Goal: Task Accomplishment & Management: Manage account settings

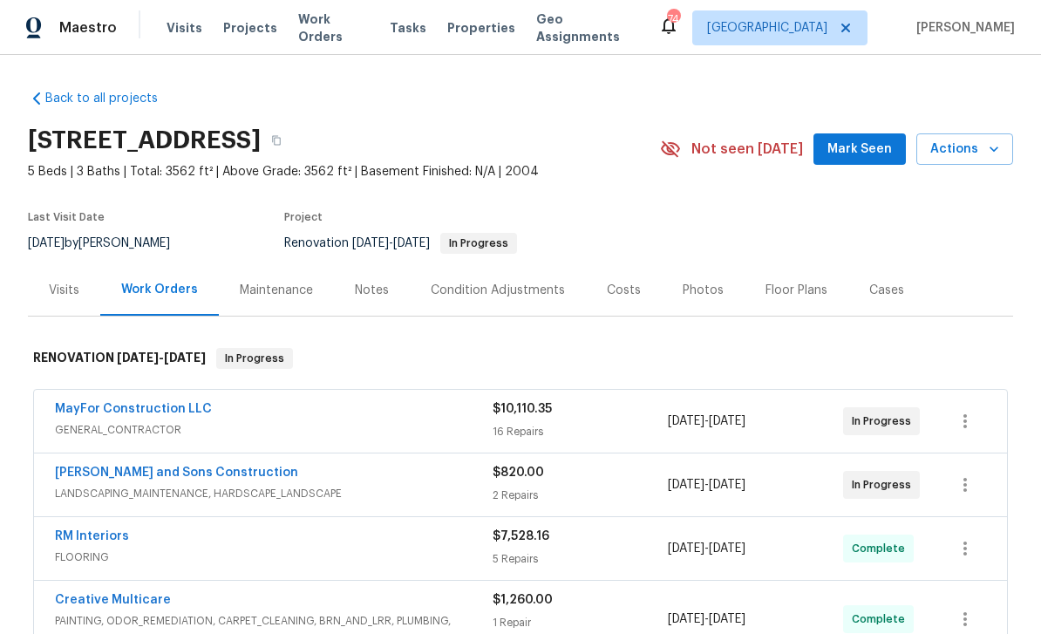
click at [862, 148] on span "Mark Seen" at bounding box center [860, 150] width 65 height 22
click at [98, 408] on link "MayFor Construction LLC" at bounding box center [133, 409] width 157 height 12
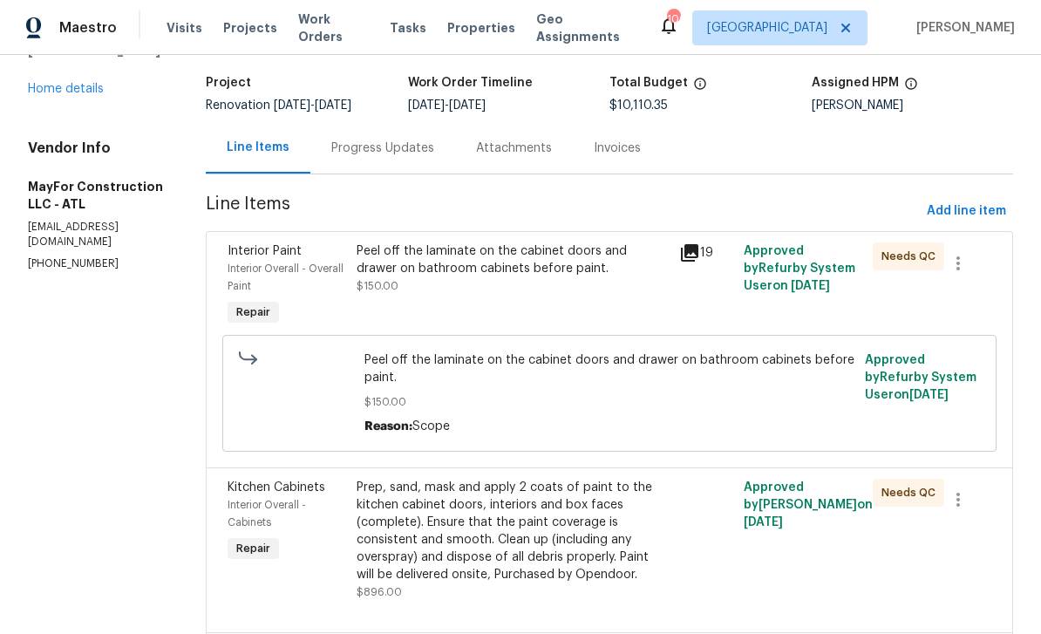
scroll to position [82, 0]
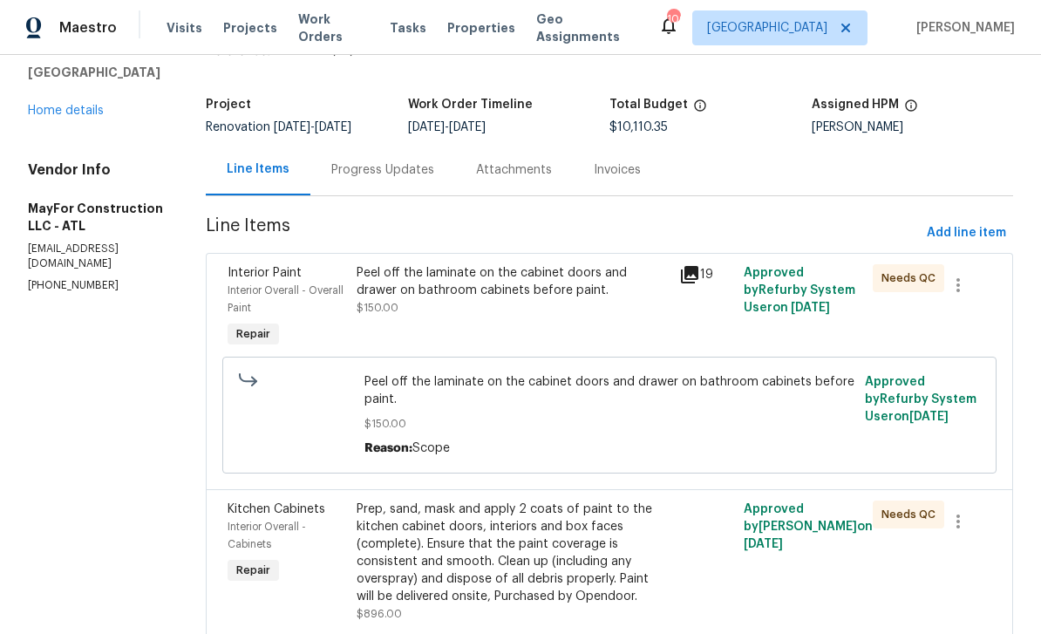
click at [58, 99] on div "144 Oak Haven Dr Canton, GA 30115 Home details" at bounding box center [96, 79] width 136 height 80
click at [51, 114] on link "Home details" at bounding box center [66, 111] width 76 height 12
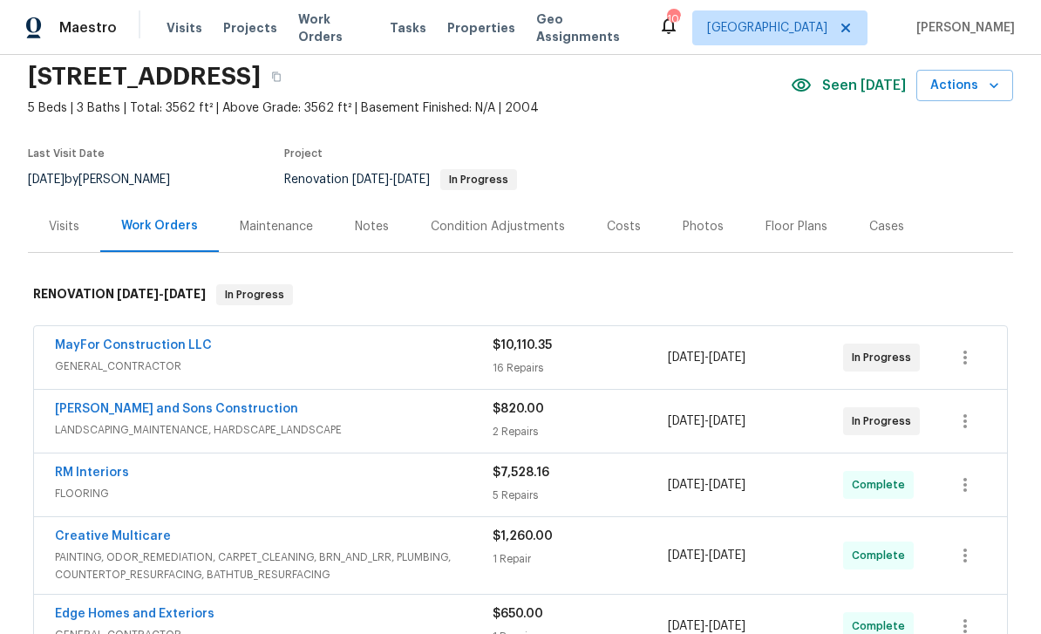
scroll to position [71, 0]
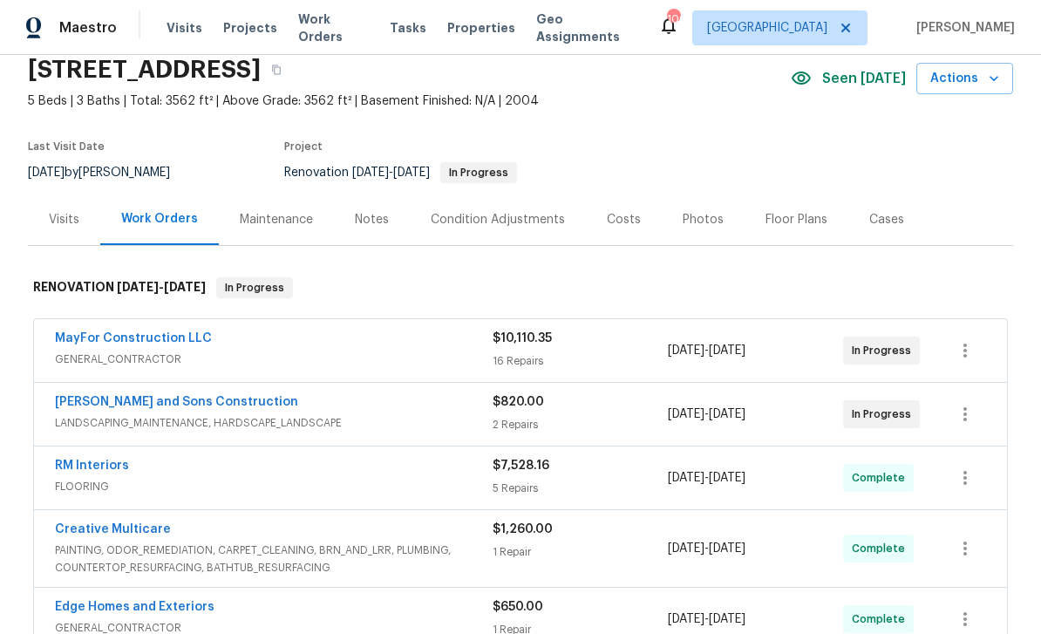
click at [94, 405] on link "Reyes and Sons Construction" at bounding box center [176, 402] width 243 height 12
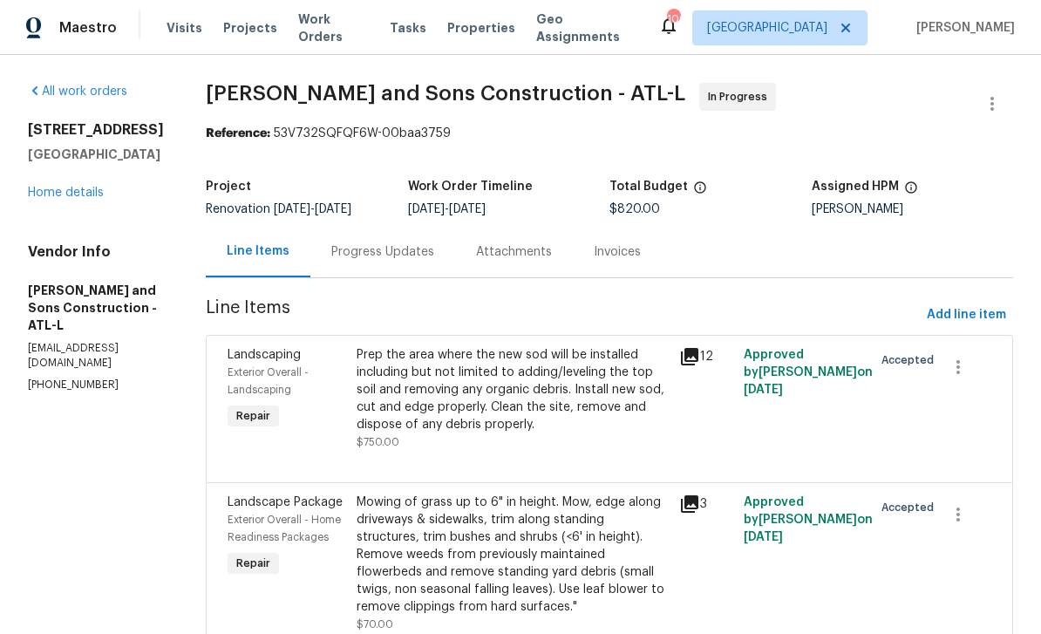
click at [330, 241] on div "Progress Updates" at bounding box center [382, 251] width 145 height 51
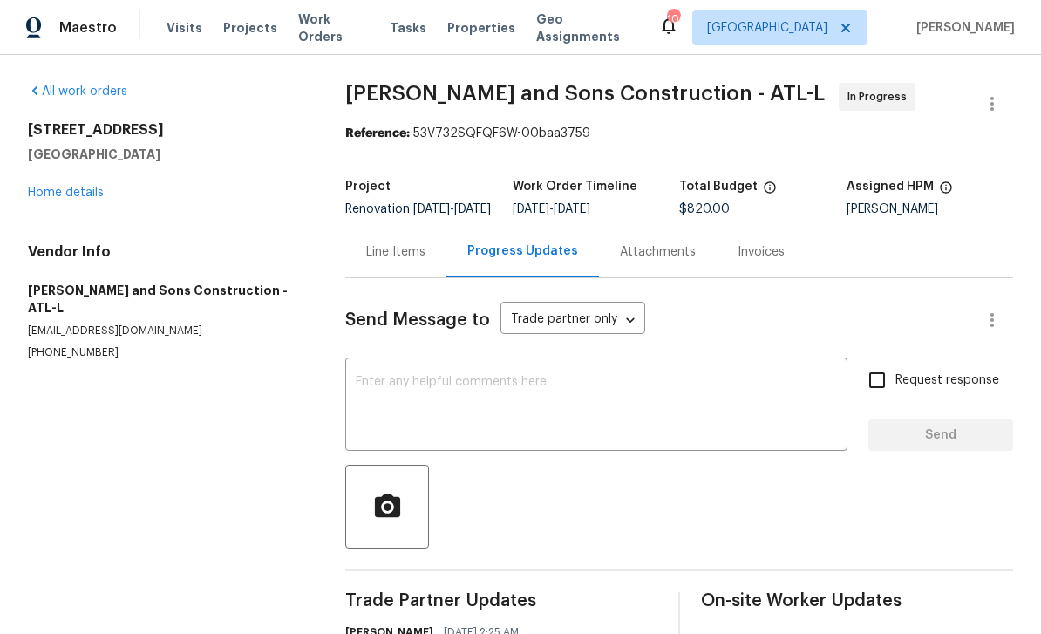
click at [383, 394] on textarea at bounding box center [596, 406] width 481 height 61
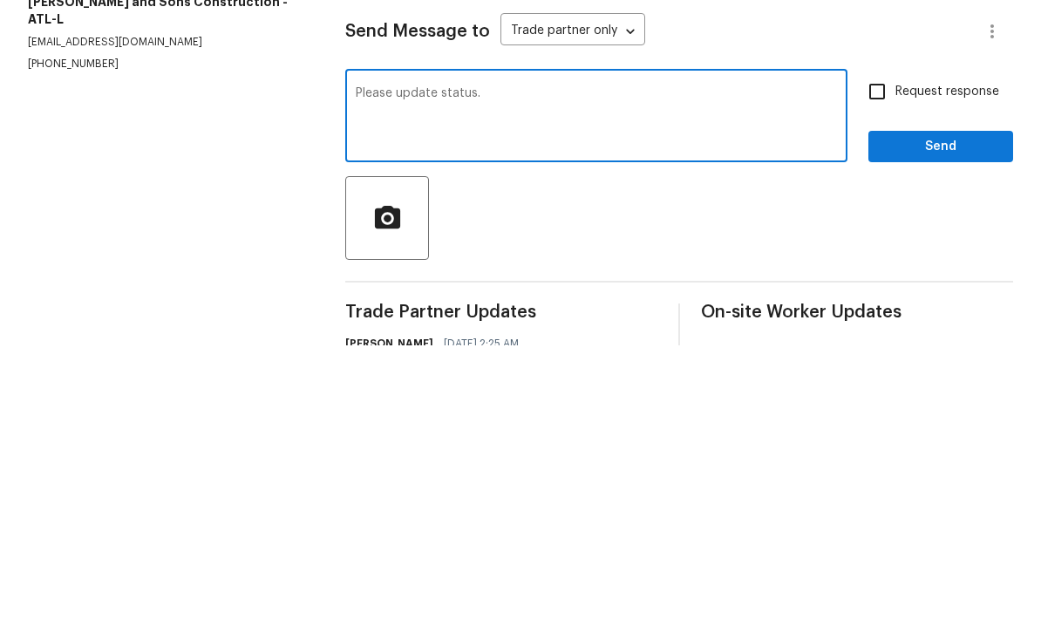
type textarea "Please update status."
click at [879, 362] on input "Request response" at bounding box center [877, 380] width 37 height 37
checkbox input "true"
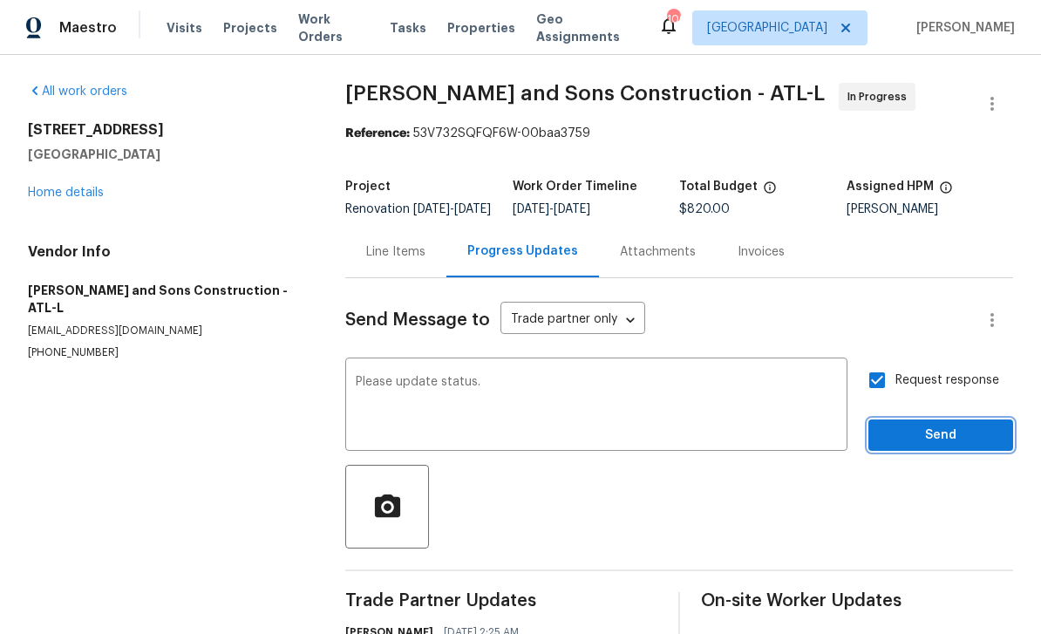
click at [966, 425] on span "Send" at bounding box center [940, 436] width 117 height 22
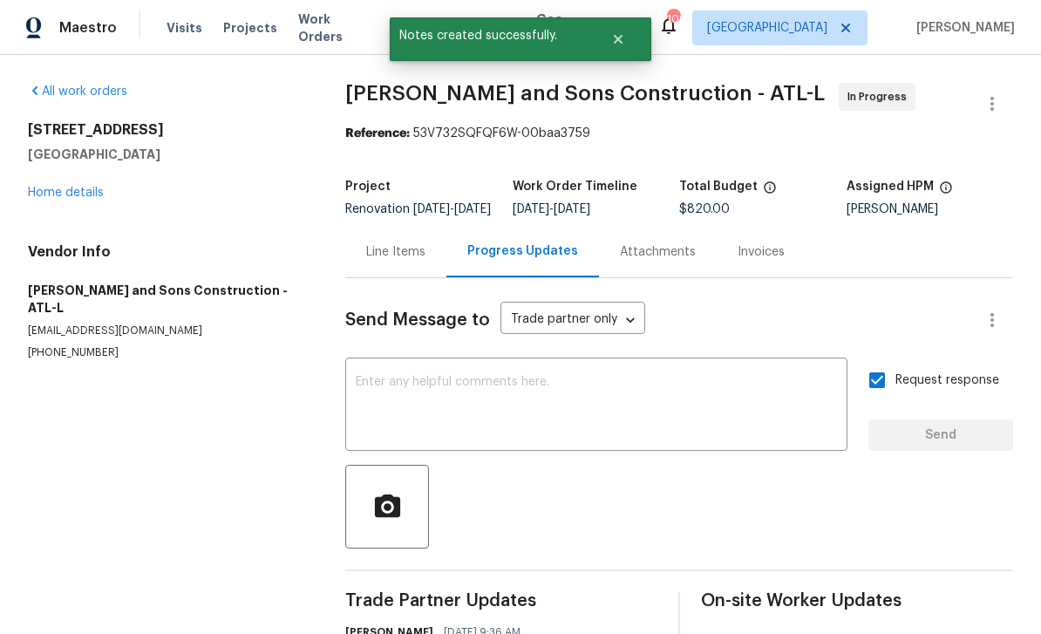
click at [54, 187] on link "Home details" at bounding box center [66, 193] width 76 height 12
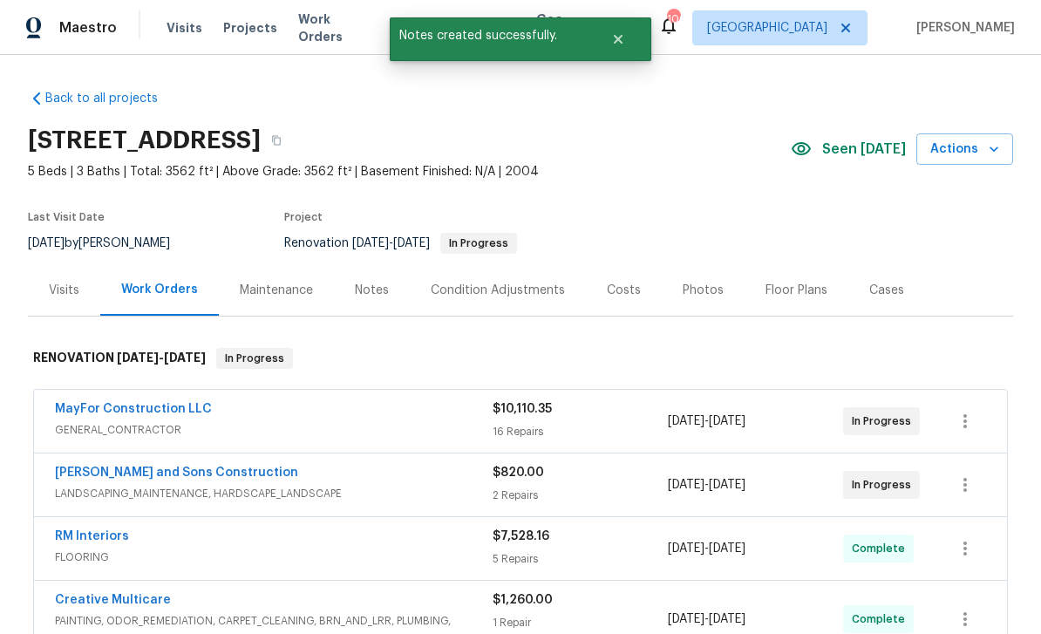
click at [88, 403] on link "MayFor Construction LLC" at bounding box center [133, 409] width 157 height 12
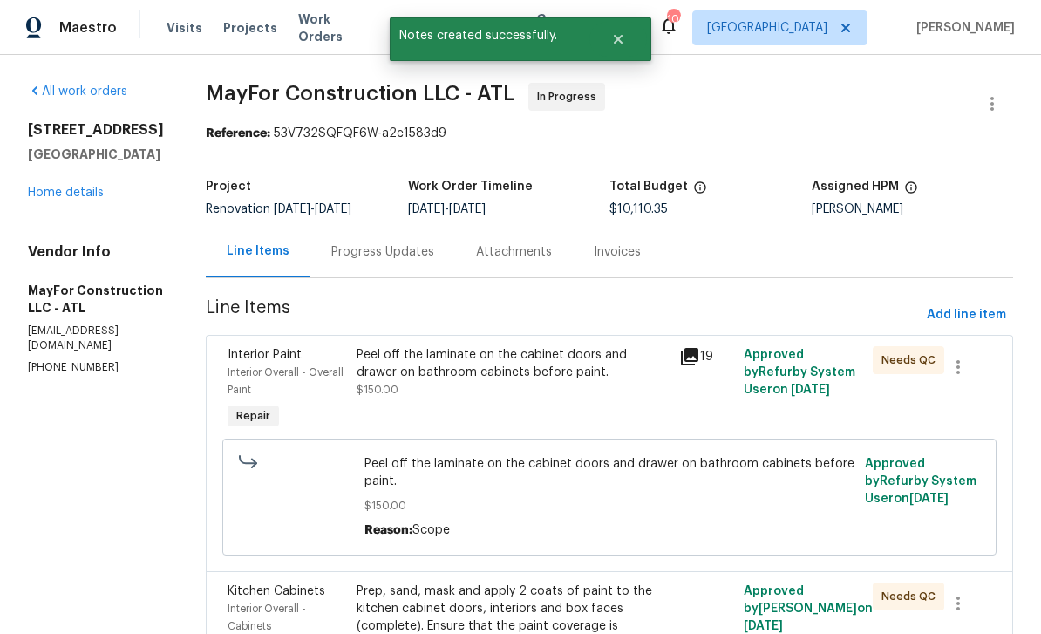
click at [389, 251] on div "Progress Updates" at bounding box center [382, 251] width 103 height 17
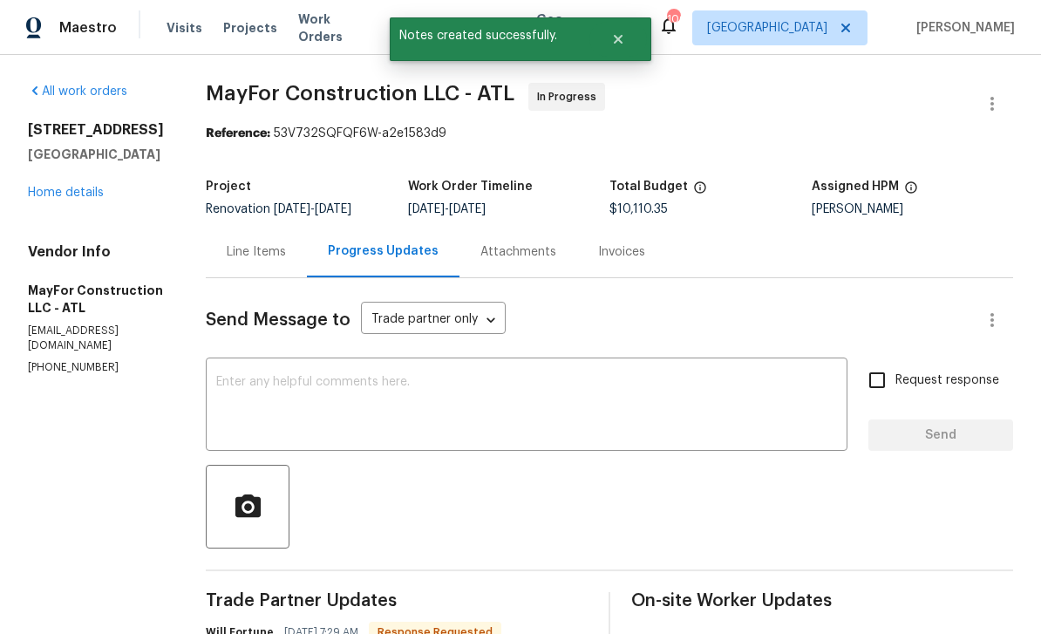
click at [328, 388] on textarea at bounding box center [526, 406] width 621 height 61
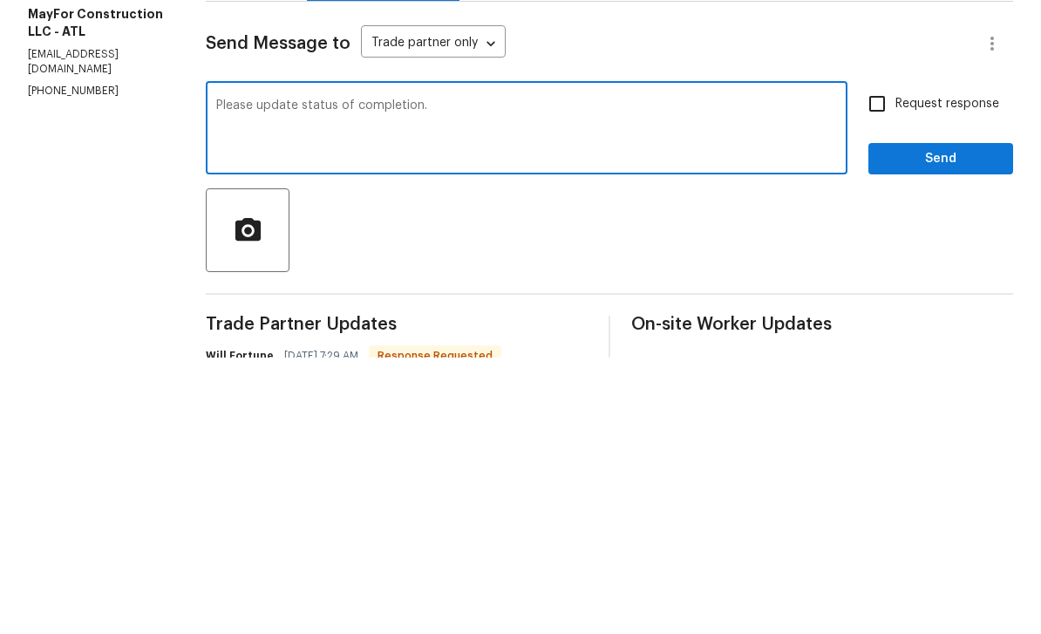
type textarea "Please update status of completion."
click at [876, 362] on input "Request response" at bounding box center [877, 380] width 37 height 37
checkbox input "true"
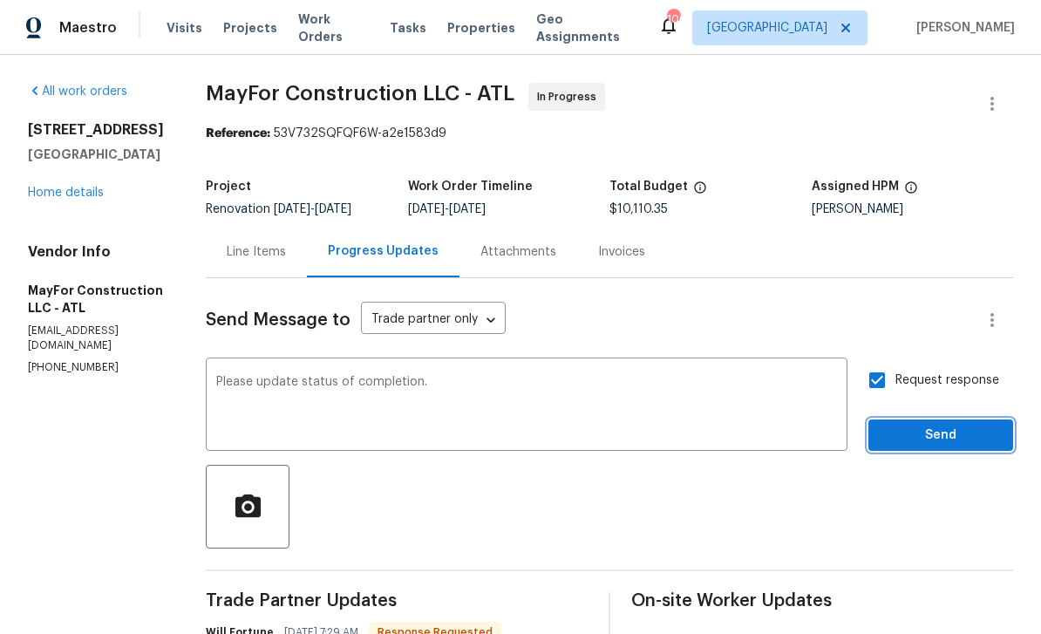
click at [957, 425] on span "Send" at bounding box center [940, 436] width 117 height 22
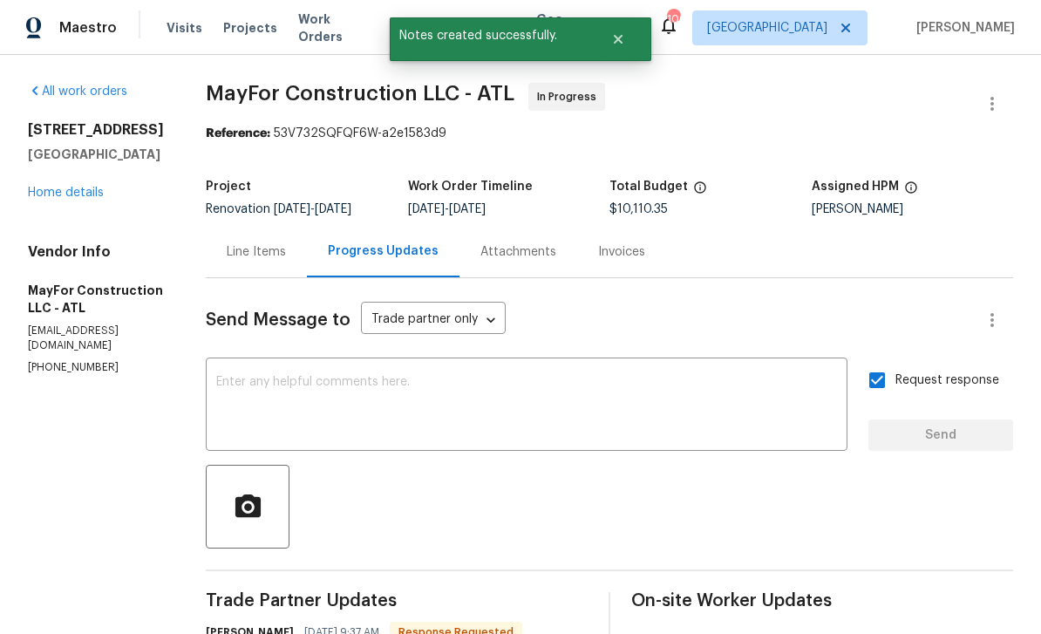
click at [47, 187] on link "Home details" at bounding box center [66, 193] width 76 height 12
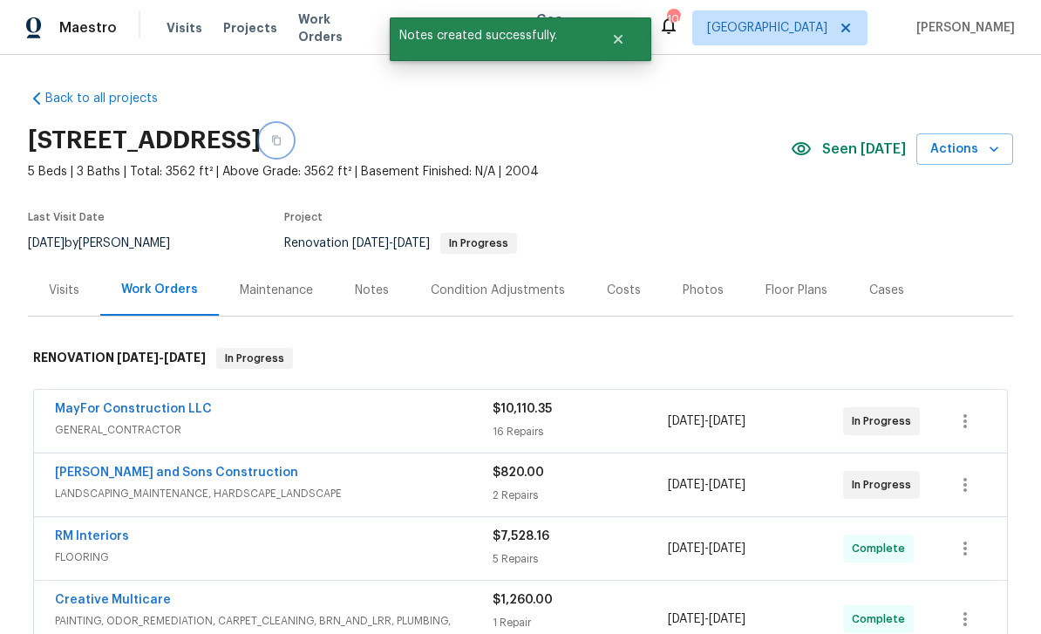
click at [282, 135] on icon "button" at bounding box center [276, 140] width 10 height 10
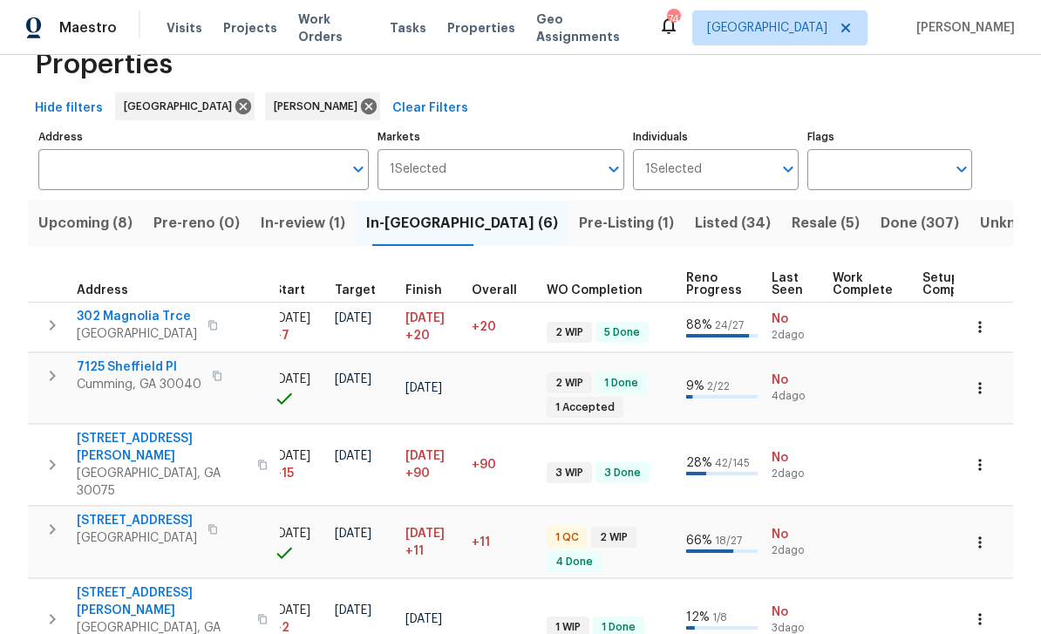
scroll to position [0, 386]
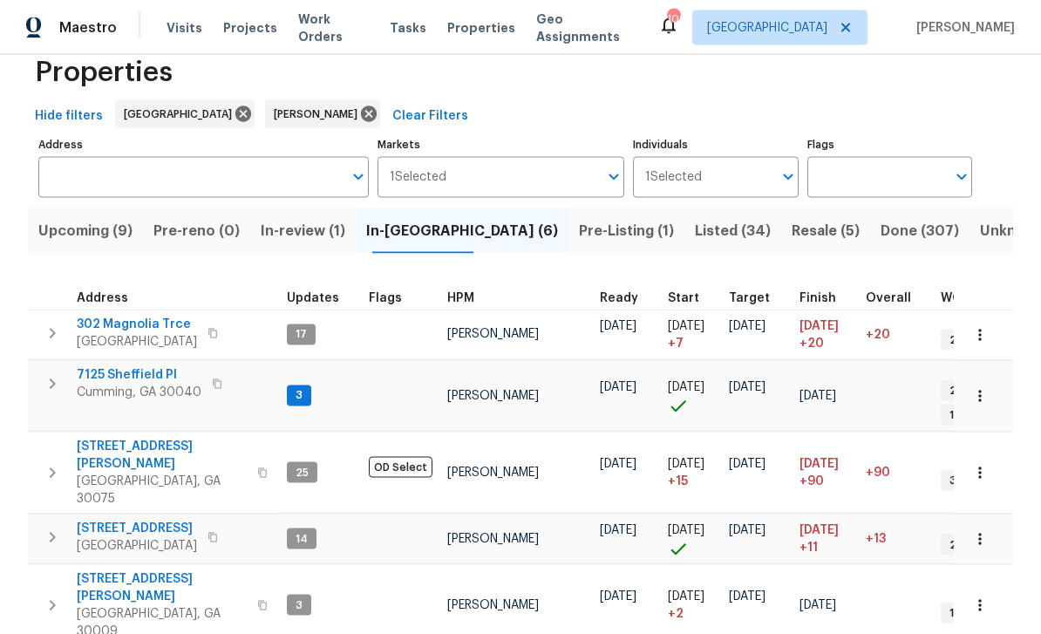
click at [78, 219] on span "Upcoming (9)" at bounding box center [85, 231] width 94 height 24
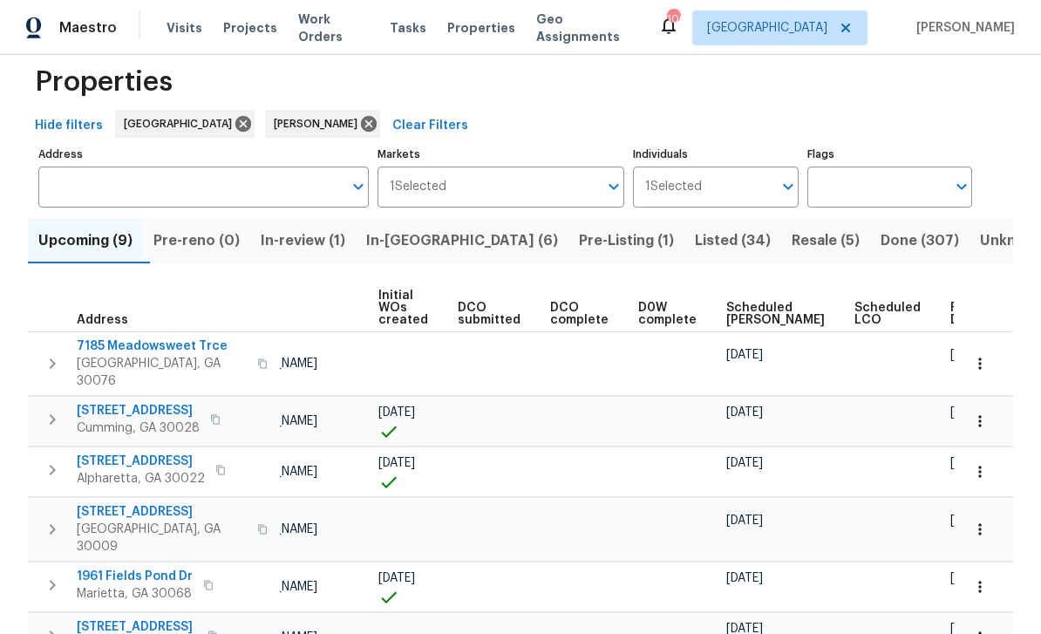
scroll to position [0, 123]
click at [731, 307] on span "Scheduled COE" at bounding box center [776, 314] width 99 height 24
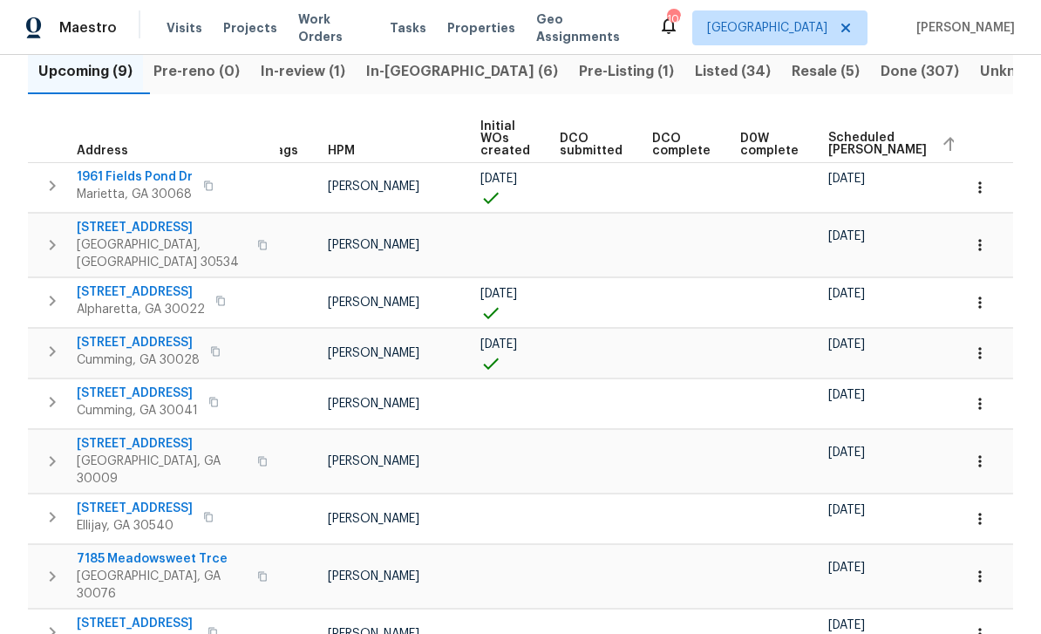
scroll to position [197, 0]
click at [903, 188] on div "10/09/25" at bounding box center [895, 179] width 135 height 17
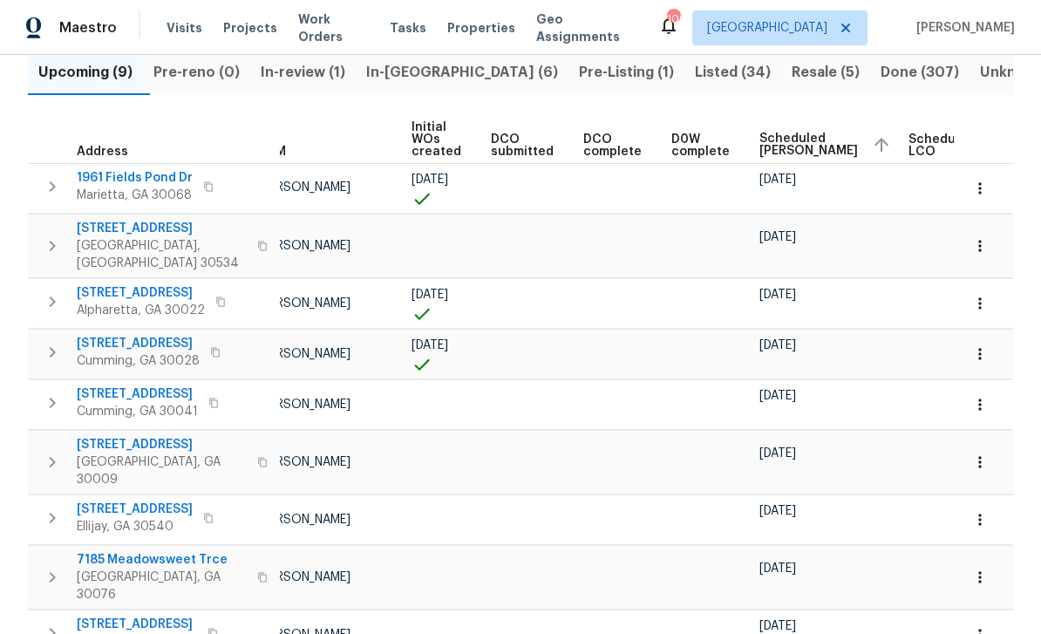
scroll to position [0, 90]
click at [695, 71] on span "Listed (34)" at bounding box center [733, 72] width 76 height 24
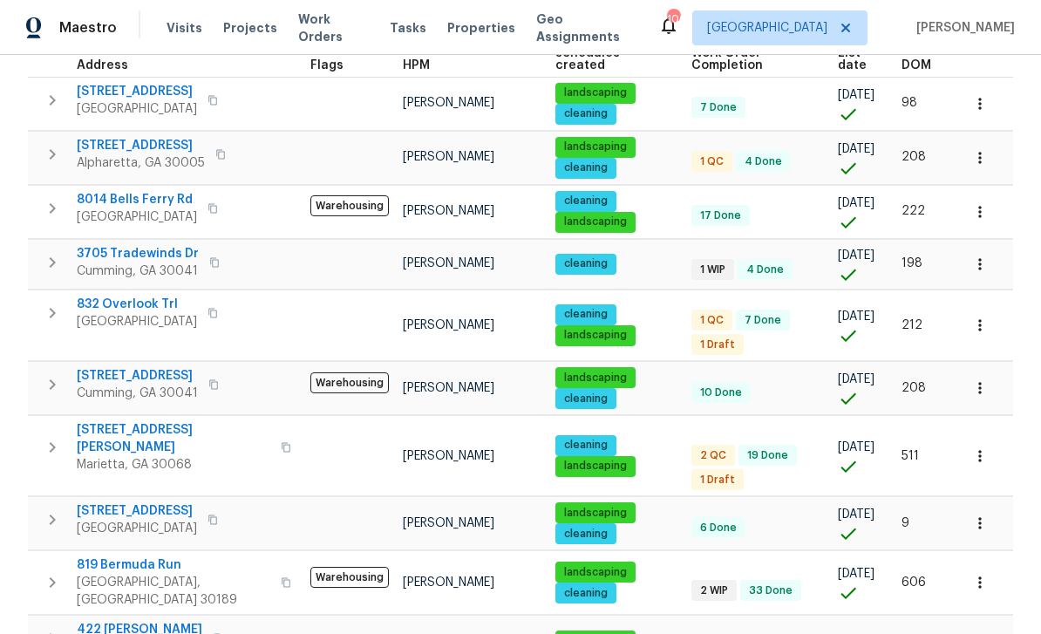
scroll to position [288, 0]
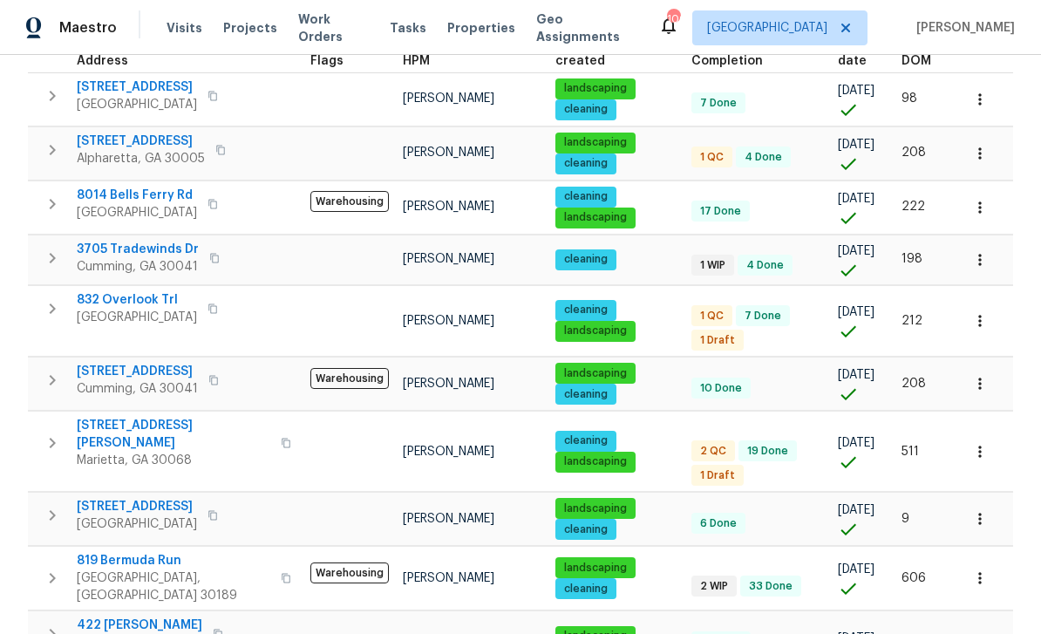
click at [129, 133] on span "12981 Dartmore Cir" at bounding box center [141, 141] width 128 height 17
click at [120, 294] on span "832 Overlook Trl" at bounding box center [137, 299] width 120 height 17
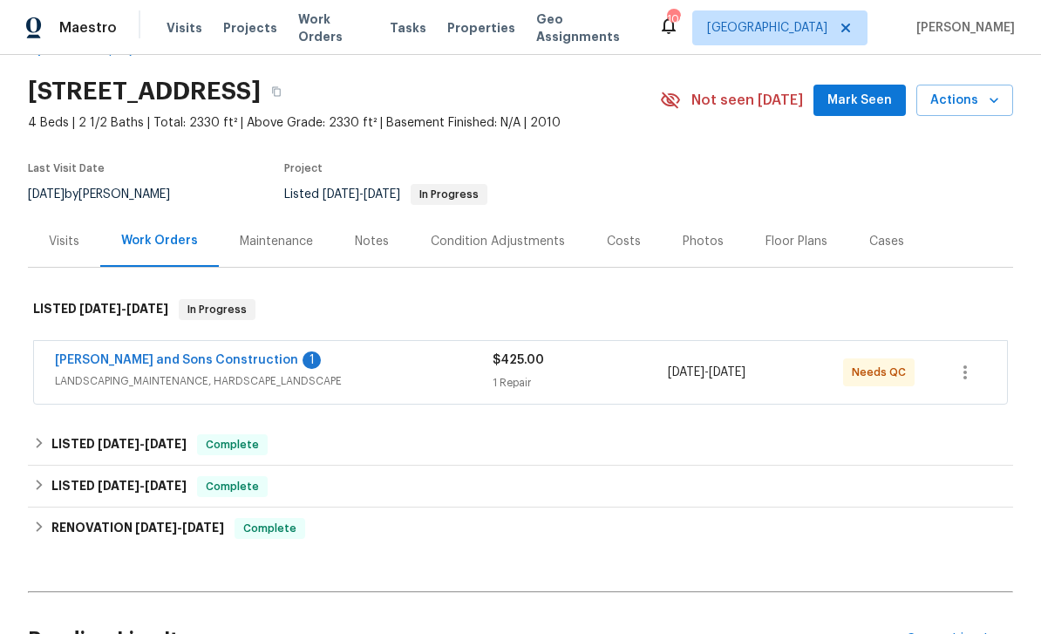
scroll to position [51, 0]
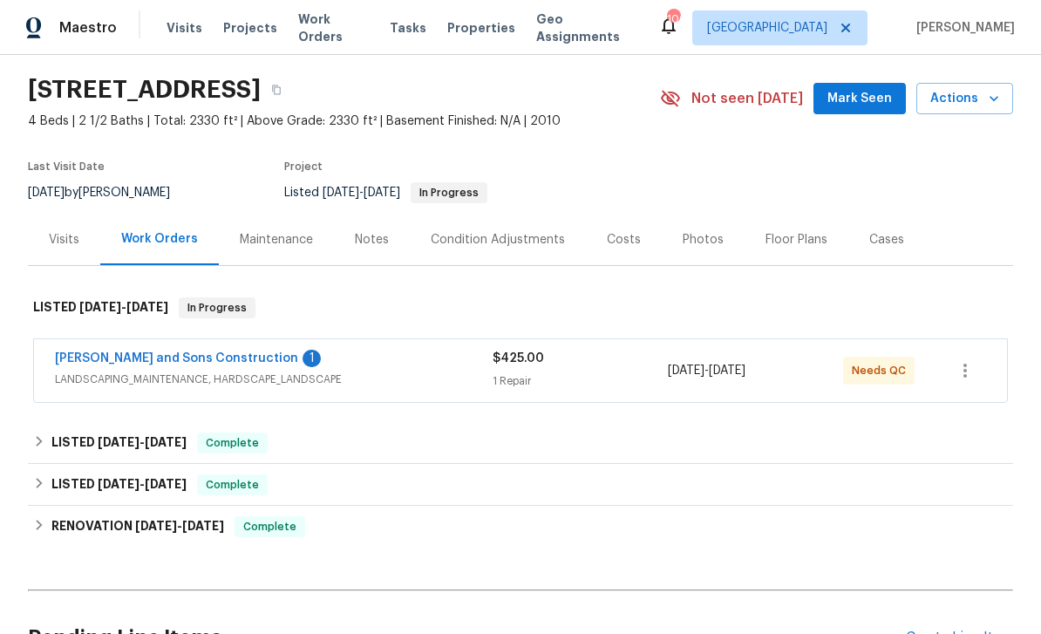
click at [102, 362] on link "Reyes and Sons Construction" at bounding box center [176, 358] width 243 height 12
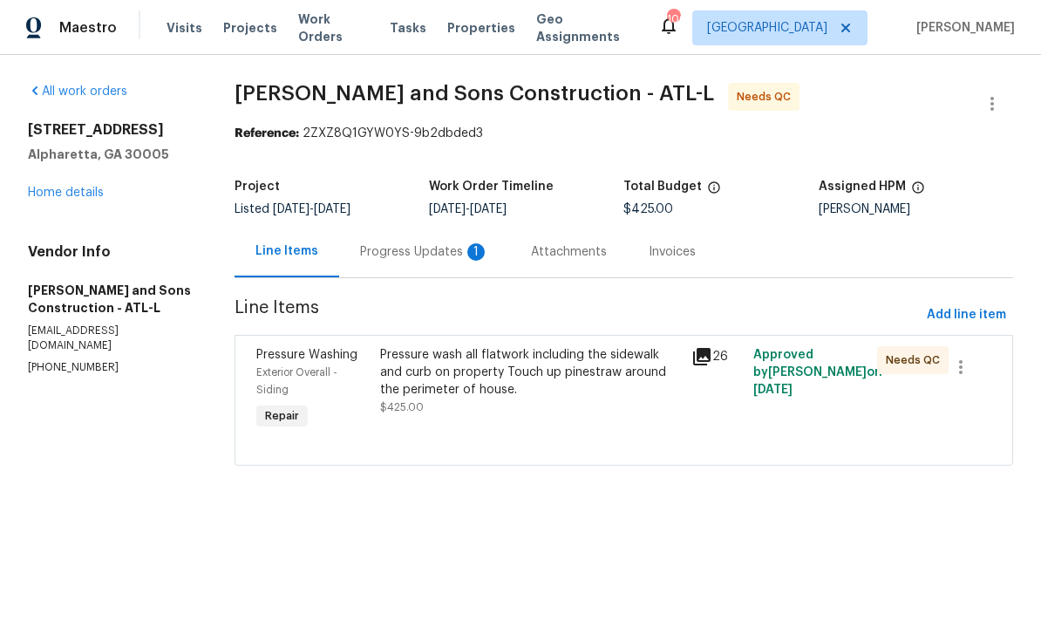
click at [705, 354] on icon at bounding box center [701, 356] width 17 height 17
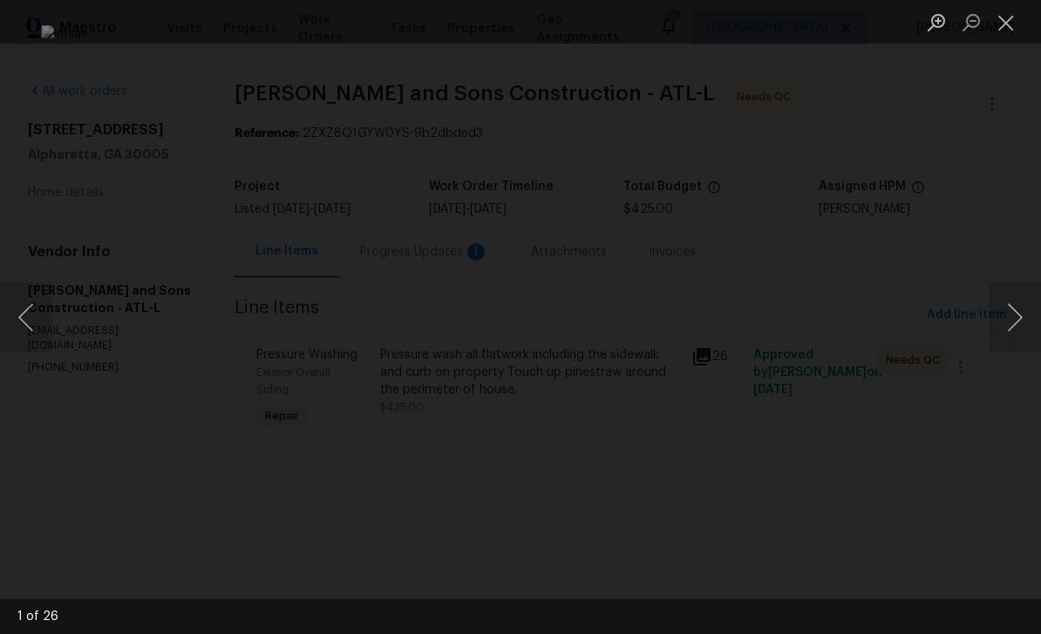
click at [1007, 316] on button "Next image" at bounding box center [1015, 318] width 52 height 70
click at [1005, 318] on button "Next image" at bounding box center [1015, 318] width 52 height 70
click at [1003, 17] on button "Close lightbox" at bounding box center [1006, 22] width 35 height 31
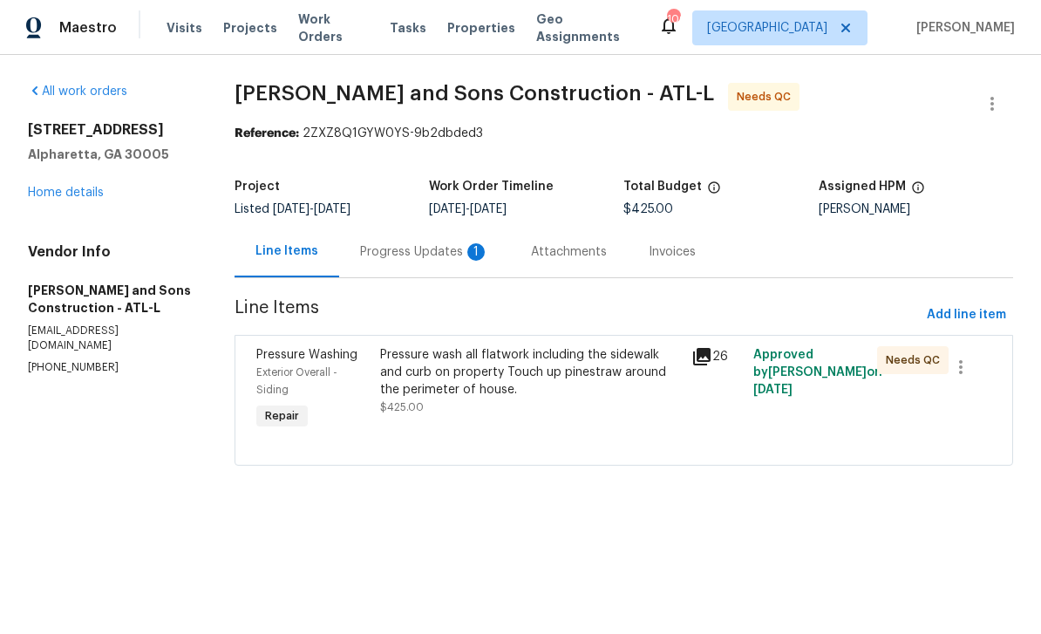
click at [399, 251] on div "Progress Updates 1" at bounding box center [424, 251] width 129 height 17
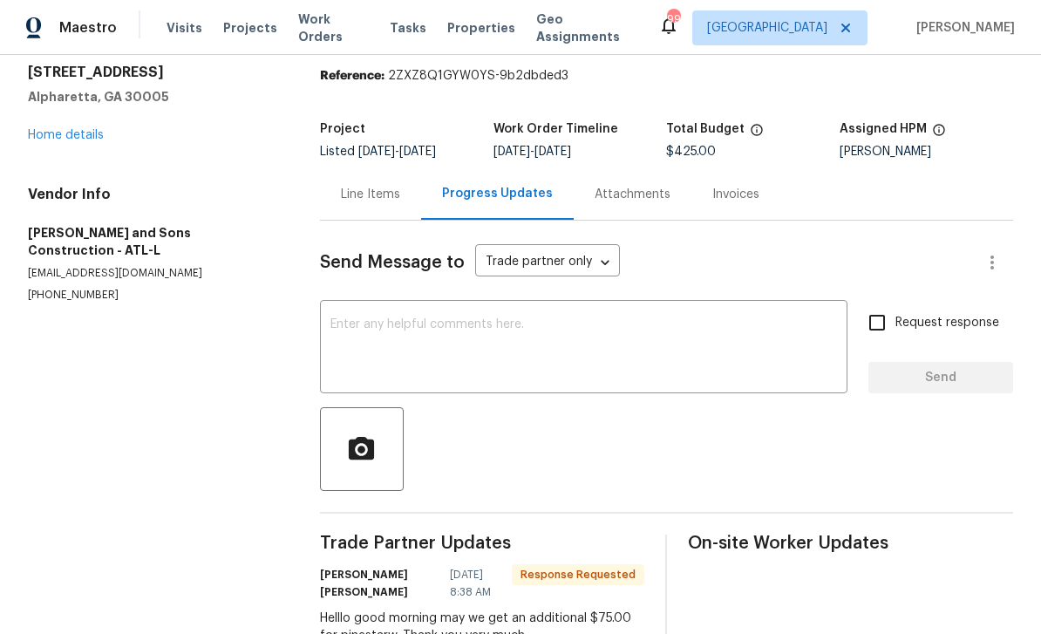
scroll to position [55, 0]
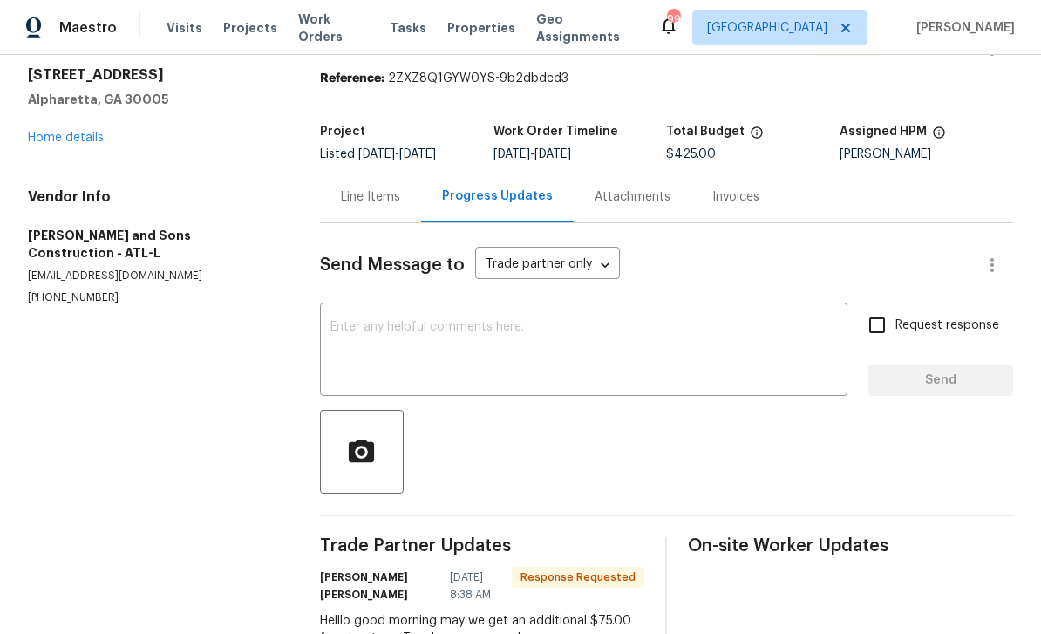
click at [363, 201] on div "Line Items" at bounding box center [370, 196] width 59 height 17
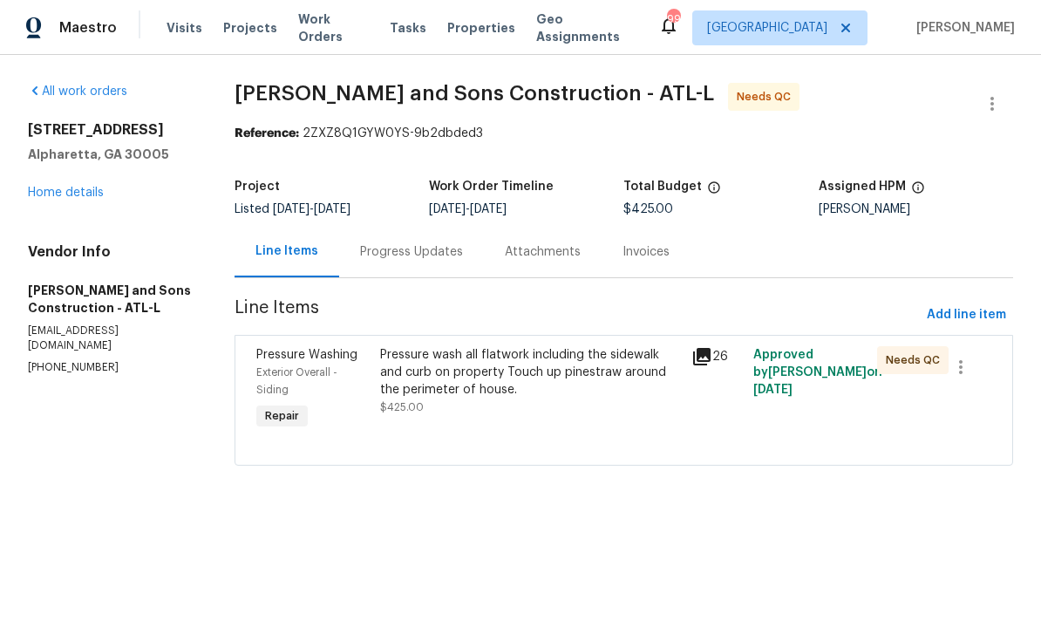
click at [288, 365] on div "Exterior Overall - Siding" at bounding box center [313, 381] width 114 height 35
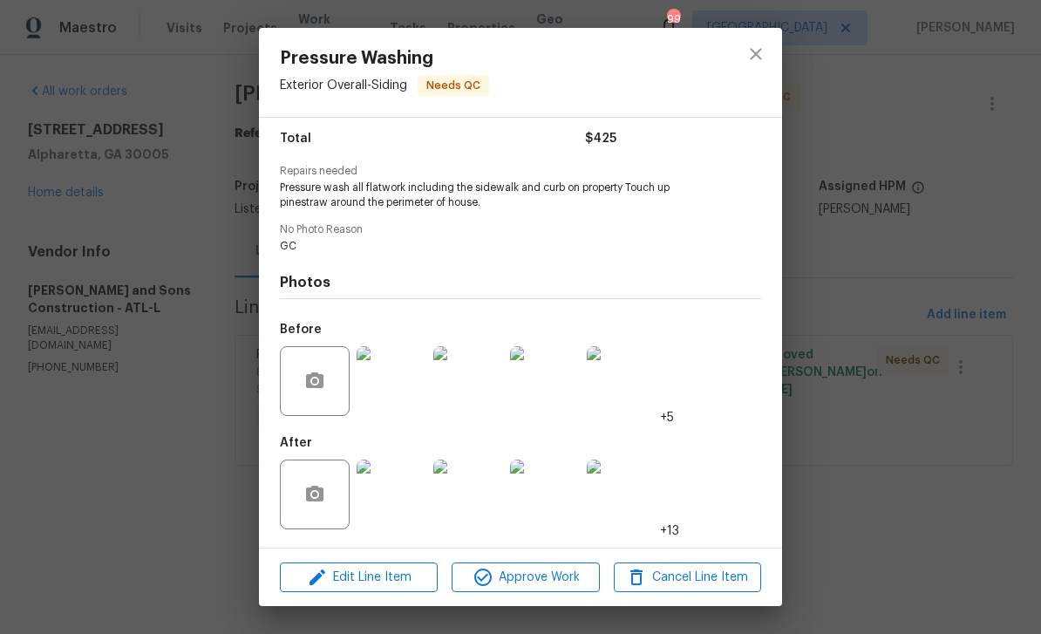
scroll to position [144, 0]
click at [340, 576] on span "Edit Line Item" at bounding box center [358, 578] width 147 height 22
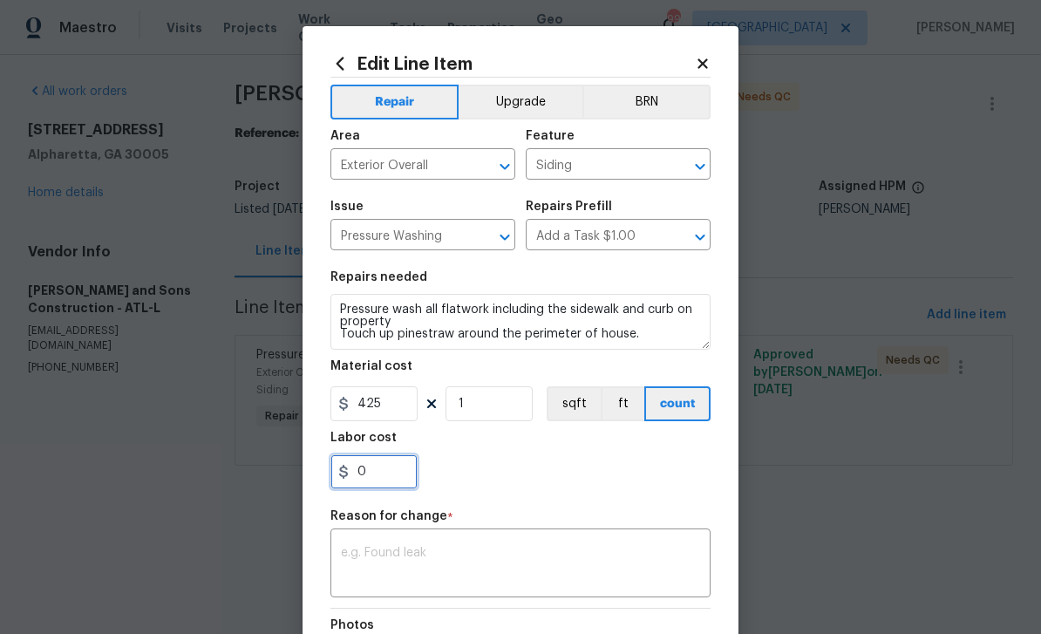
click at [376, 479] on input "0" at bounding box center [373, 471] width 87 height 35
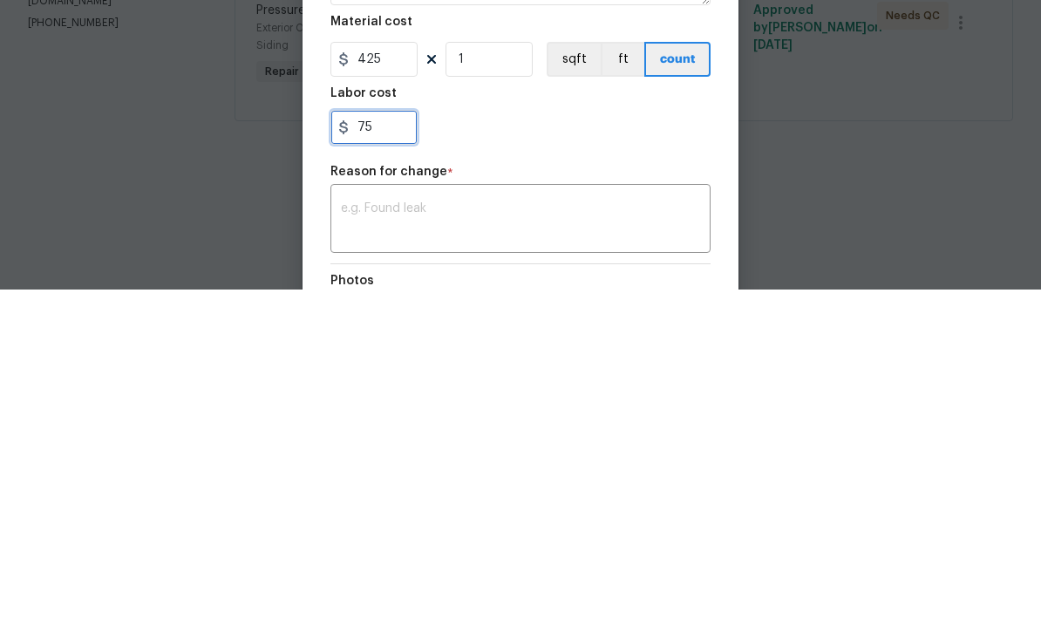
type input "75"
click at [521, 547] on textarea at bounding box center [520, 565] width 359 height 37
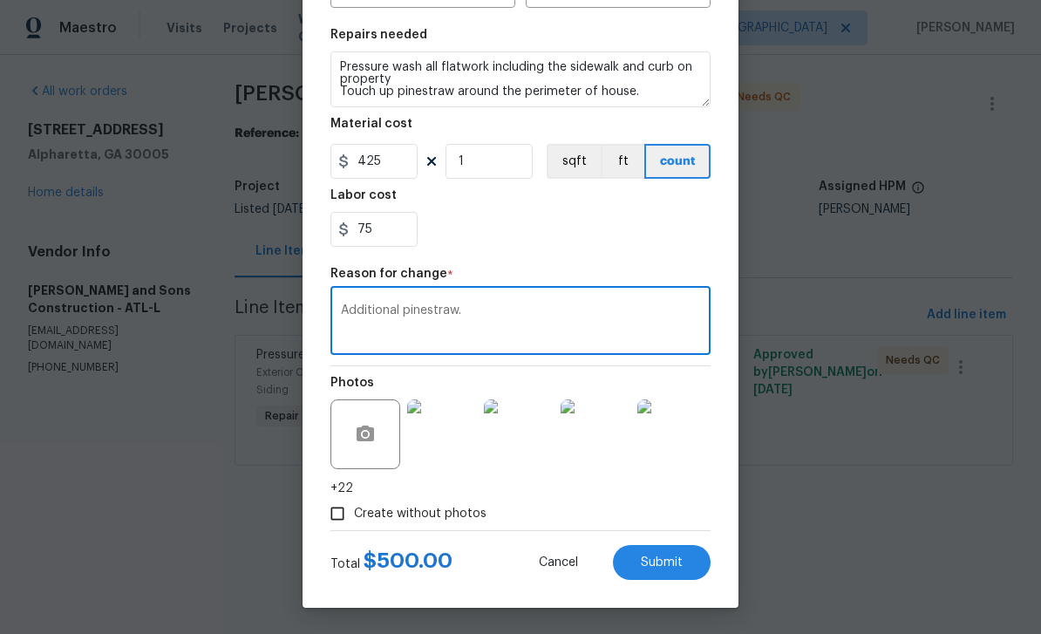
scroll to position [246, 0]
type textarea "Additional pinestraw."
click at [670, 561] on span "Submit" at bounding box center [662, 562] width 42 height 13
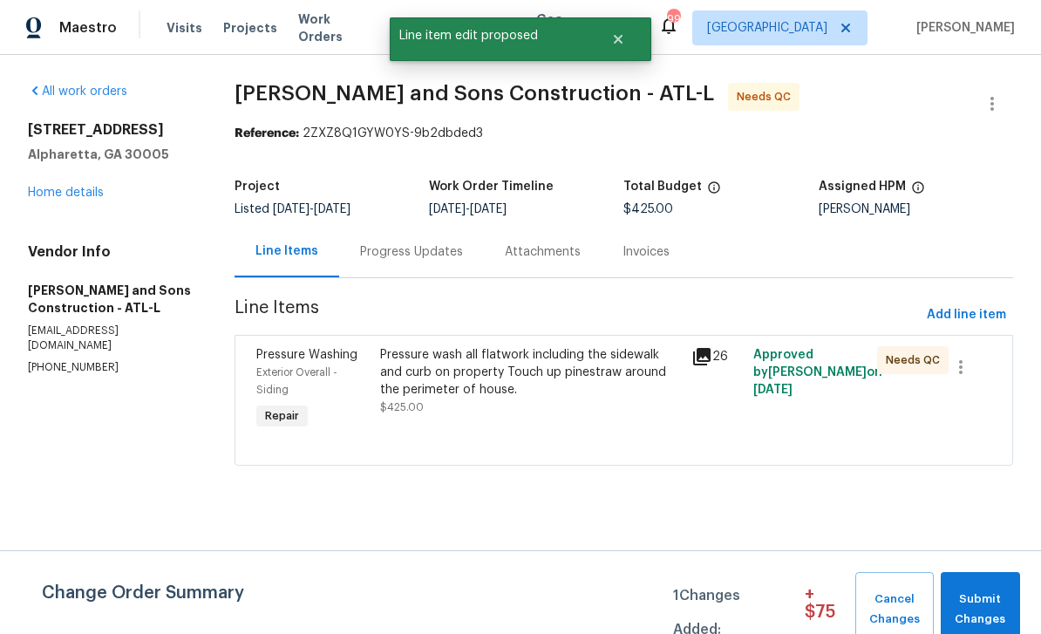
scroll to position [0, 0]
click at [990, 603] on span "Submit Changes" at bounding box center [981, 609] width 62 height 40
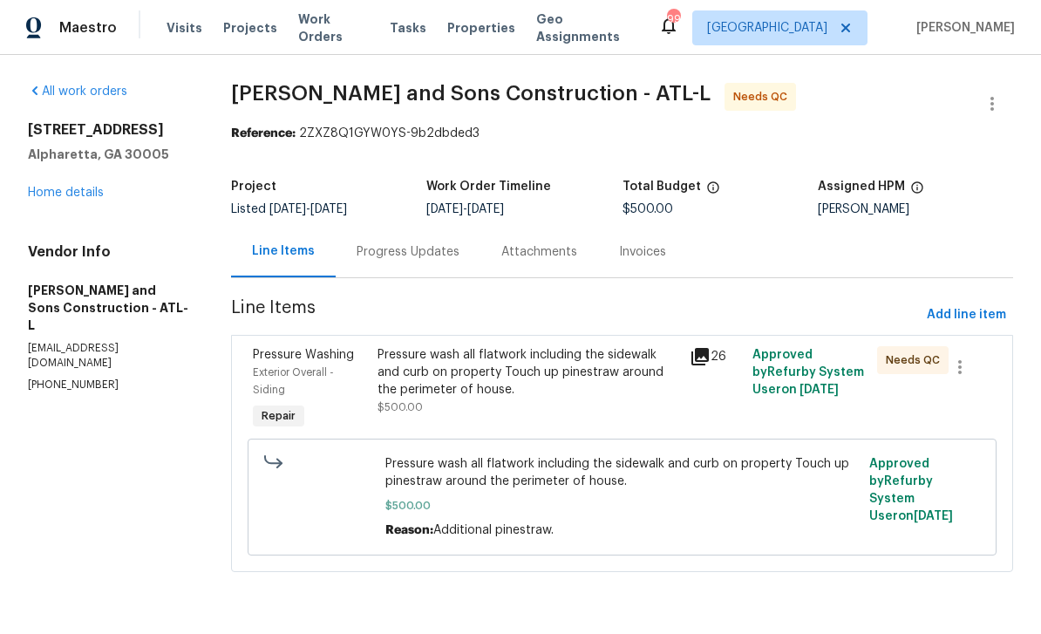
click at [470, 86] on span "[PERSON_NAME] and Sons Construction - ATL-L" at bounding box center [471, 93] width 480 height 21
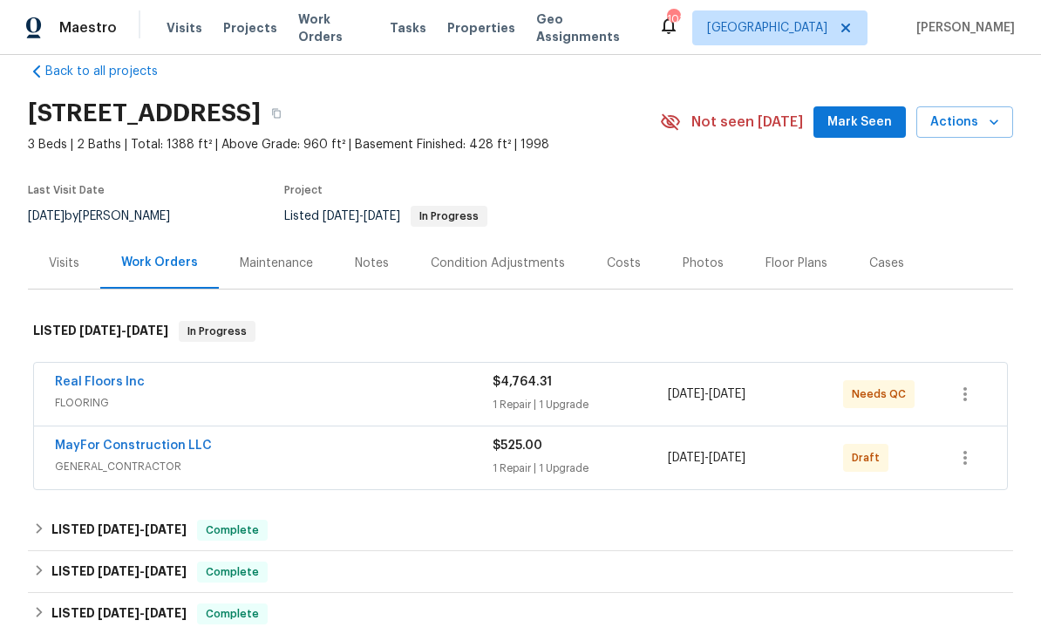
scroll to position [57, 0]
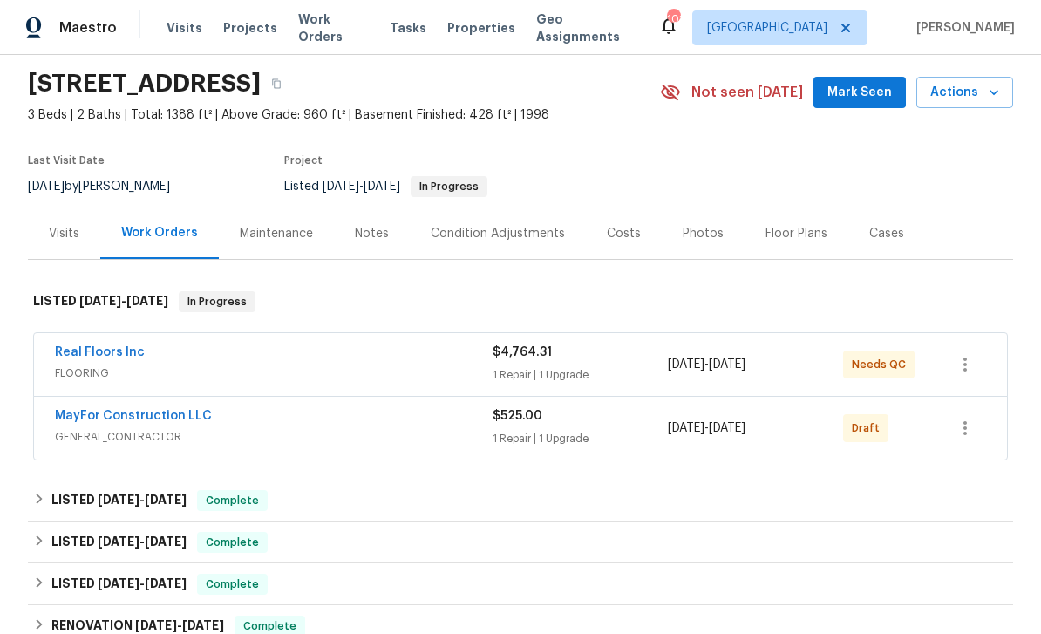
click at [83, 351] on link "Real Floors Inc" at bounding box center [100, 352] width 90 height 12
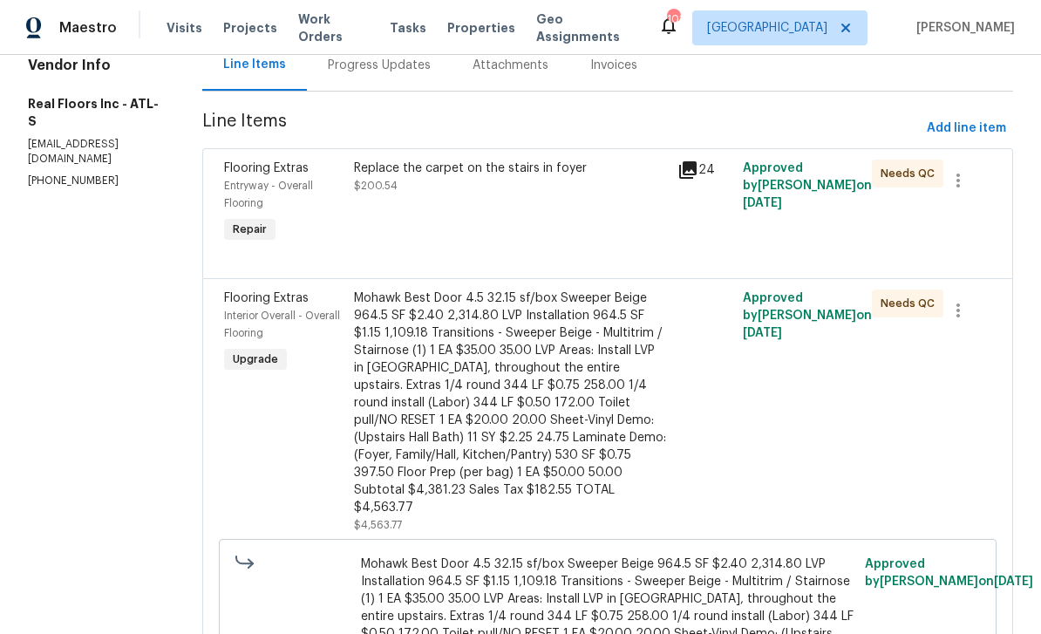
scroll to position [189, 0]
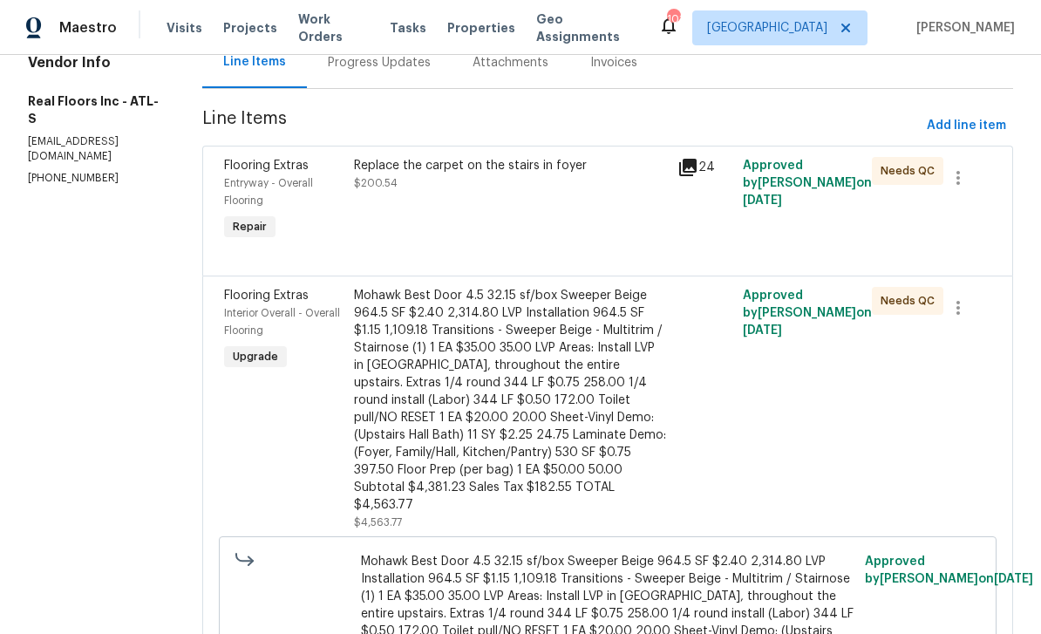
click at [257, 173] on div "Flooring Extras" at bounding box center [283, 165] width 119 height 17
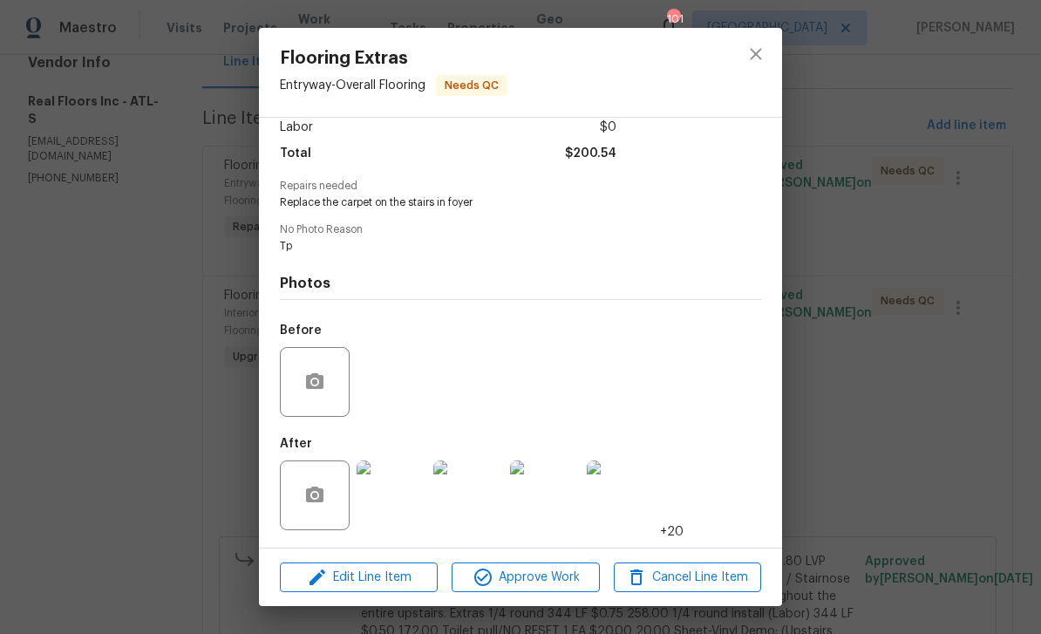
scroll to position [131, 0]
click at [389, 493] on img at bounding box center [392, 495] width 70 height 70
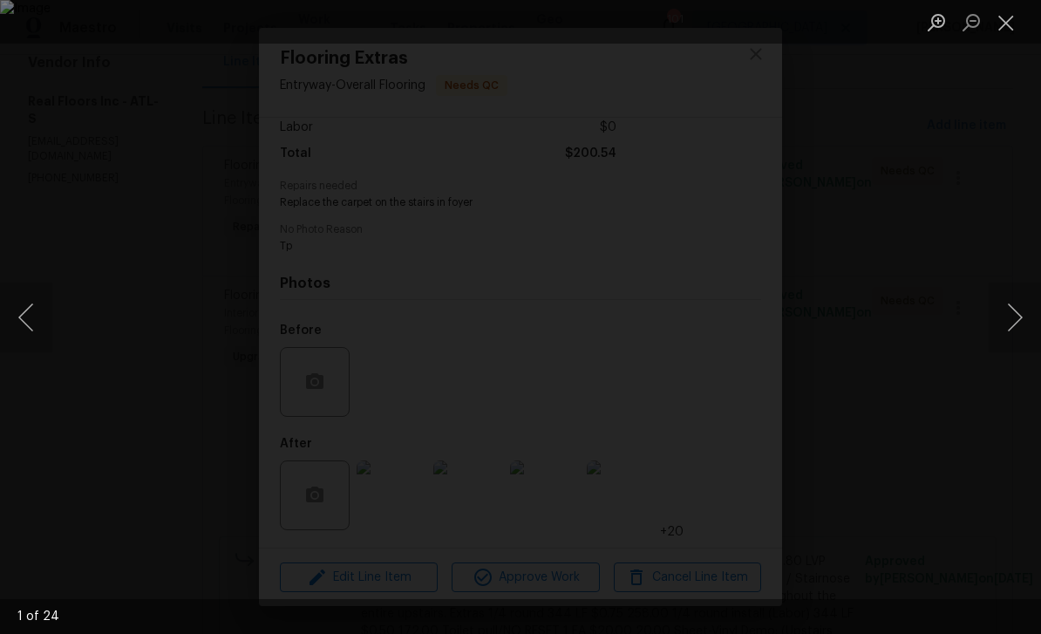
click at [1021, 312] on button "Next image" at bounding box center [1015, 318] width 52 height 70
click at [1031, 317] on button "Next image" at bounding box center [1015, 318] width 52 height 70
click at [1013, 313] on button "Next image" at bounding box center [1015, 318] width 52 height 70
click at [1018, 306] on button "Next image" at bounding box center [1015, 318] width 52 height 70
click at [1015, 298] on button "Next image" at bounding box center [1015, 318] width 52 height 70
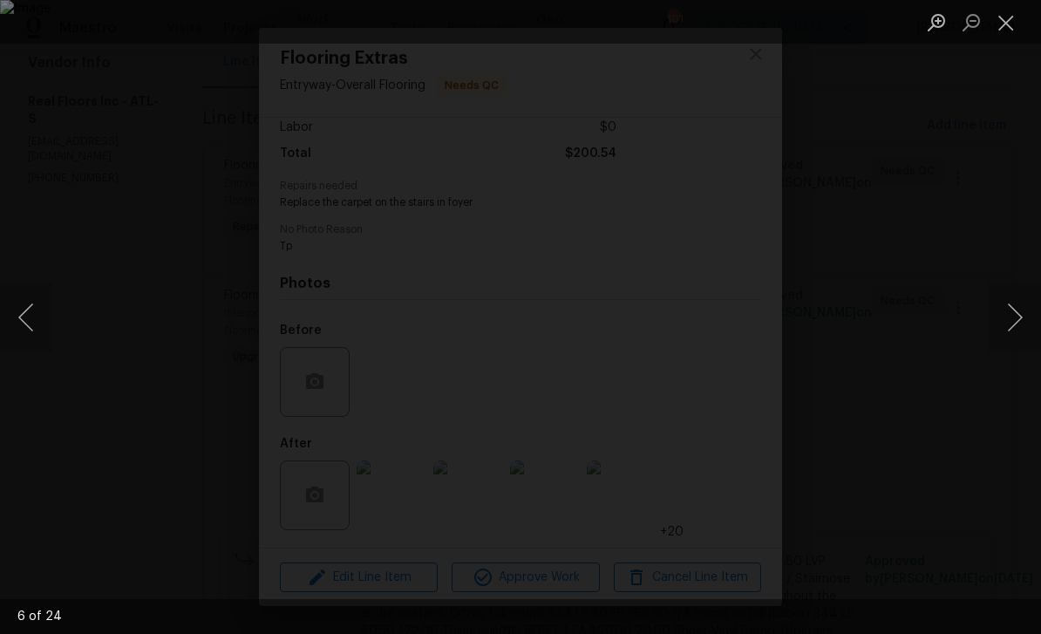
click at [1017, 297] on button "Next image" at bounding box center [1015, 318] width 52 height 70
click at [1006, 17] on button "Close lightbox" at bounding box center [1006, 22] width 35 height 31
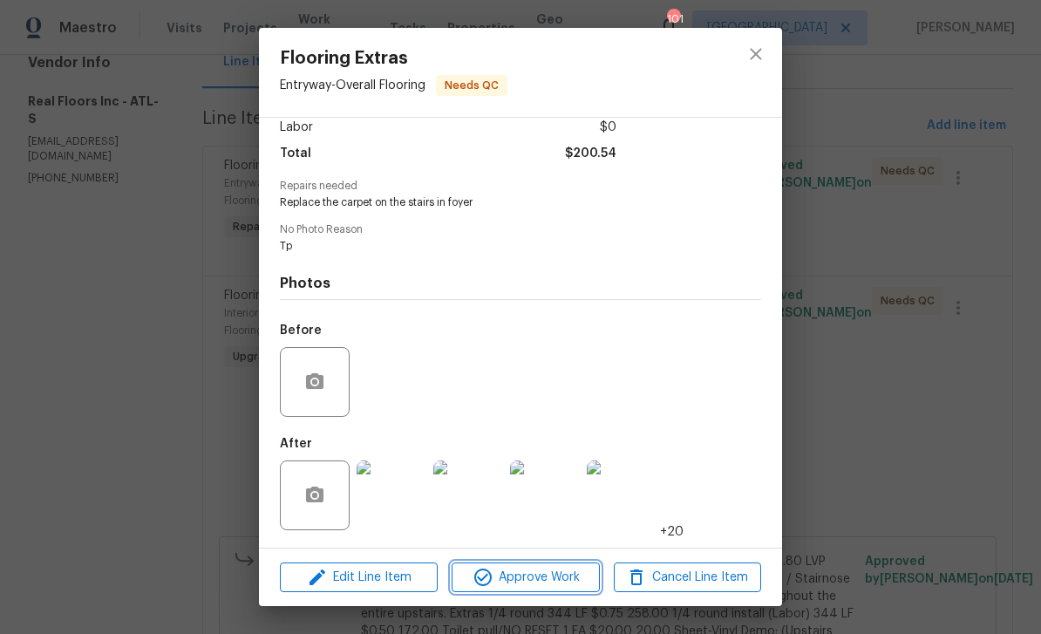
click at [542, 575] on span "Approve Work" at bounding box center [525, 578] width 137 height 22
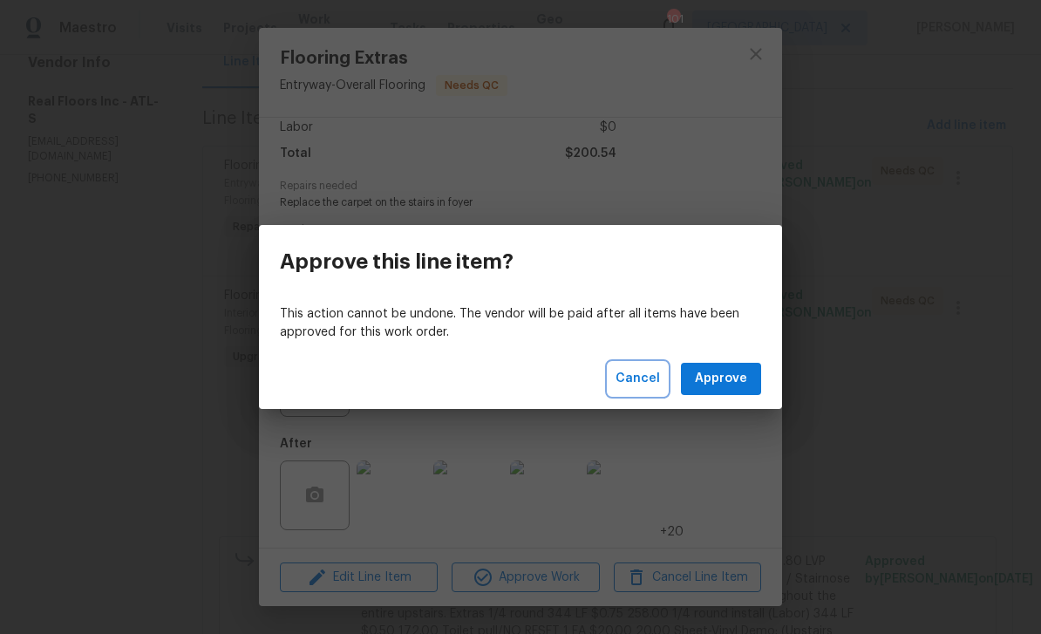
click at [643, 387] on span "Cancel" at bounding box center [638, 379] width 44 height 22
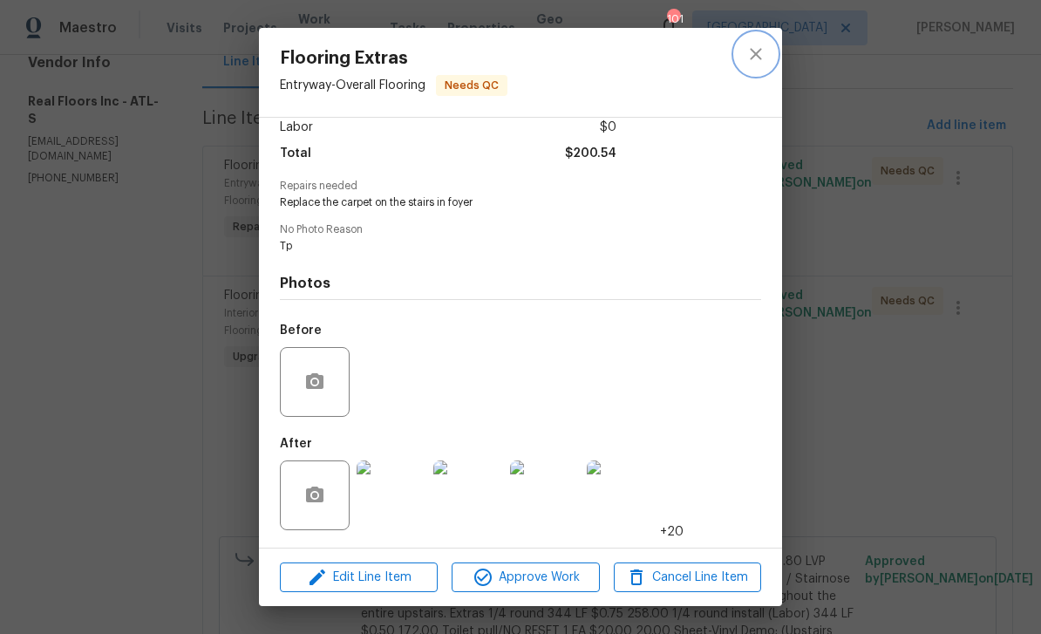
click at [764, 55] on icon "close" at bounding box center [756, 54] width 21 height 21
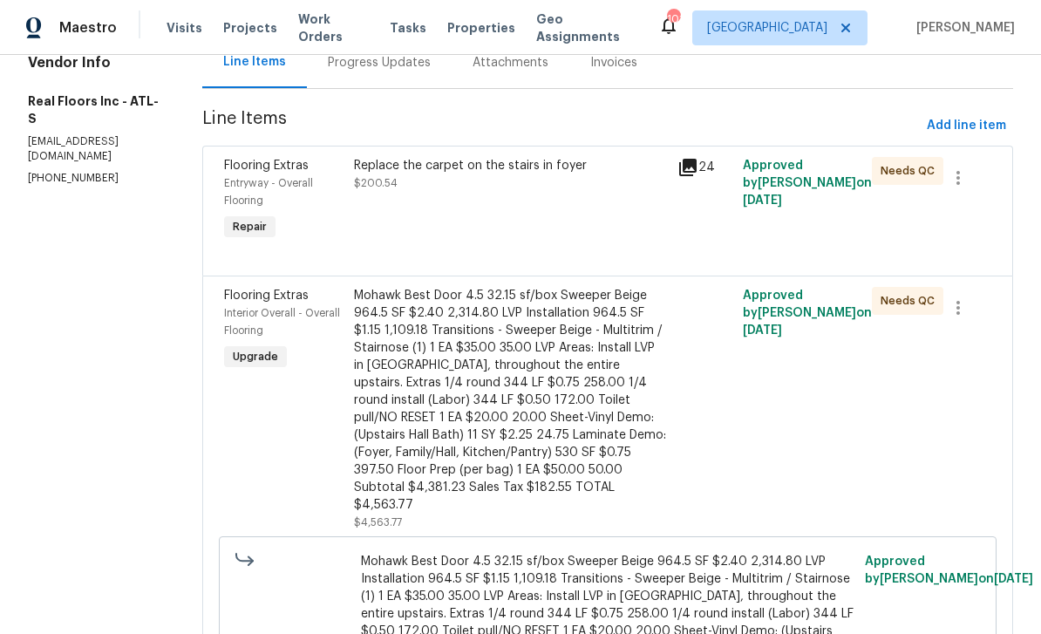
click at [253, 173] on div "Flooring Extras" at bounding box center [283, 165] width 119 height 17
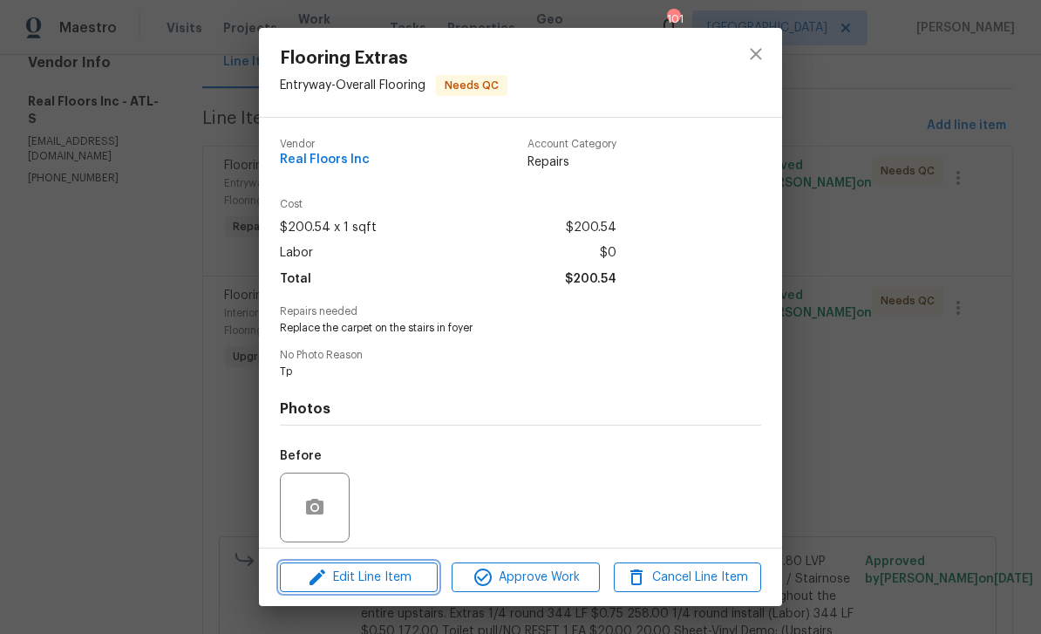
click at [383, 576] on span "Edit Line Item" at bounding box center [358, 578] width 147 height 22
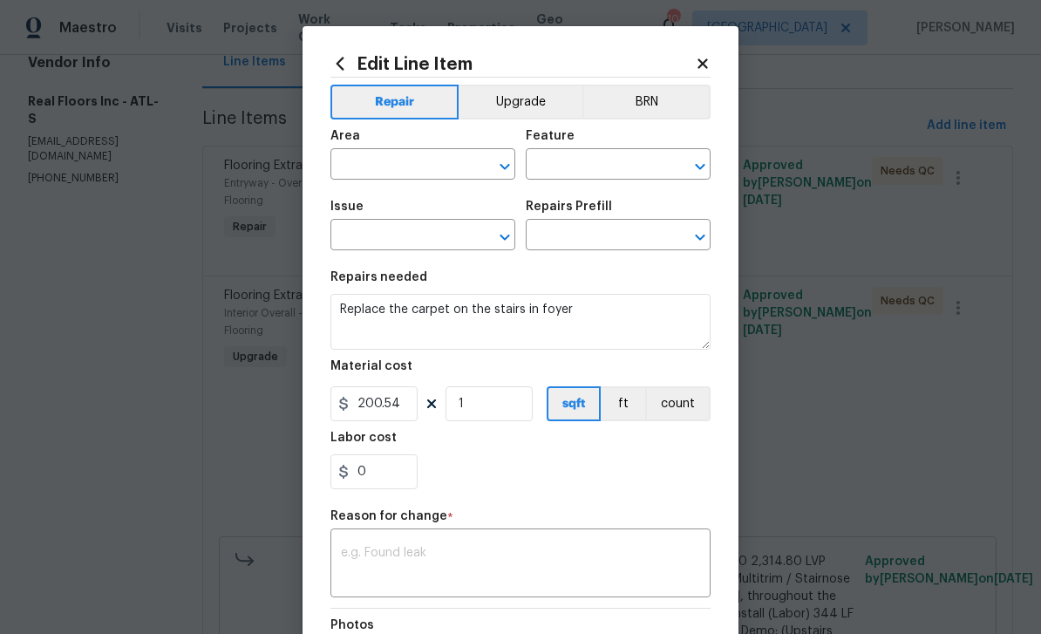
type input "Entryway"
type input "Overall Flooring"
type input "Flooring Extras"
type input "Flooring Repair $1.00"
click at [509, 101] on button "Upgrade" at bounding box center [521, 102] width 125 height 35
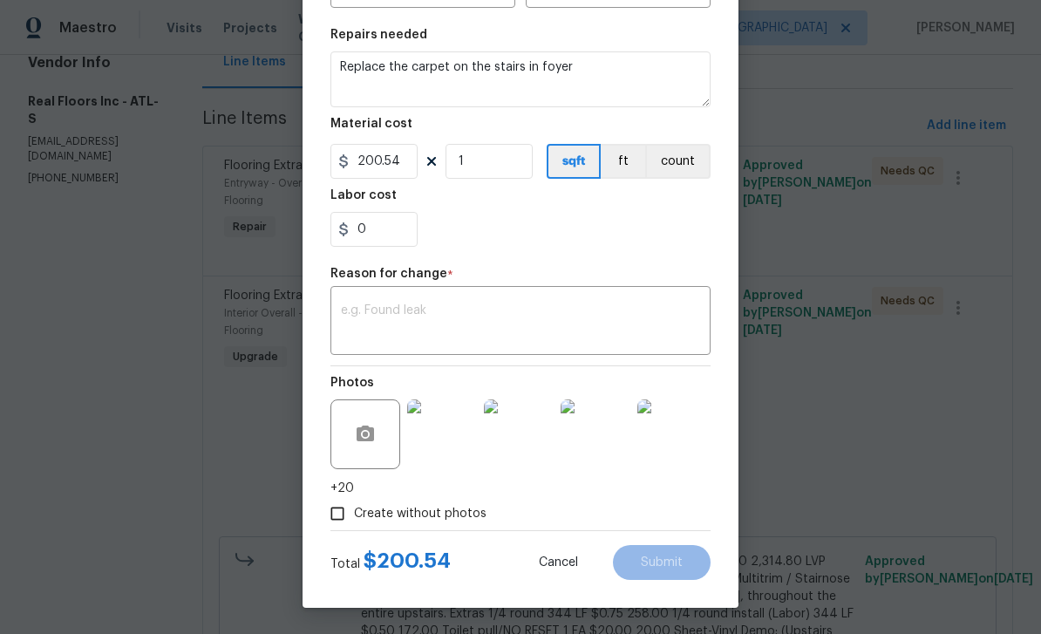
scroll to position [246, 0]
click at [356, 317] on textarea at bounding box center [520, 322] width 359 height 37
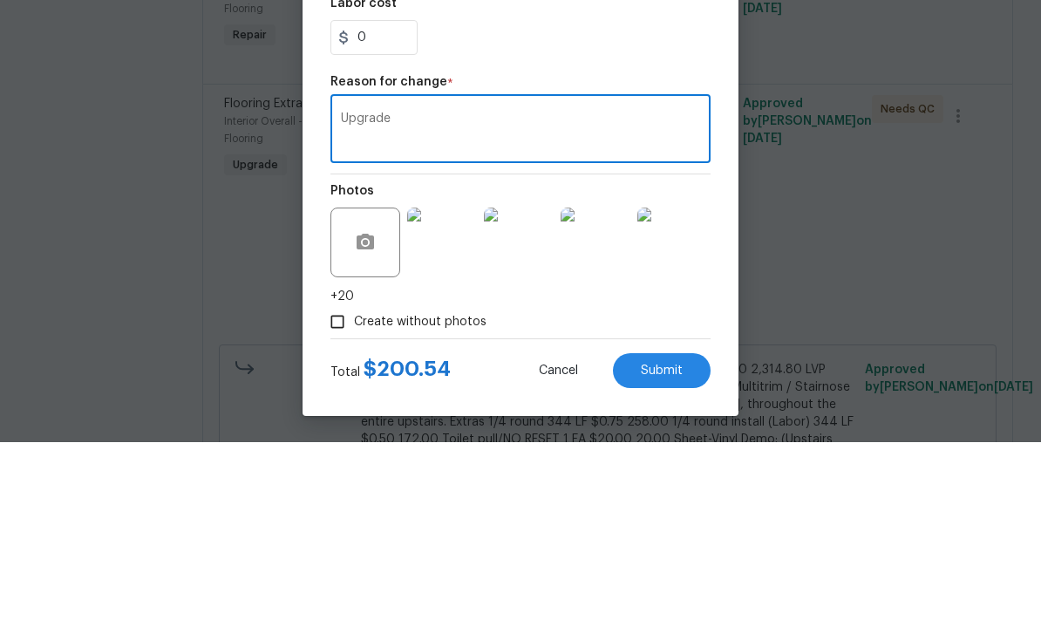
scroll to position [56, 0]
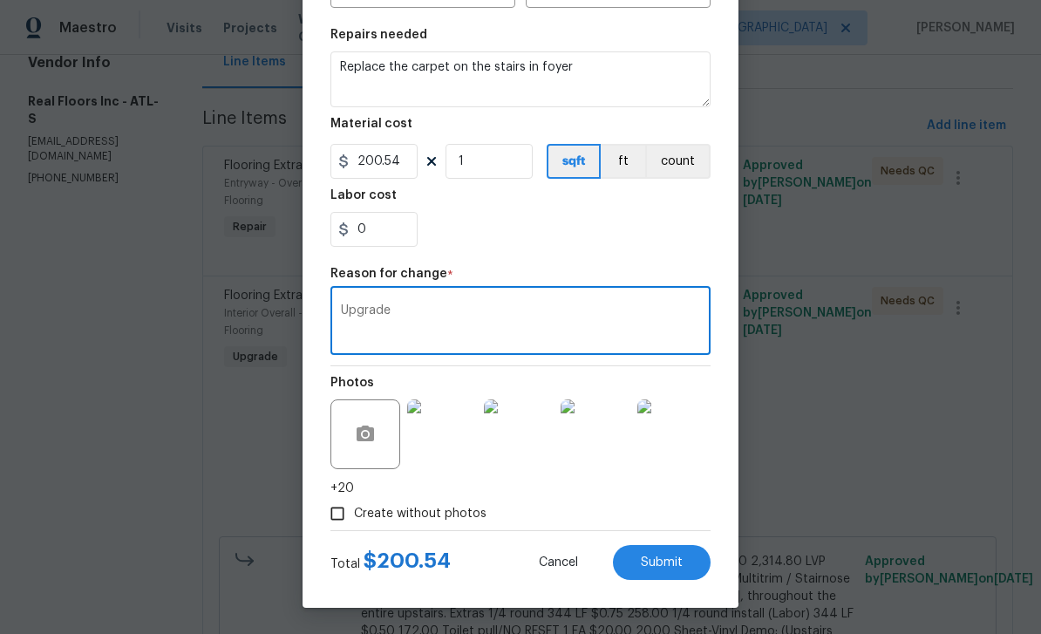
type textarea "Upgrade"
click at [681, 556] on span "Submit" at bounding box center [662, 562] width 42 height 13
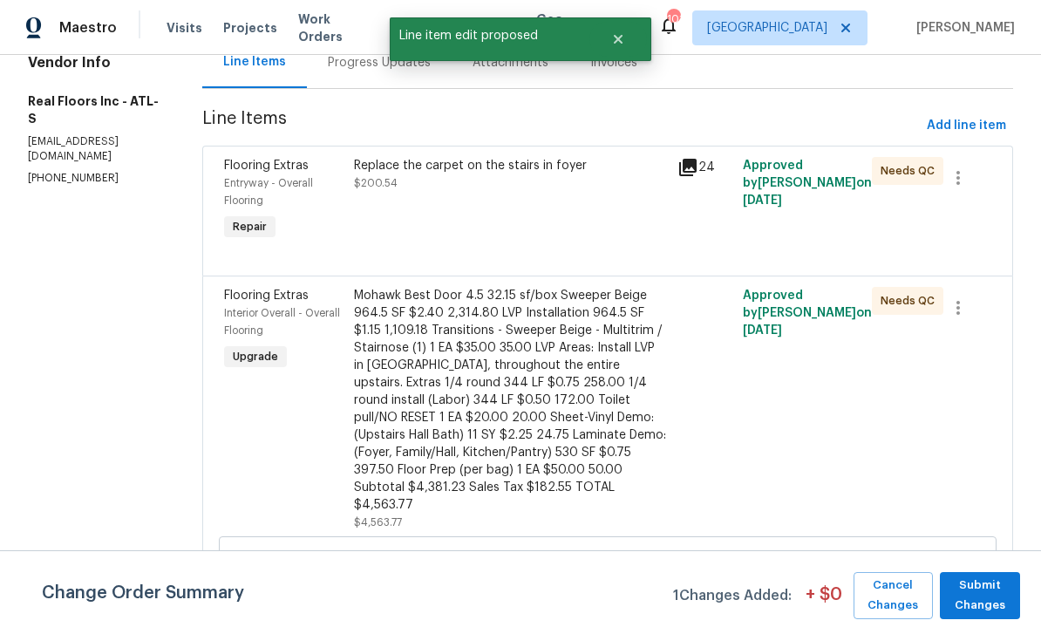
scroll to position [0, 0]
click at [994, 605] on span "Submit Changes" at bounding box center [980, 596] width 63 height 40
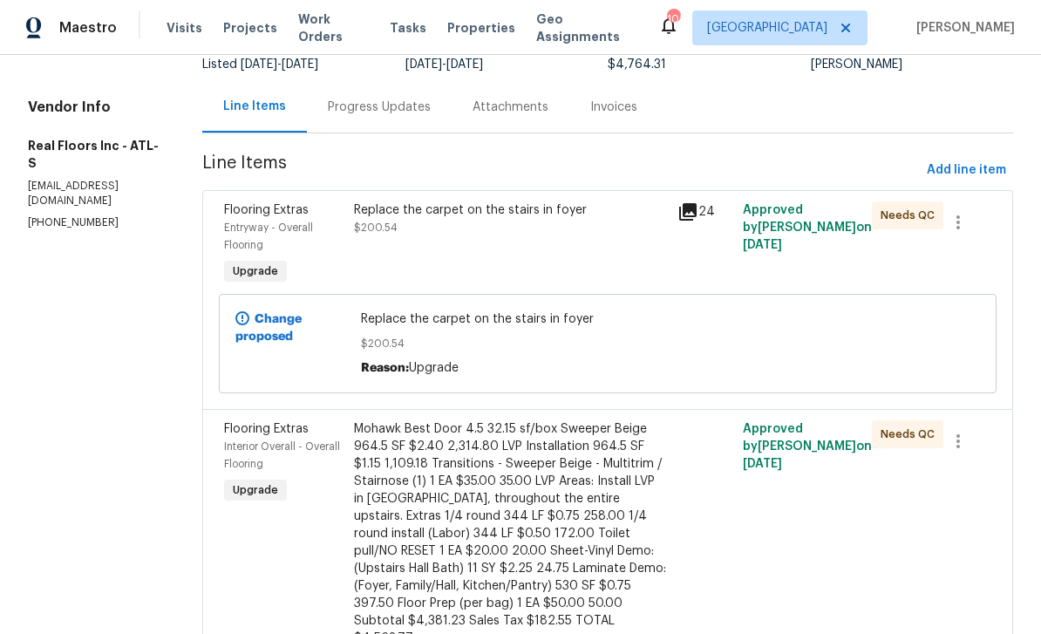
scroll to position [158, 0]
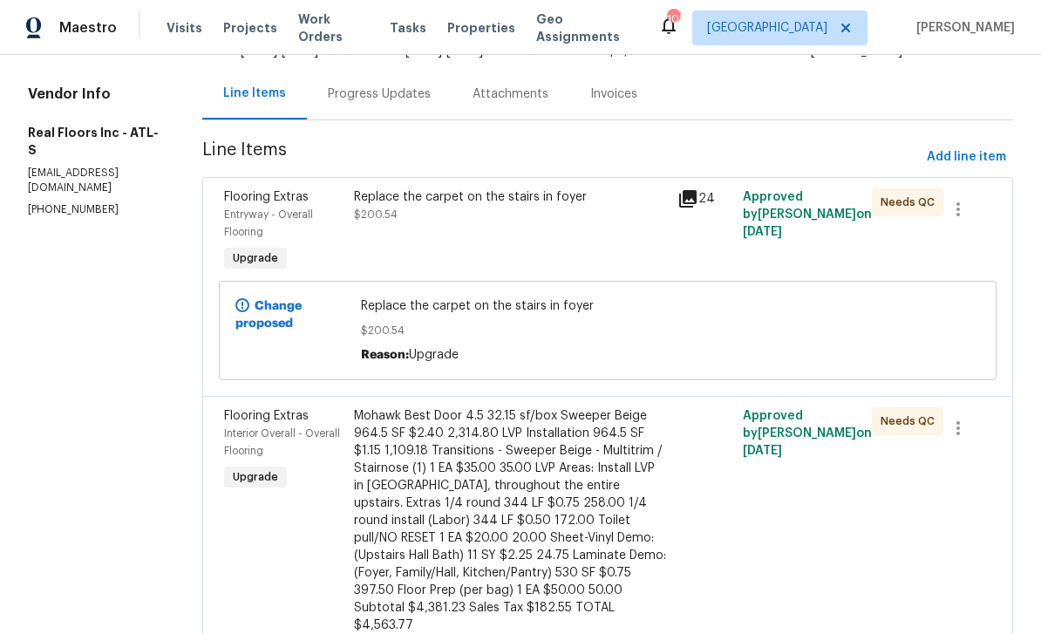
click at [263, 206] on div "Entryway - Overall Flooring" at bounding box center [283, 223] width 119 height 35
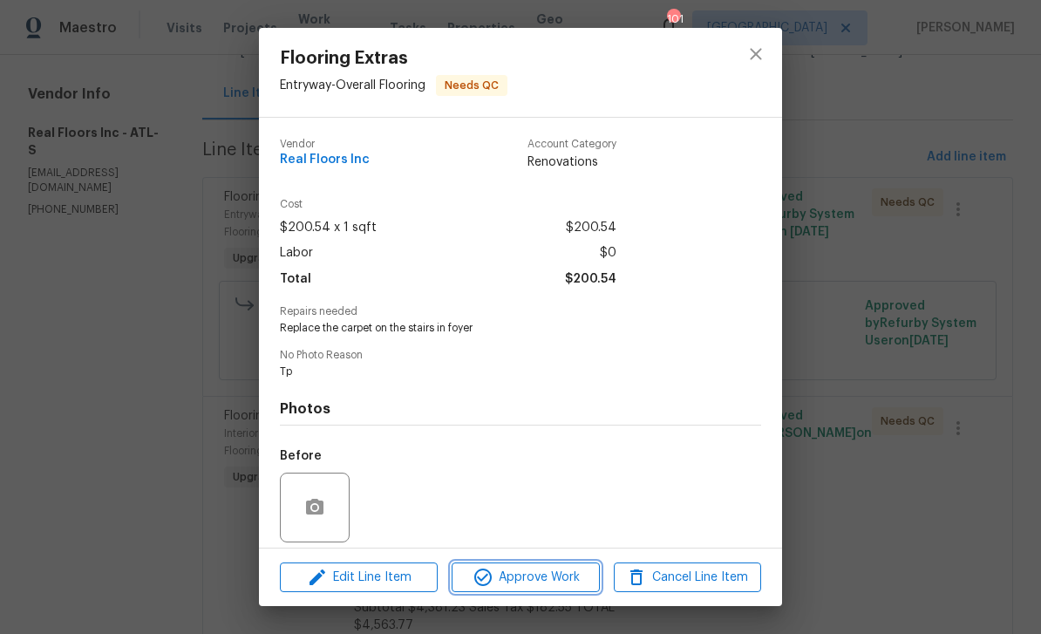
click at [481, 570] on icon "button" at bounding box center [482, 577] width 17 height 17
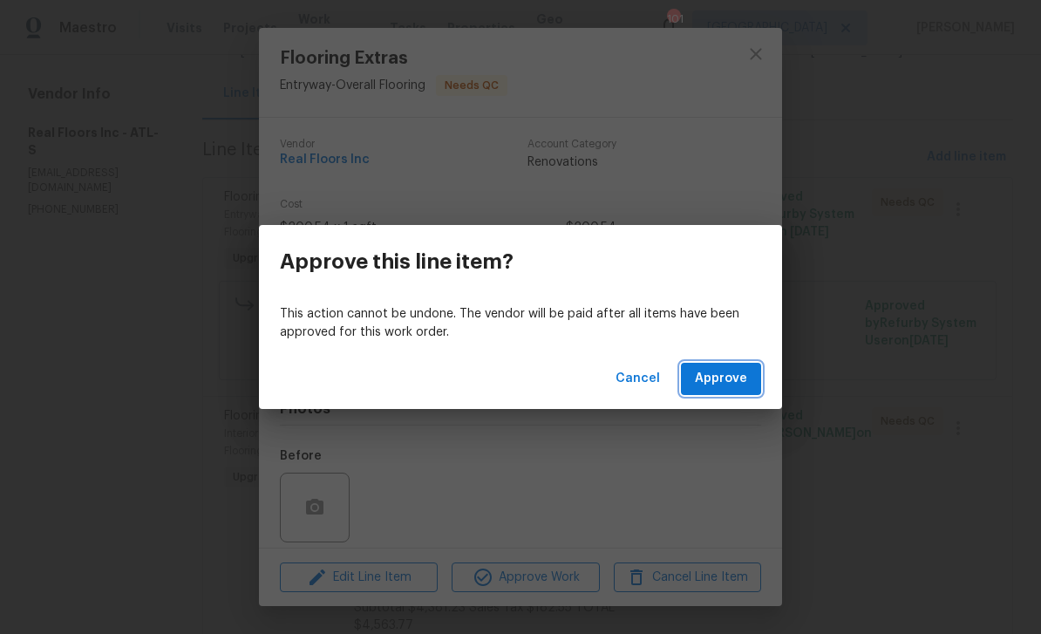
click at [738, 379] on span "Approve" at bounding box center [721, 379] width 52 height 22
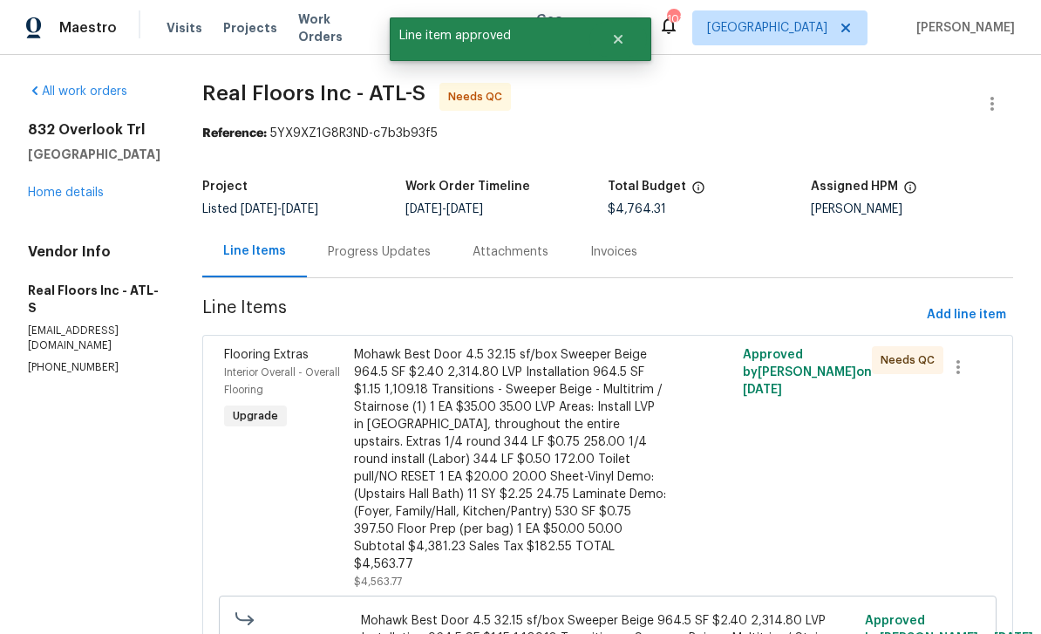
click at [264, 378] on div "Interior Overall - Overall Flooring" at bounding box center [283, 381] width 119 height 35
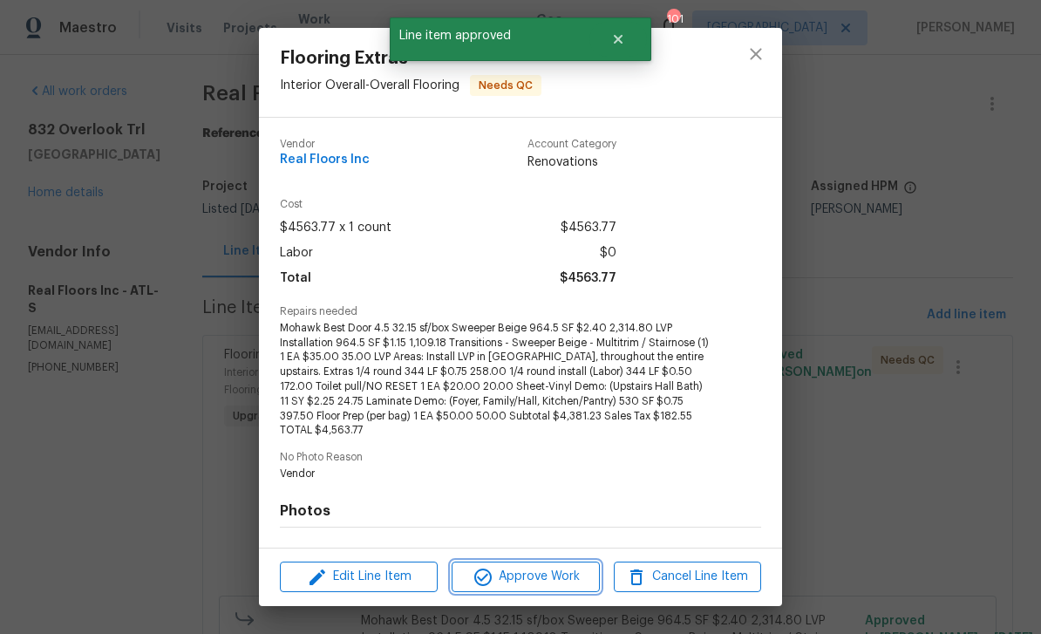
click at [479, 582] on icon "button" at bounding box center [483, 577] width 21 height 21
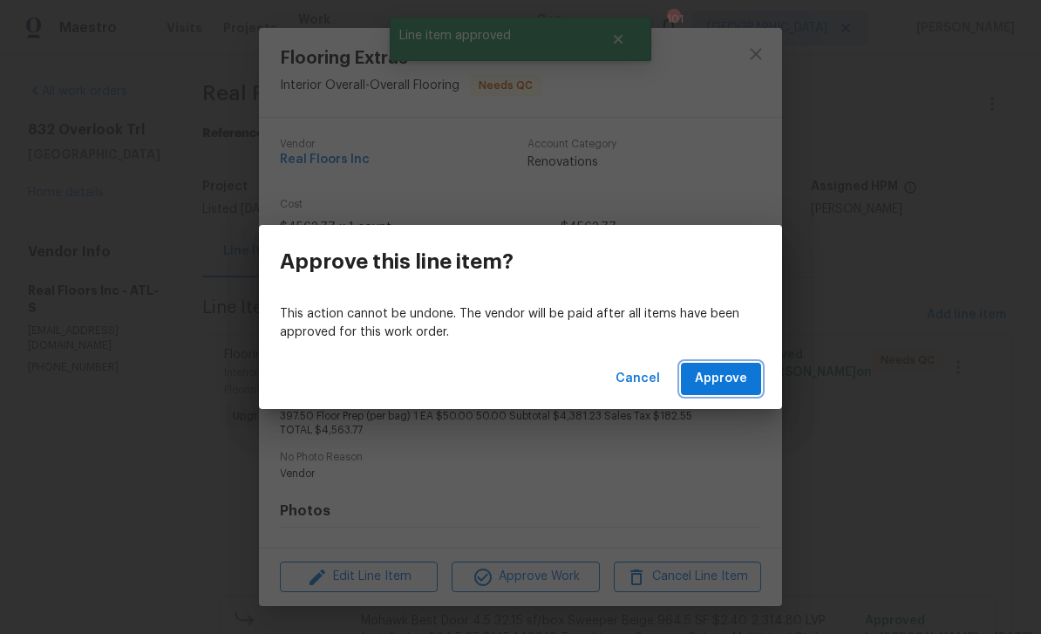
click at [726, 378] on span "Approve" at bounding box center [721, 379] width 52 height 22
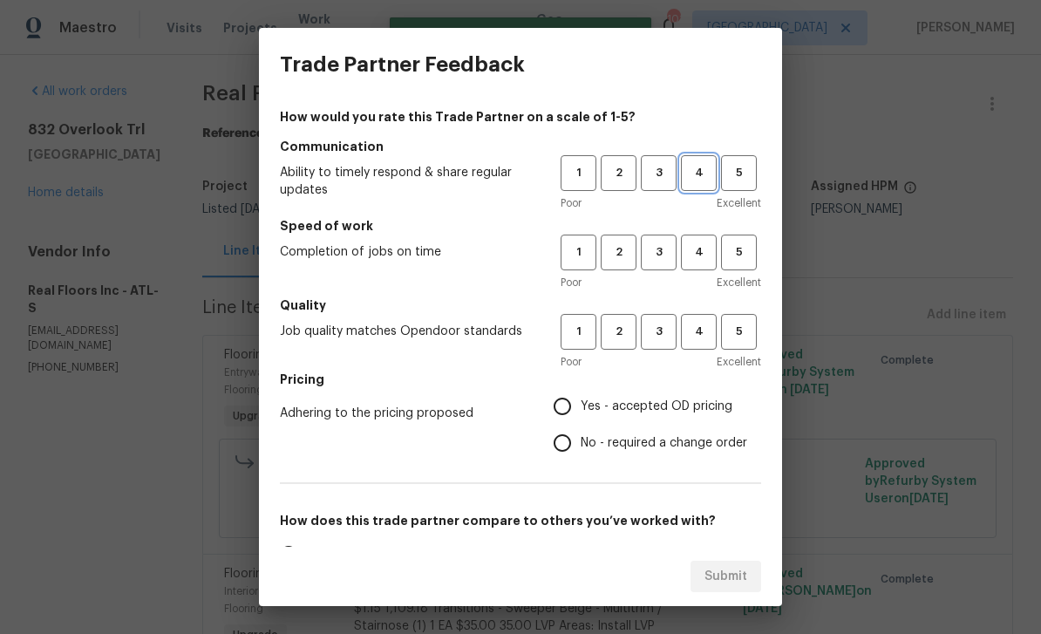
click at [705, 166] on span "4" at bounding box center [699, 173] width 32 height 20
click at [701, 257] on span "4" at bounding box center [699, 252] width 32 height 20
click at [710, 340] on span "4" at bounding box center [699, 332] width 32 height 20
click at [576, 406] on input "Yes - accepted OD pricing" at bounding box center [562, 406] width 37 height 37
radio input "true"
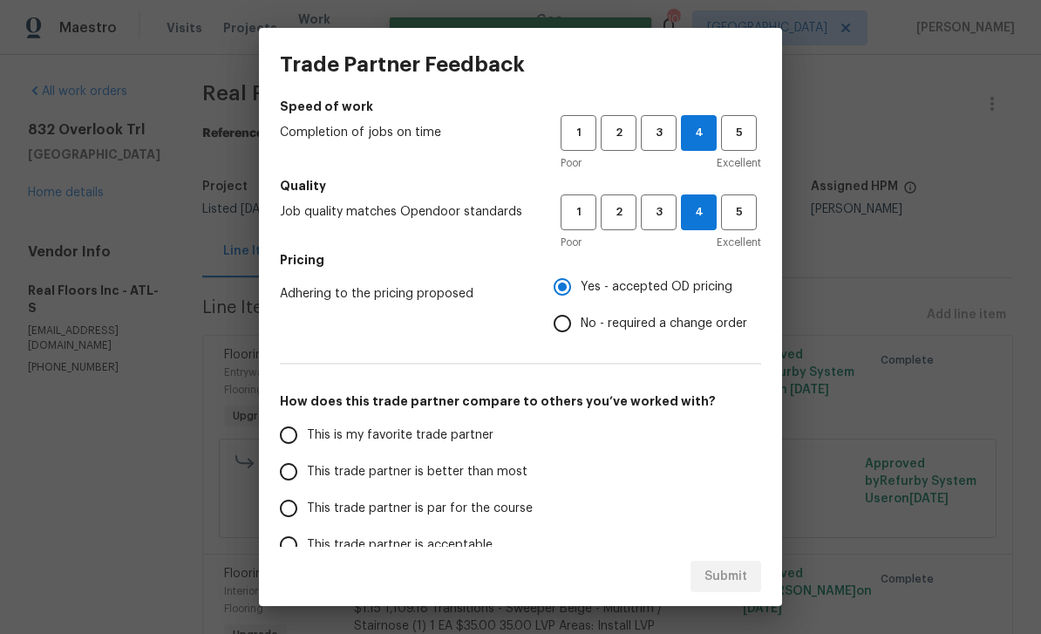
click at [288, 435] on input "This is my favorite trade partner" at bounding box center [288, 435] width 37 height 37
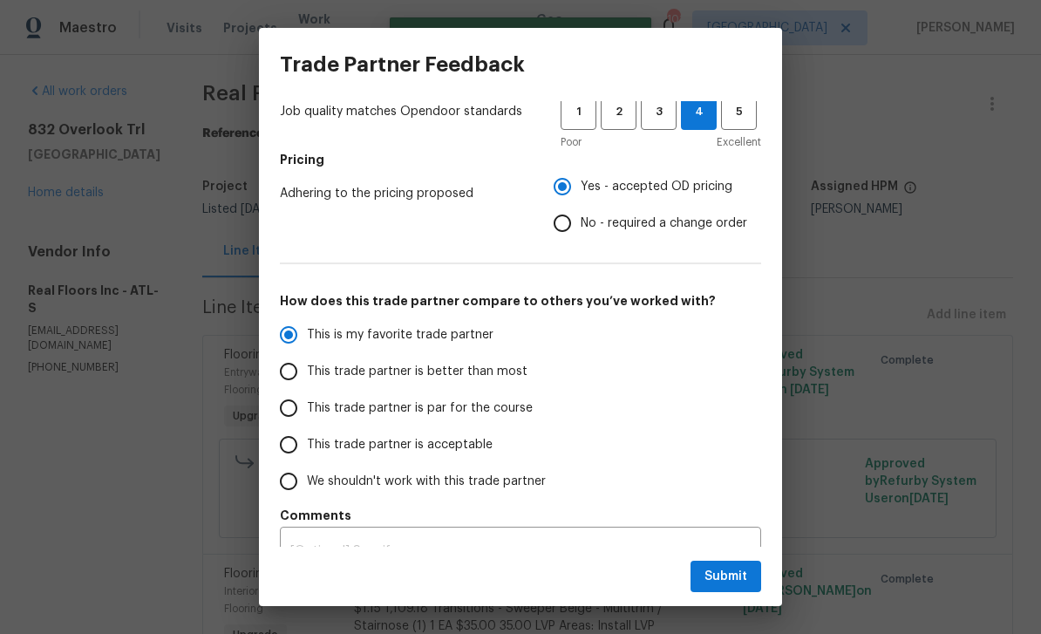
scroll to position [224, 0]
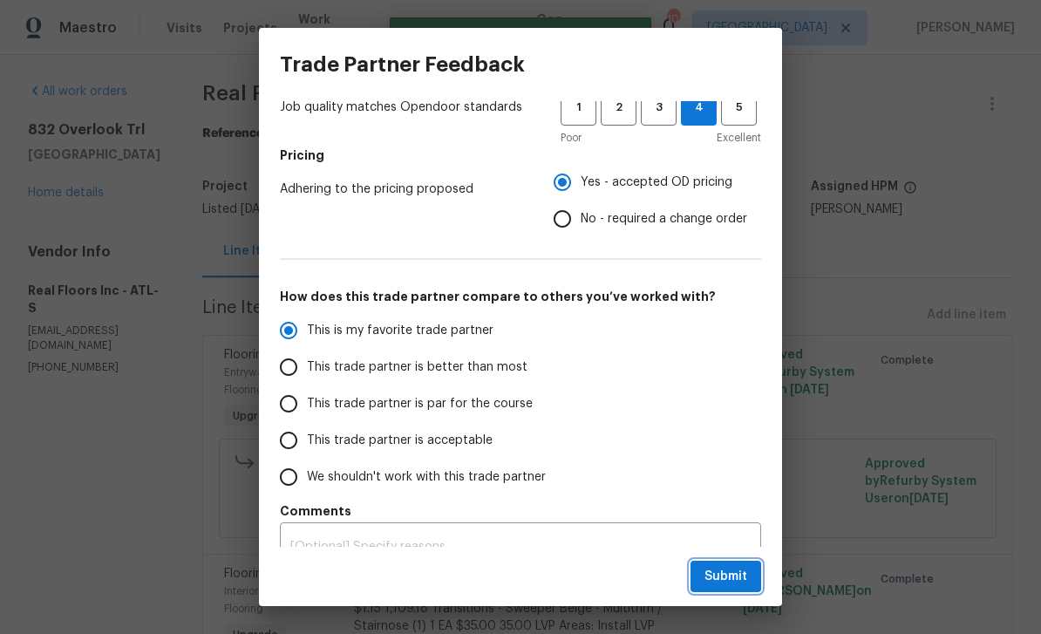
click at [730, 574] on span "Submit" at bounding box center [726, 577] width 43 height 22
radio input "true"
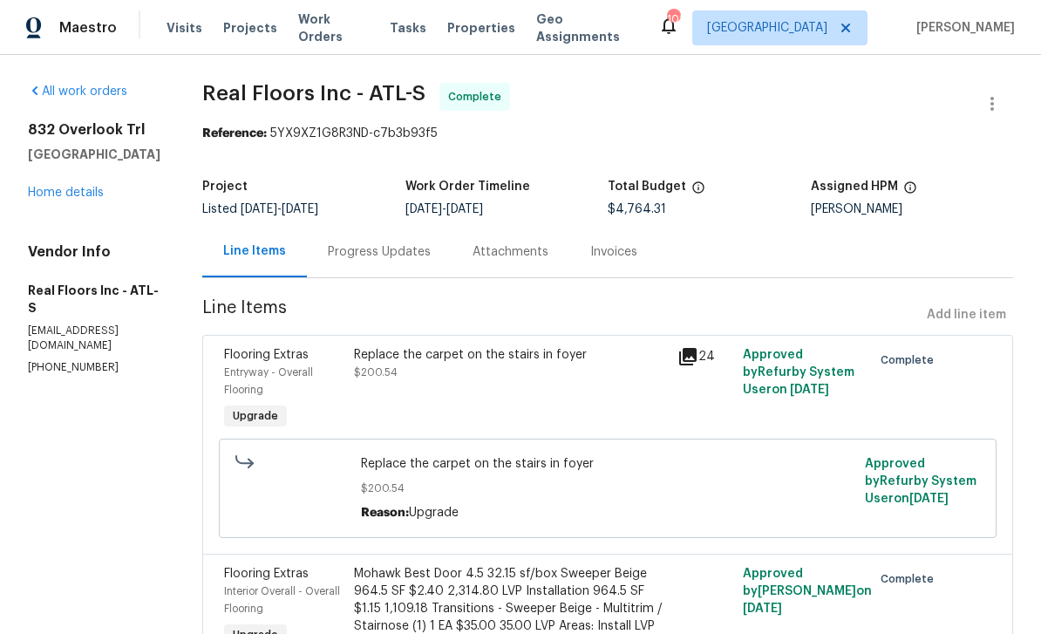
radio input "false"
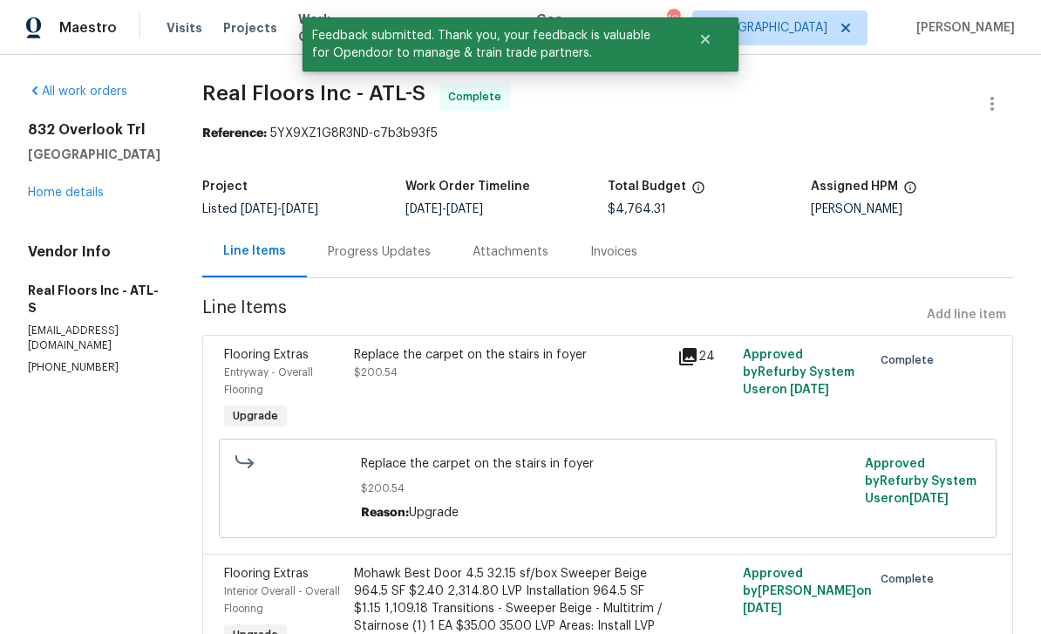
scroll to position [0, 0]
click at [62, 195] on link "Home details" at bounding box center [66, 193] width 76 height 12
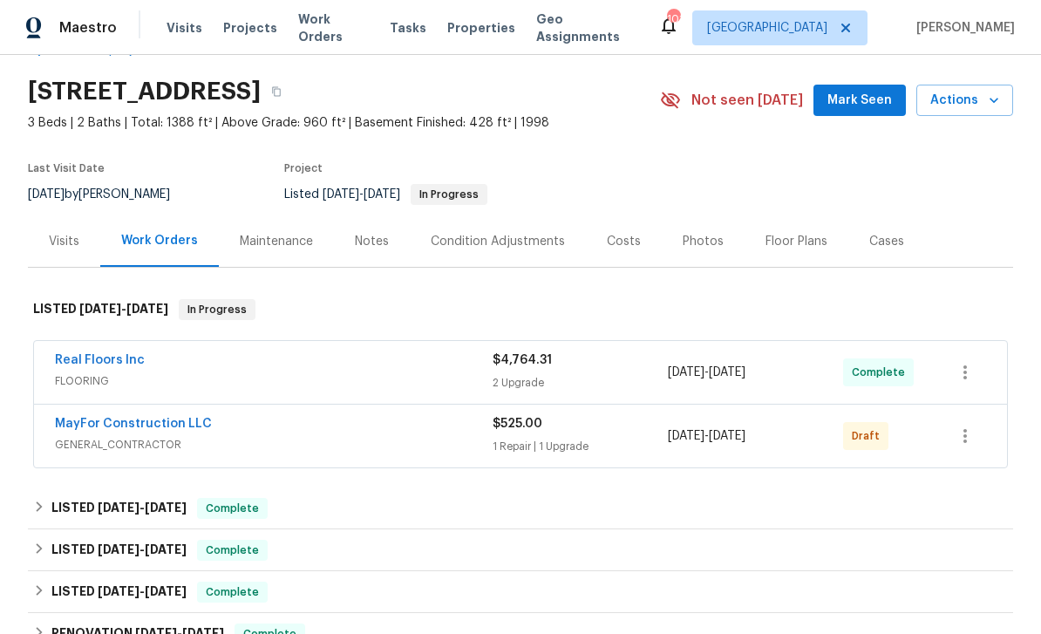
scroll to position [57, 0]
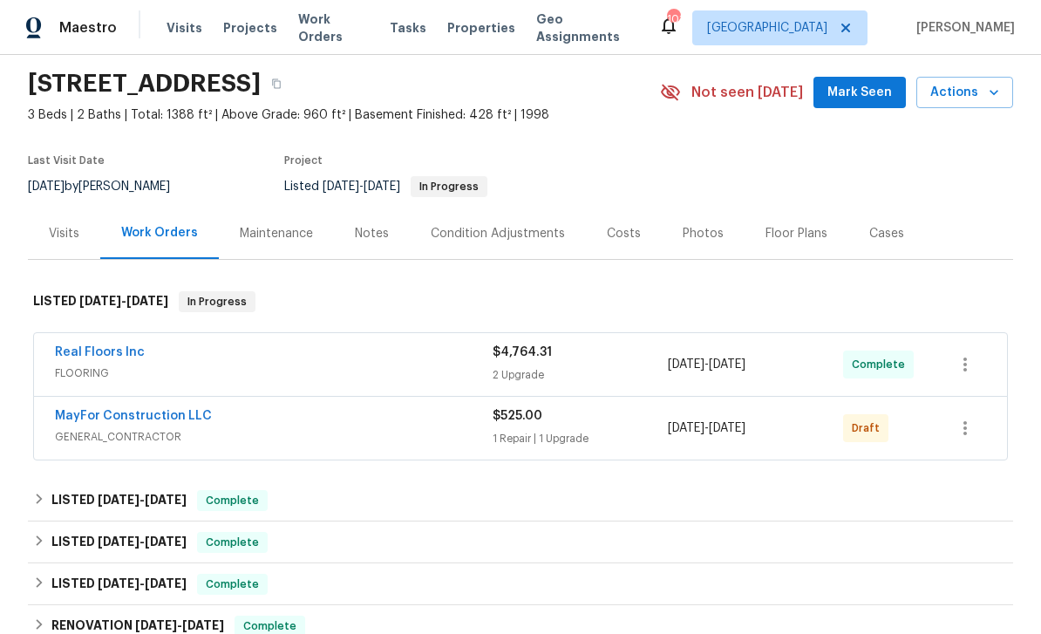
click at [117, 415] on link "MayFor Construction LLC" at bounding box center [133, 416] width 157 height 12
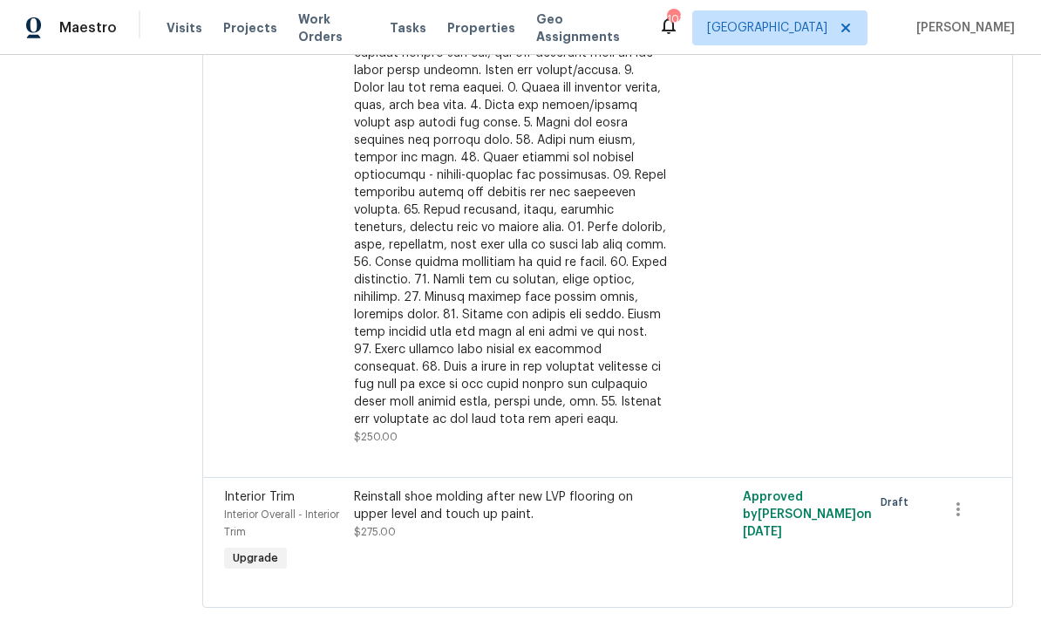
scroll to position [371, 0]
click at [269, 504] on span "Interior Trim" at bounding box center [259, 498] width 71 height 12
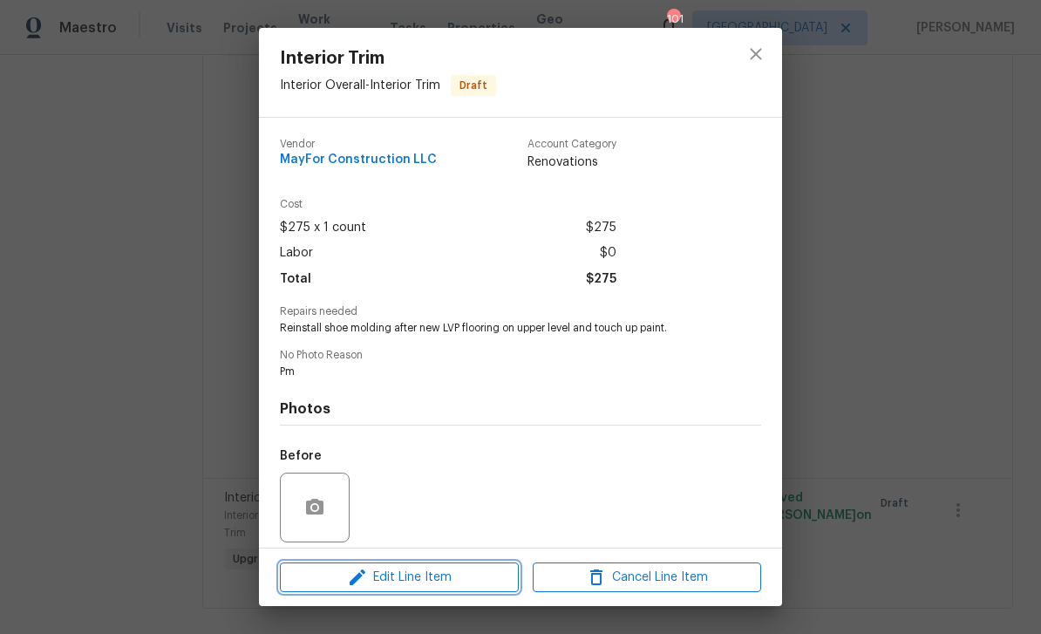
click at [380, 582] on span "Edit Line Item" at bounding box center [399, 578] width 228 height 22
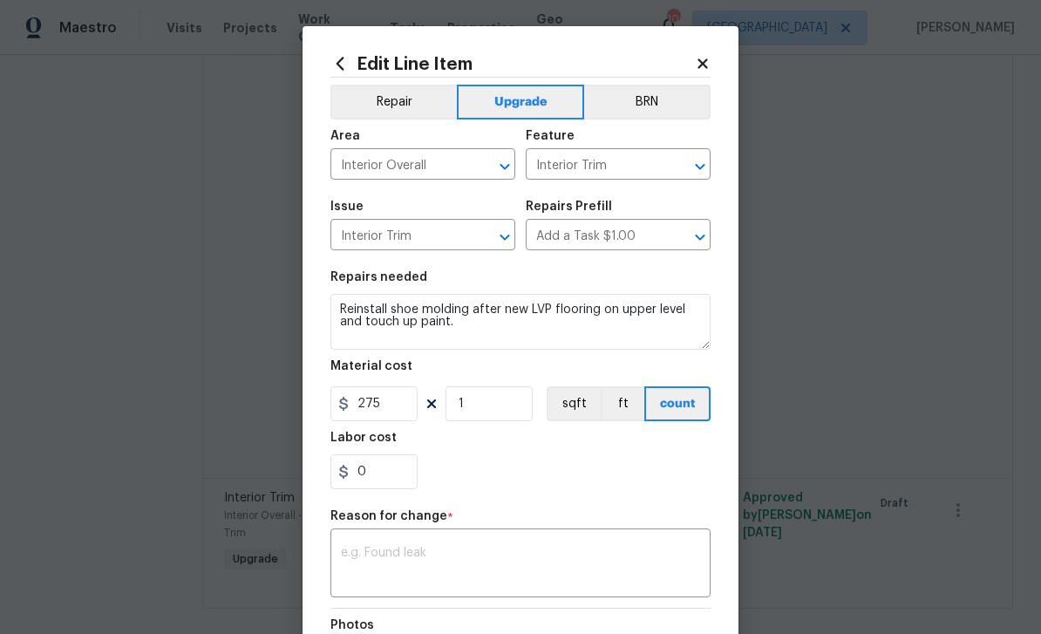
scroll to position [0, 0]
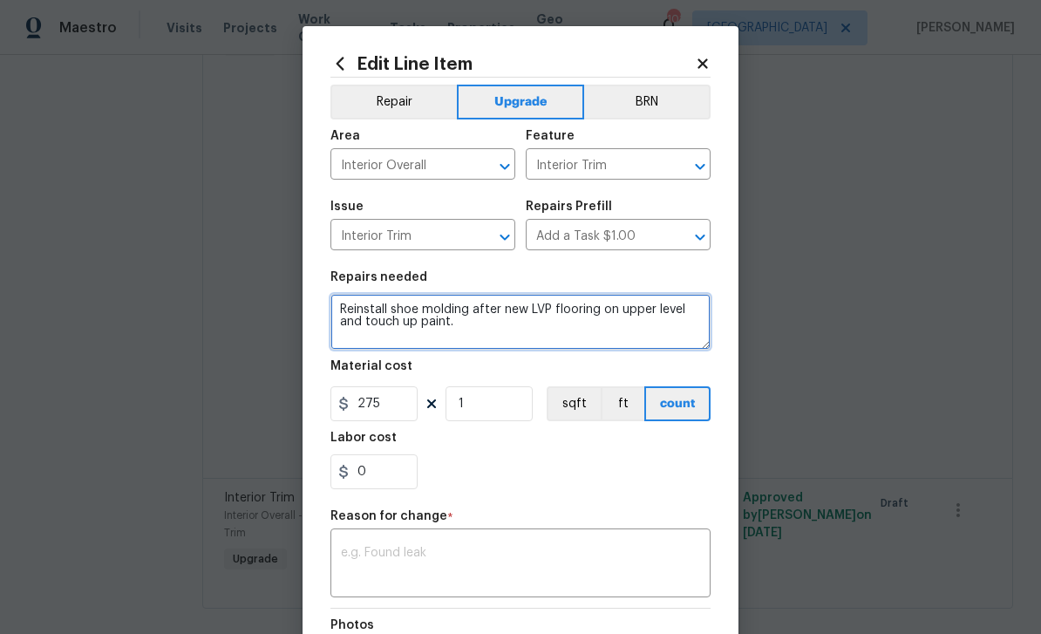
click at [391, 314] on textarea "Reinstall shoe molding after new LVP flooring on upper level and touch up paint." at bounding box center [520, 322] width 380 height 56
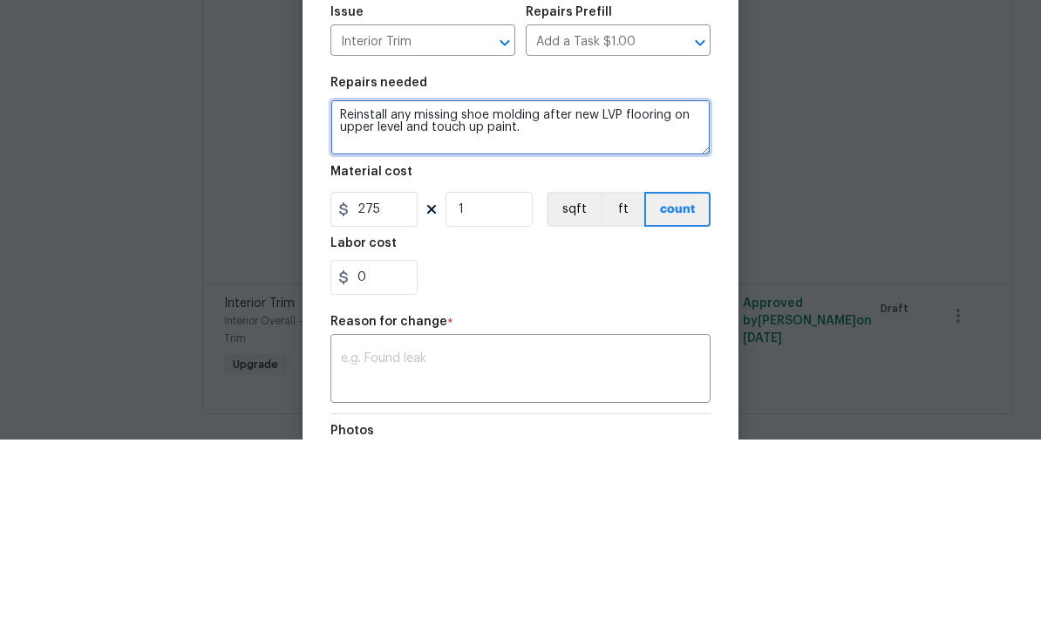
click at [488, 294] on textarea "Reinstall any missing shoe molding after new LVP flooring on upper level and to…" at bounding box center [520, 322] width 380 height 56
click at [434, 294] on textarea "Reinstall any missing shoe molding after new LVP flooring on upper level and to…" at bounding box center [520, 322] width 380 height 56
click at [552, 294] on textarea "Reinstall any missing shoe molding after new LVP flooring on upper level and ca…" at bounding box center [520, 322] width 380 height 56
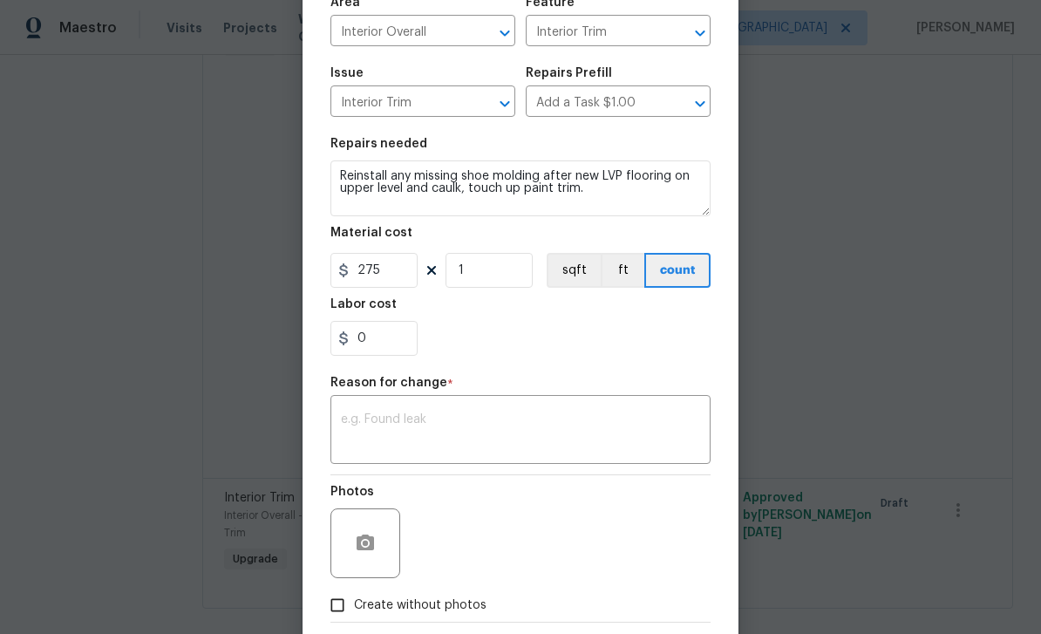
scroll to position [143, 0]
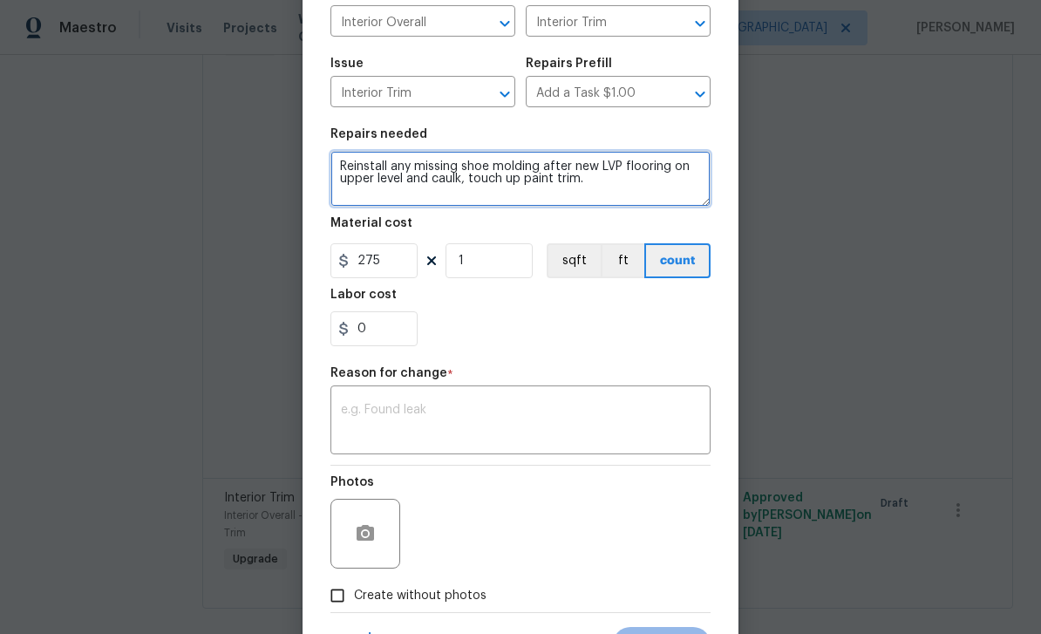
type textarea "Reinstall any missing shoe molding after new LVP flooring on upper level and ca…"
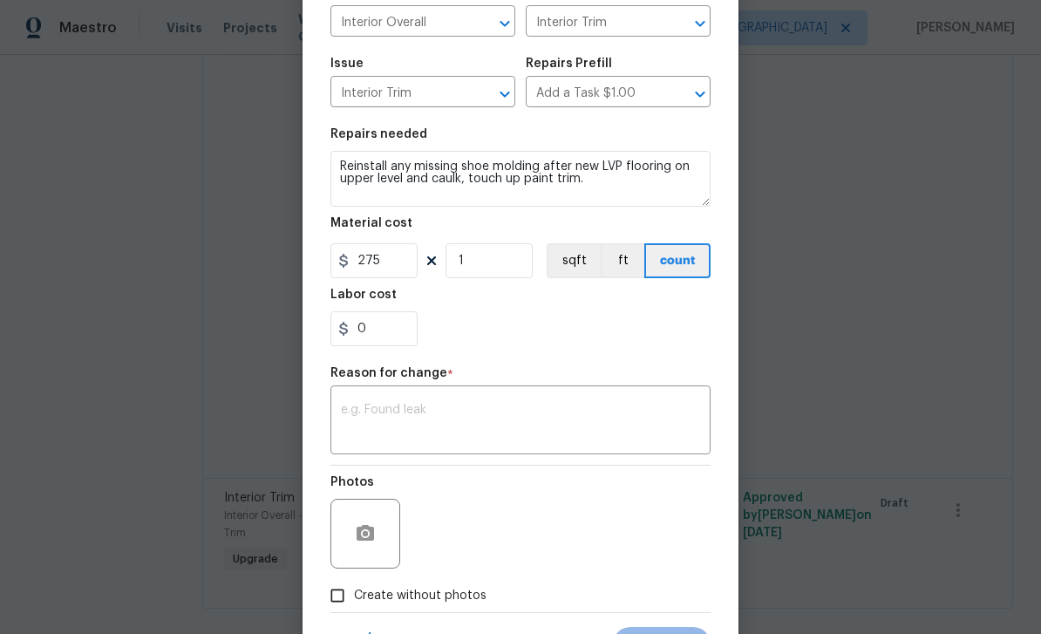
click at [364, 409] on textarea at bounding box center [520, 422] width 359 height 37
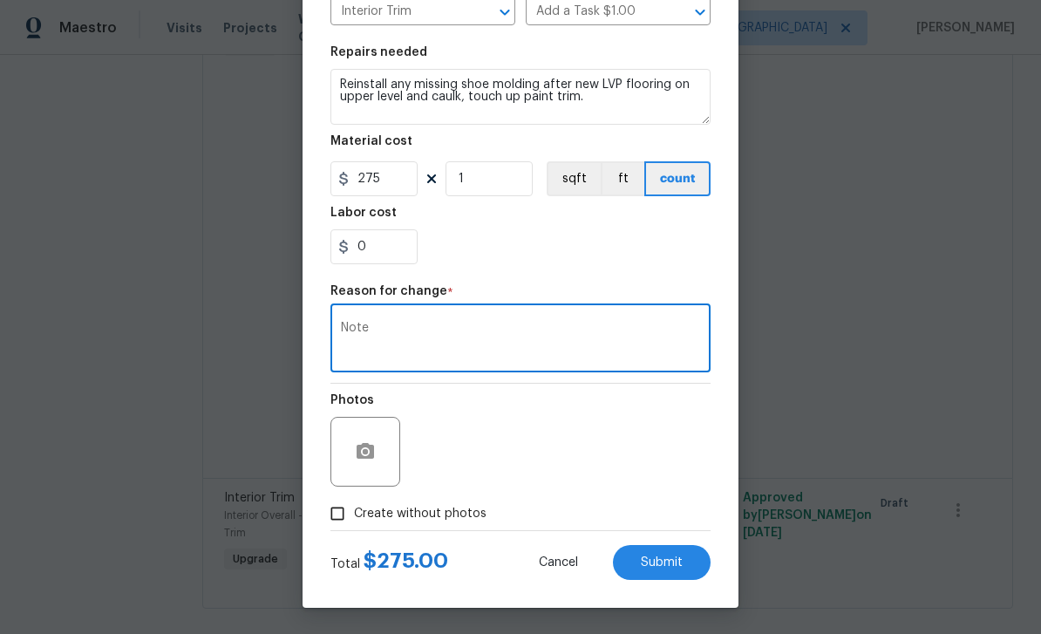
scroll to position [228, 0]
type textarea "Note"
click at [334, 515] on input "Create without photos" at bounding box center [337, 513] width 33 height 33
checkbox input "true"
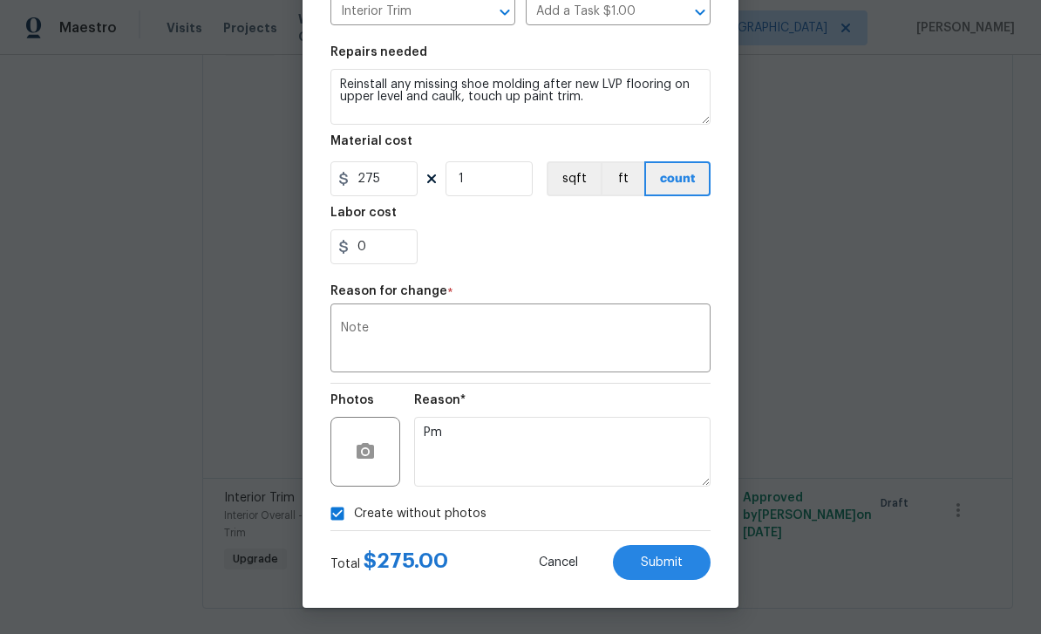
click at [690, 576] on button "Submit" at bounding box center [662, 562] width 98 height 35
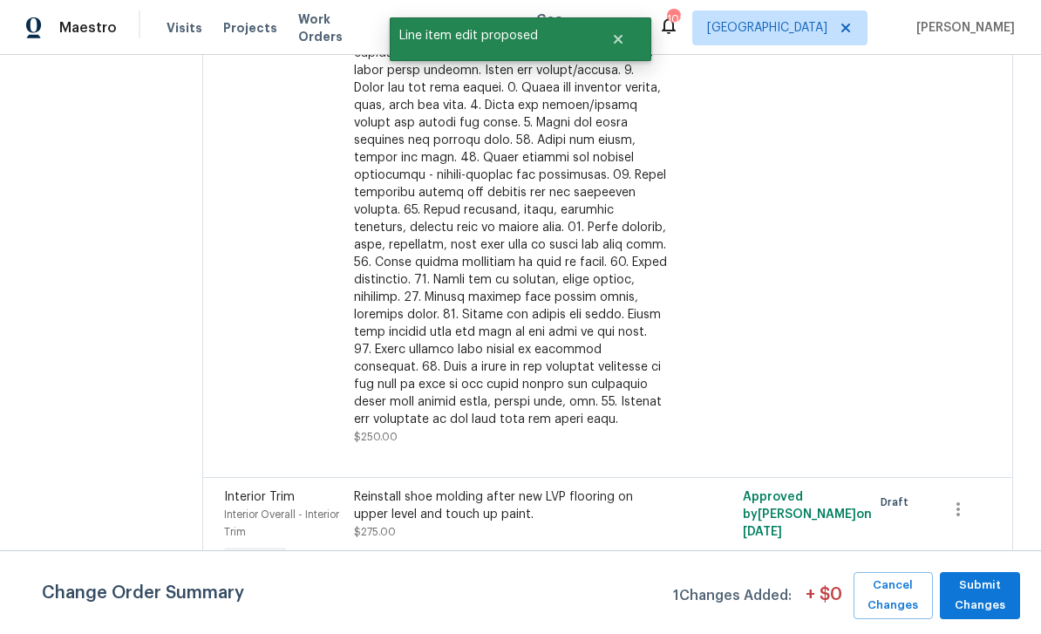
scroll to position [371, 0]
click at [994, 598] on span "Submit Changes" at bounding box center [980, 596] width 63 height 40
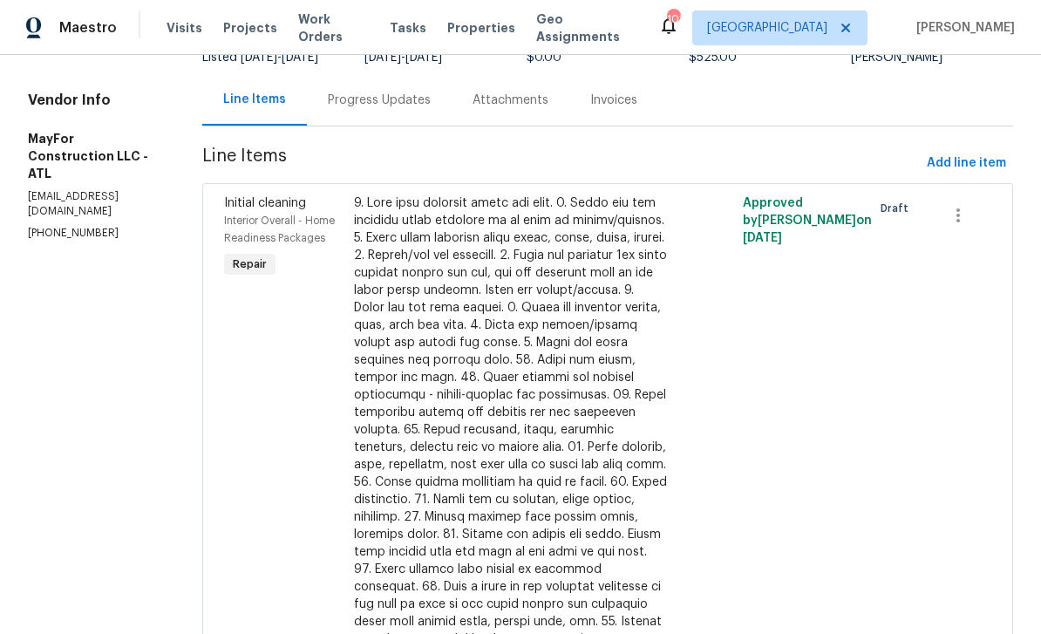
scroll to position [158, 0]
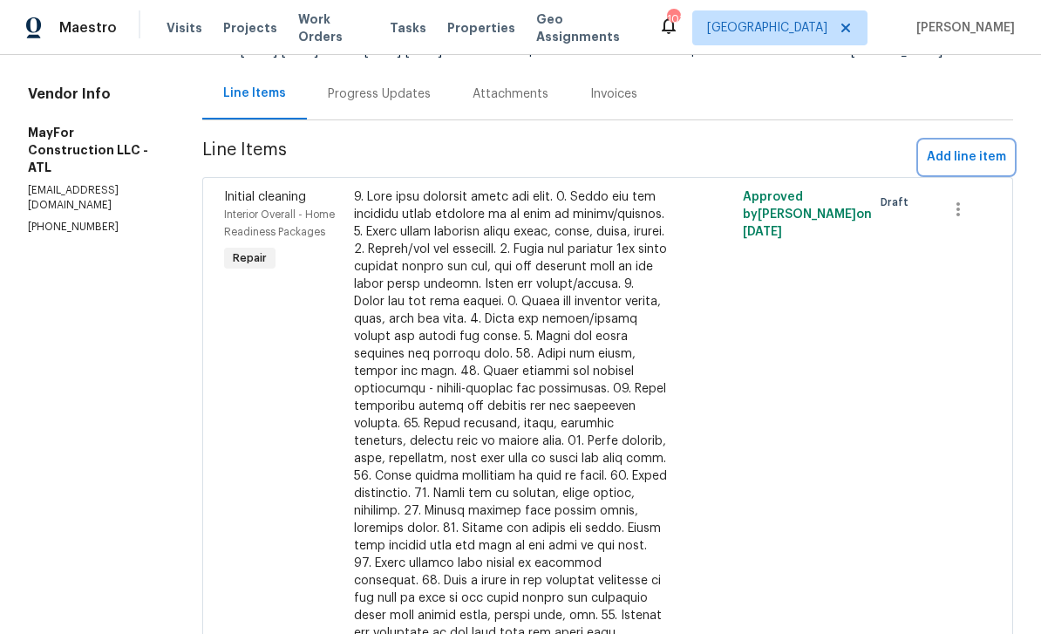
click at [984, 164] on span "Add line item" at bounding box center [966, 157] width 79 height 22
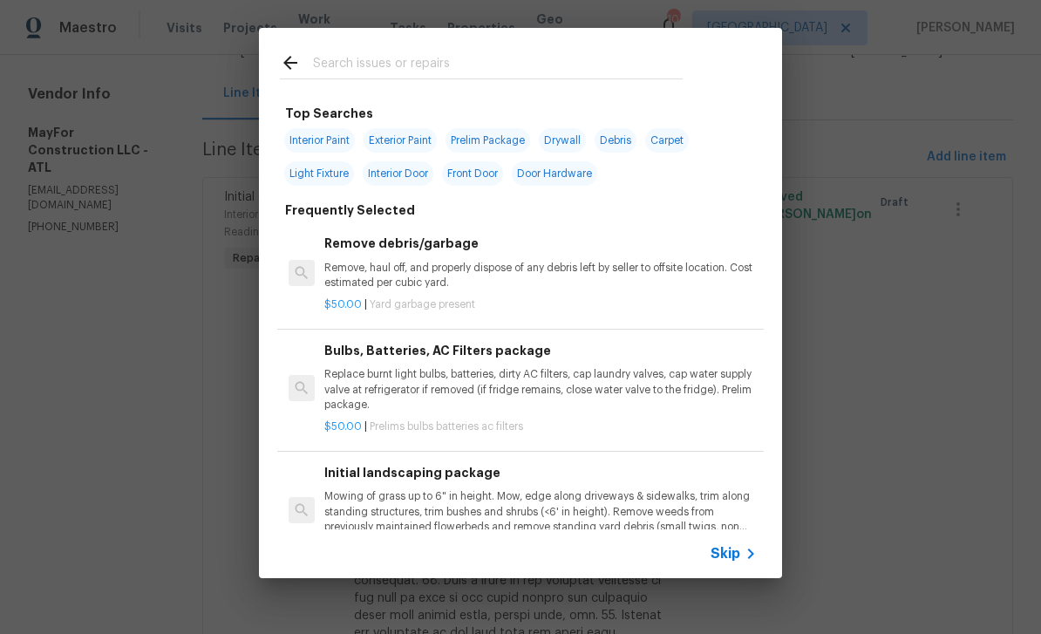
click at [330, 56] on input "text" at bounding box center [498, 65] width 370 height 26
type input "App"
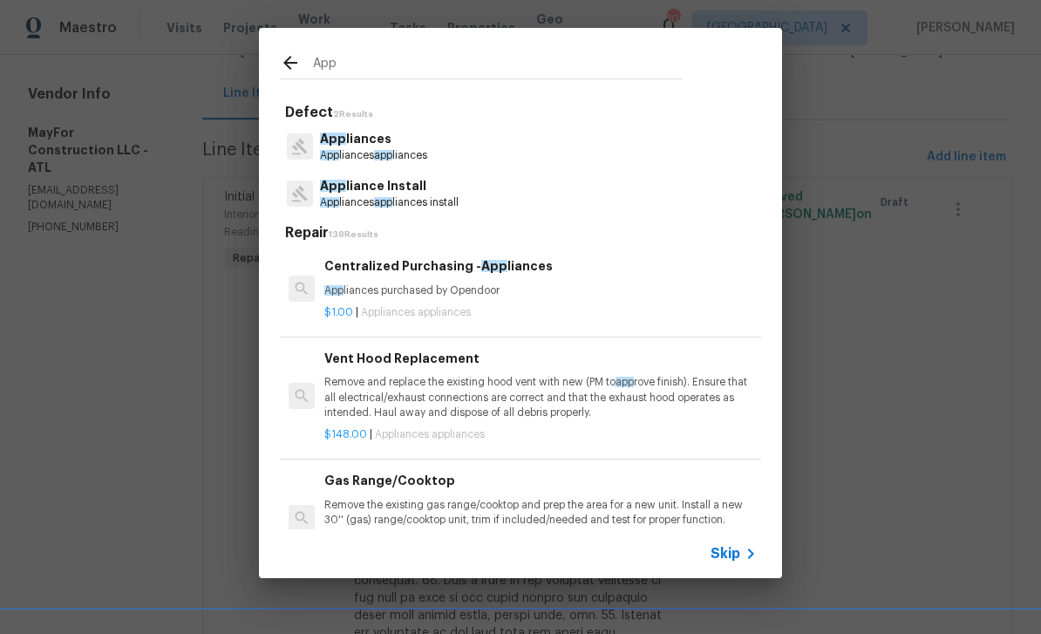
click at [346, 143] on p "App liances" at bounding box center [373, 139] width 107 height 18
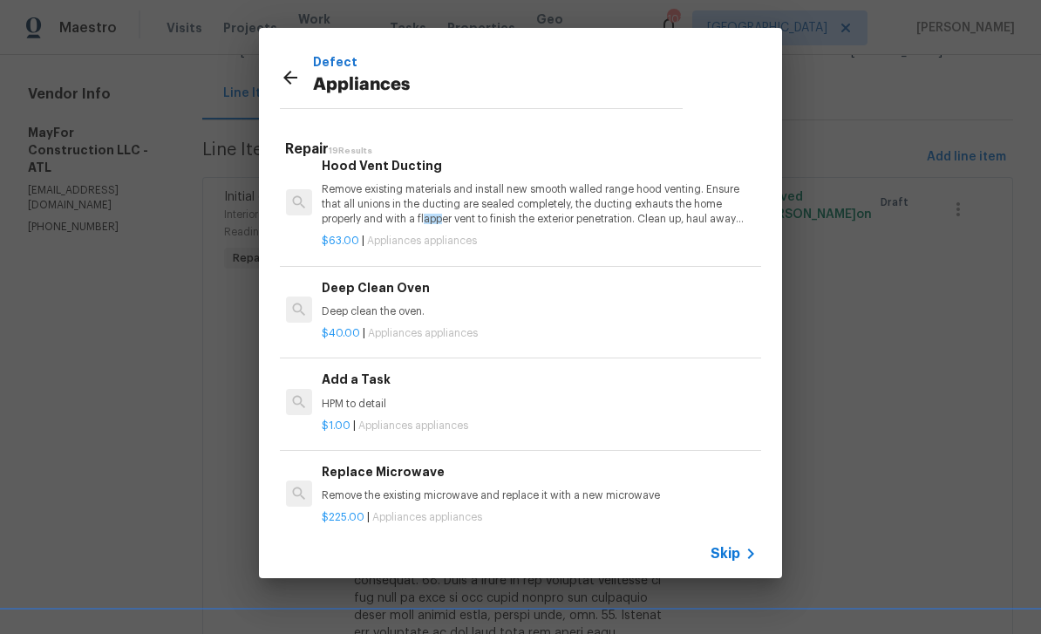
scroll to position [719, 3]
click at [341, 384] on div "Add a Task HPM to detail" at bounding box center [538, 392] width 432 height 42
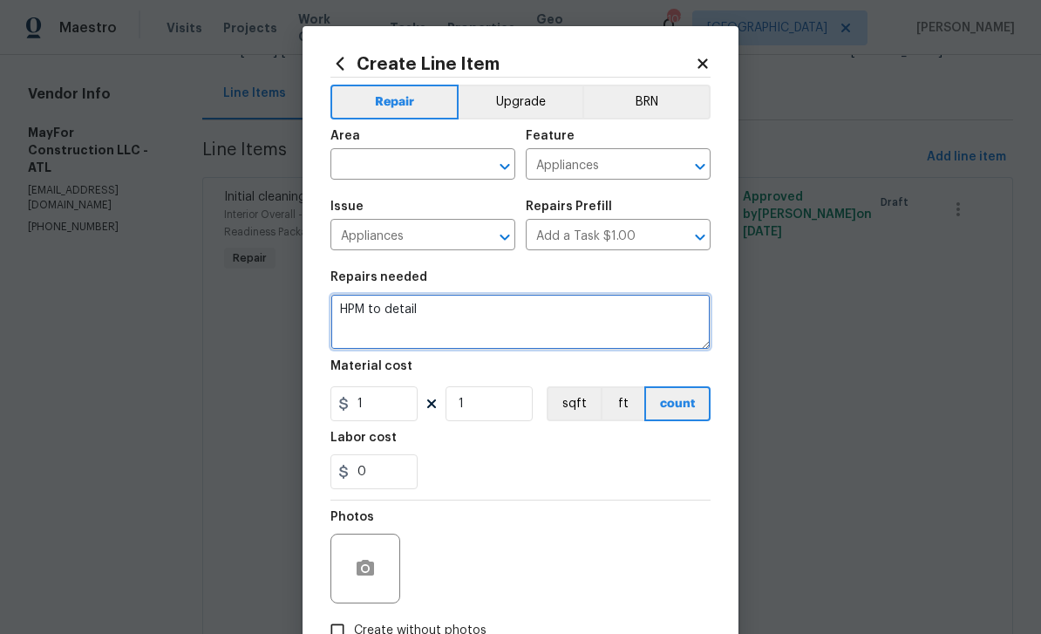
click at [435, 312] on textarea "HPM to detail" at bounding box center [520, 322] width 380 height 56
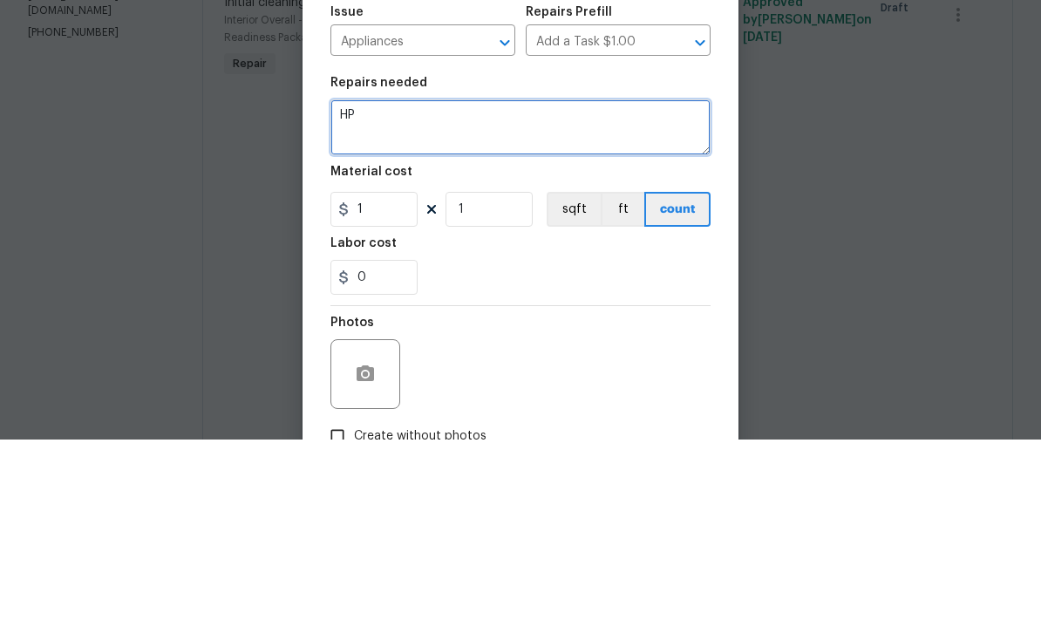
type textarea "H"
click at [414, 294] on textarea "Reinstall toilets , connected and install any loose appliances, adjust any I ti…" at bounding box center [520, 322] width 380 height 56
click at [420, 294] on textarea "Reinstall toilets , connected and install any loose appliances, adjust any tilt…" at bounding box center [520, 322] width 380 height 56
click at [473, 294] on textarea "Reinstall toilets , connected and install any loose appliances, adjust any inte…" at bounding box center [520, 322] width 380 height 56
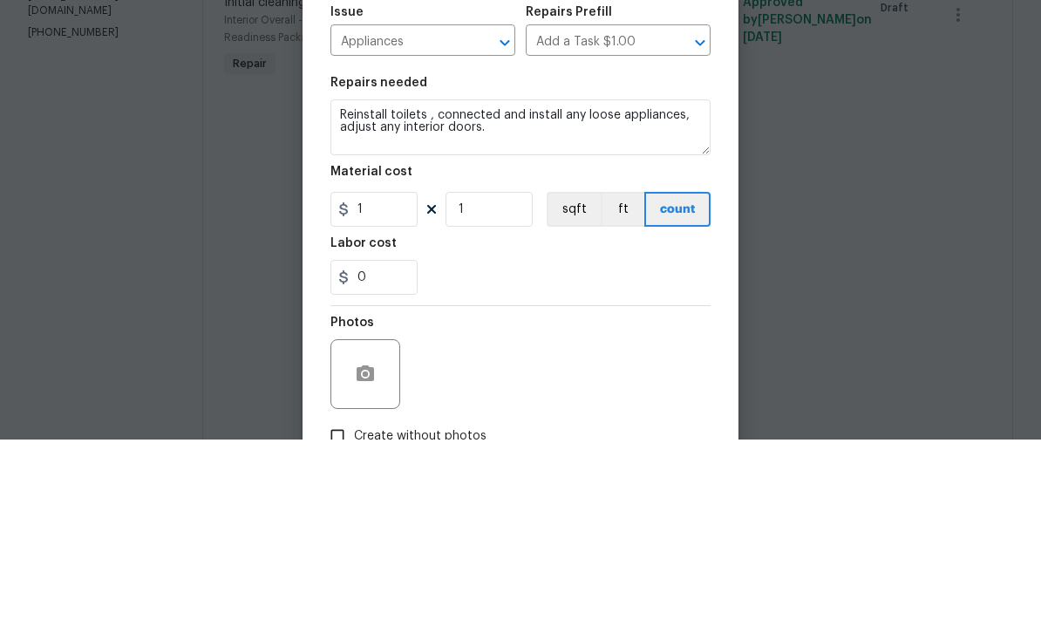
scroll to position [56, 0]
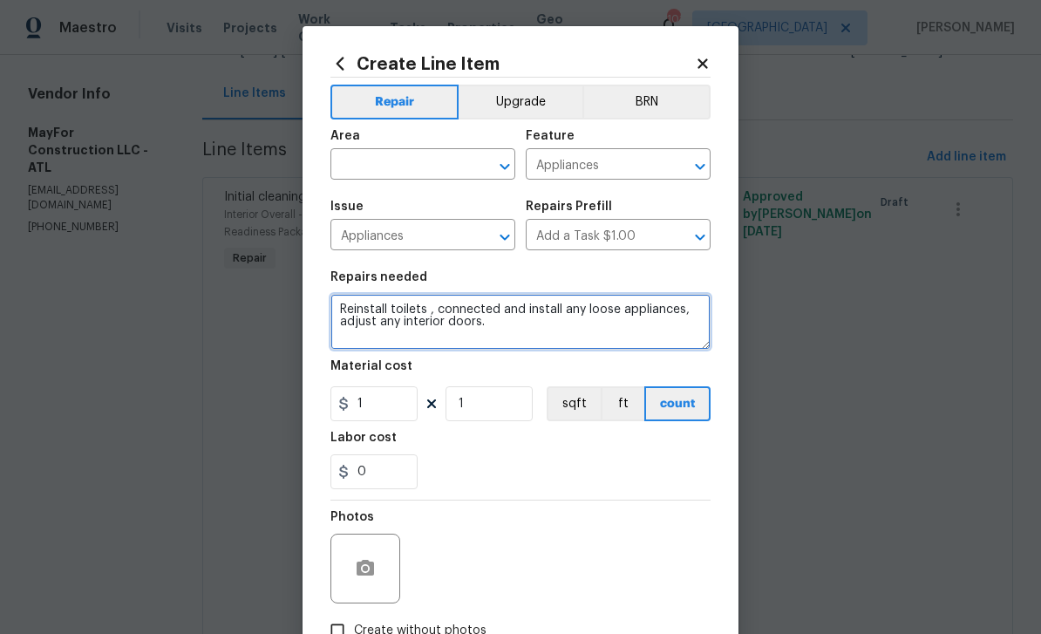
type textarea "Reinstall toilets , connected and install any loose appliances, adjust any inte…"
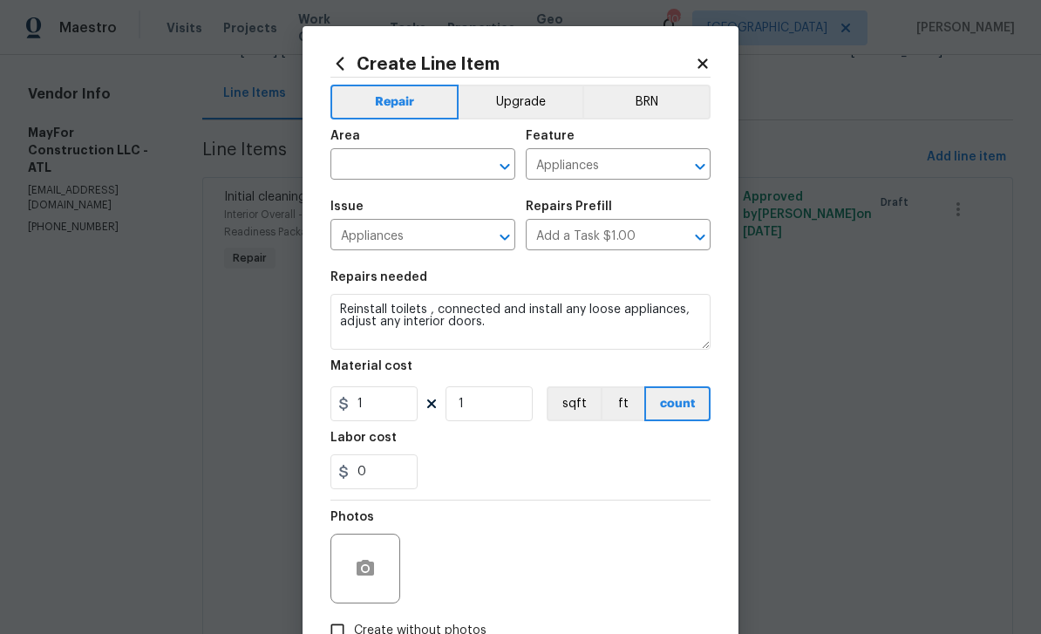
click at [359, 162] on input "text" at bounding box center [398, 166] width 136 height 27
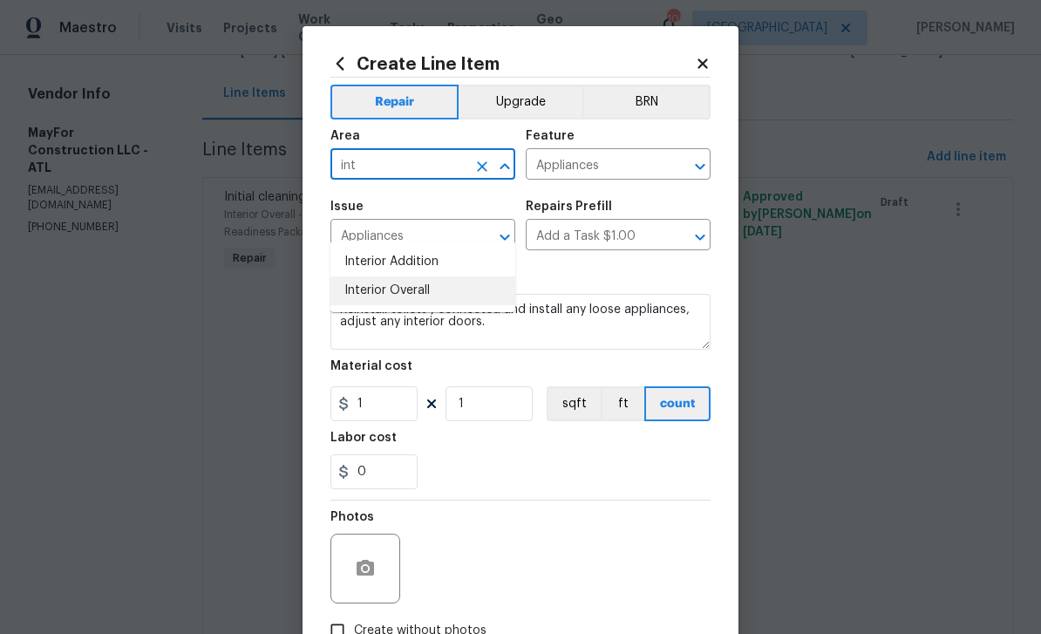
click at [369, 276] on li "Interior Overall" at bounding box center [422, 290] width 185 height 29
type input "Interior Overall"
click at [360, 235] on input "Appliances" at bounding box center [398, 236] width 136 height 27
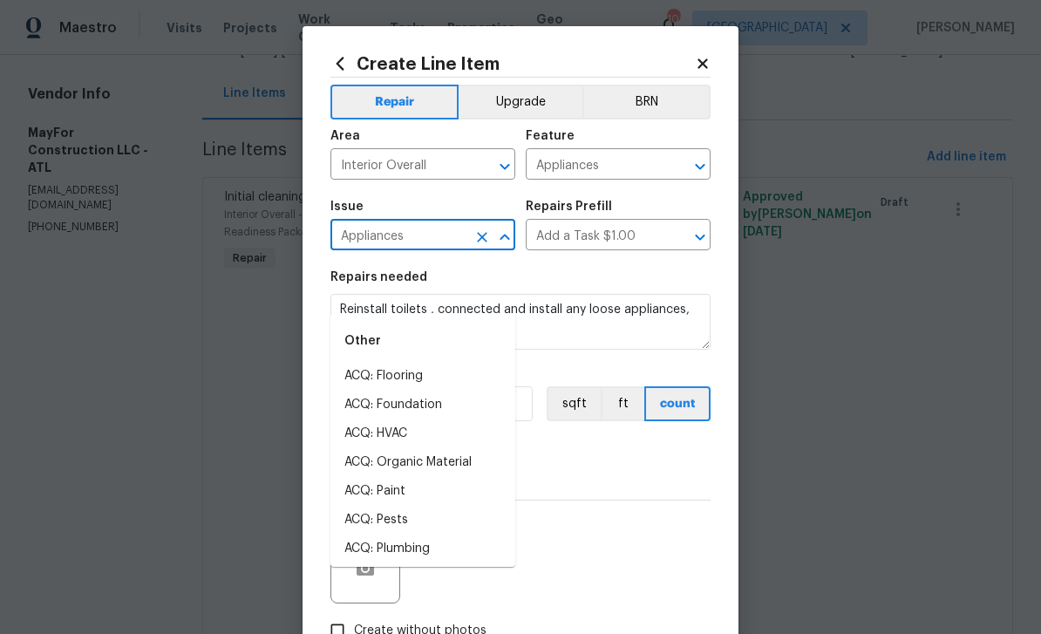
click at [710, 467] on div "0" at bounding box center [520, 471] width 380 height 35
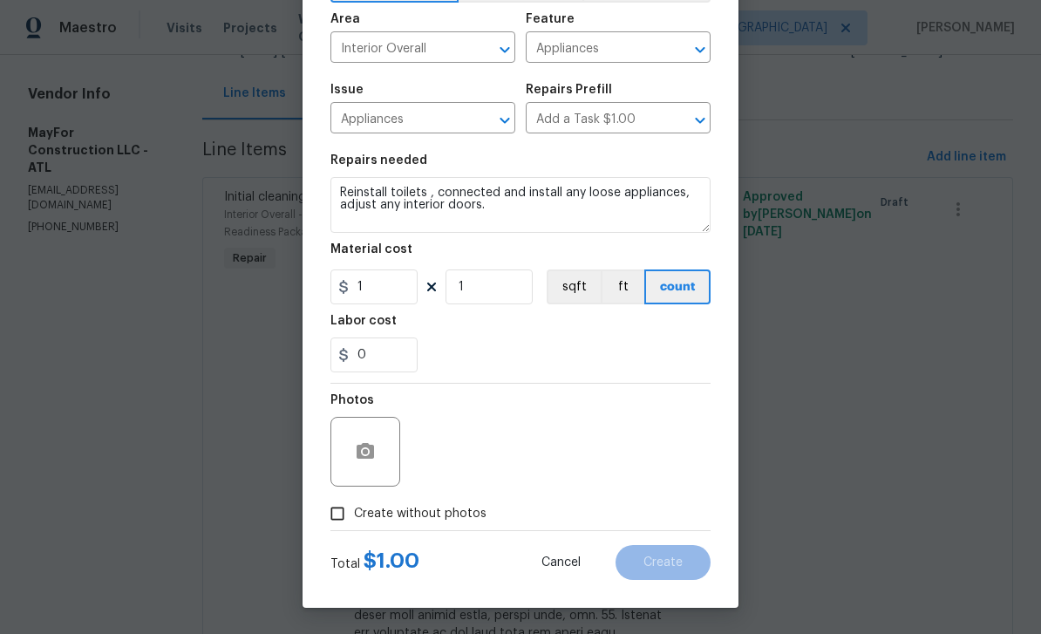
scroll to position [119, 0]
click at [330, 514] on input "Create without photos" at bounding box center [337, 513] width 33 height 33
checkbox input "true"
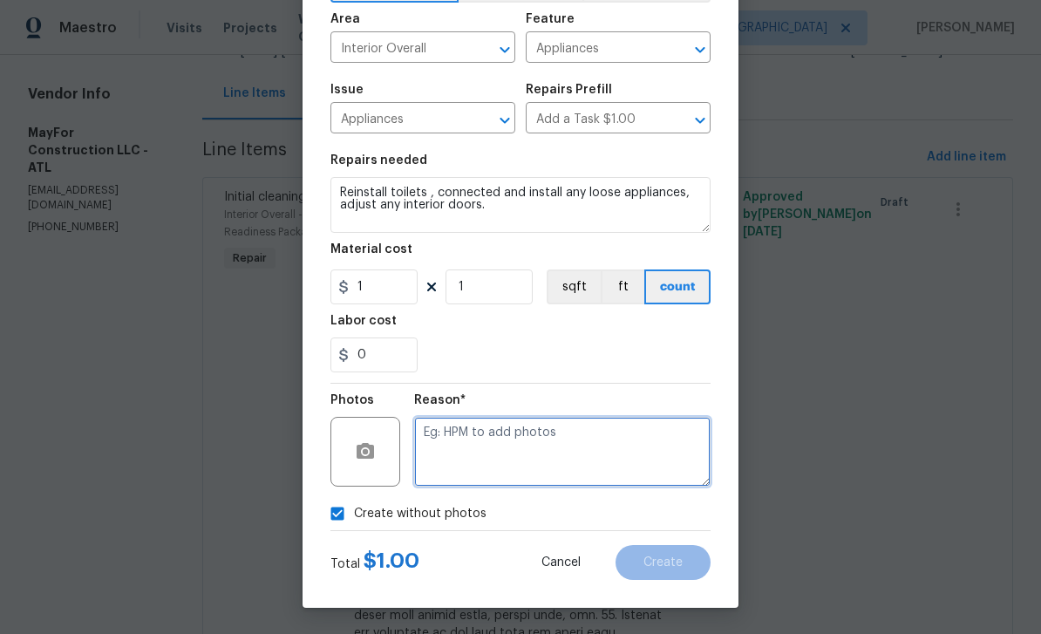
click at [446, 455] on textarea at bounding box center [562, 452] width 296 height 70
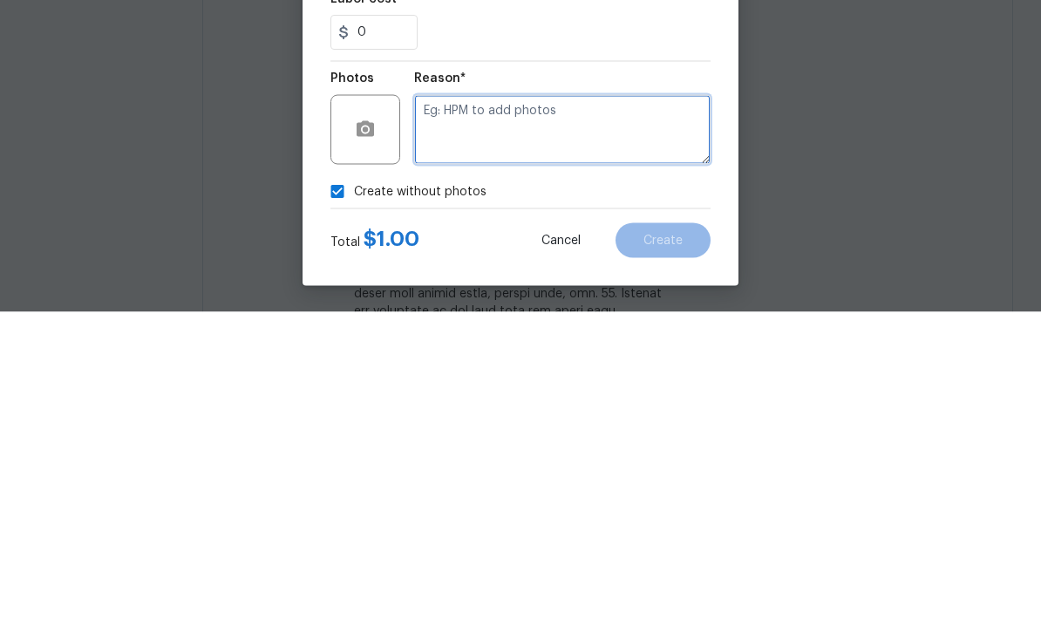
type textarea "P"
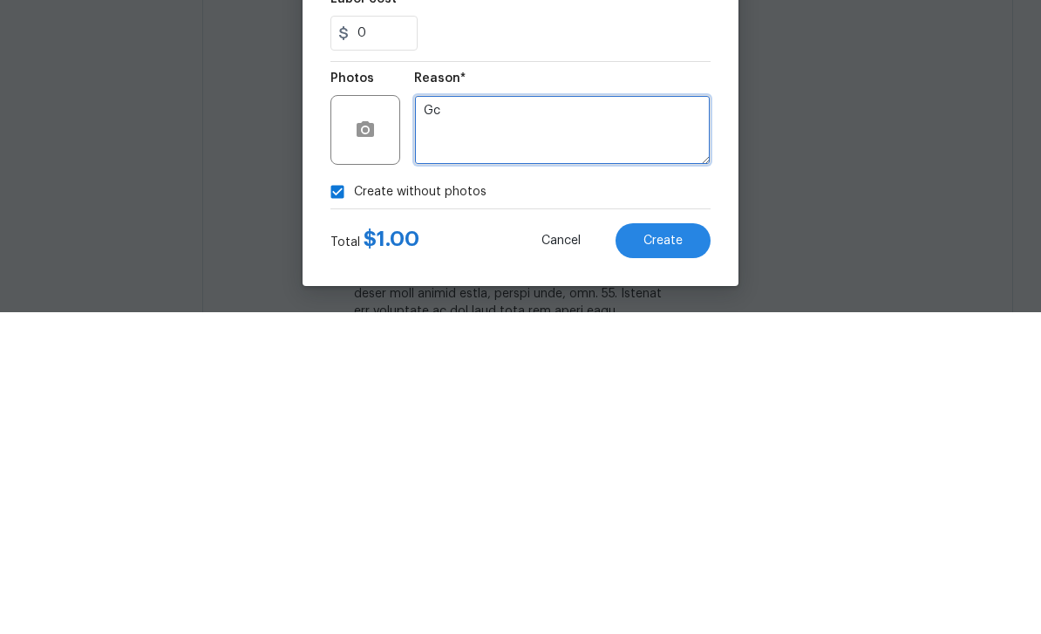
type textarea "Gc"
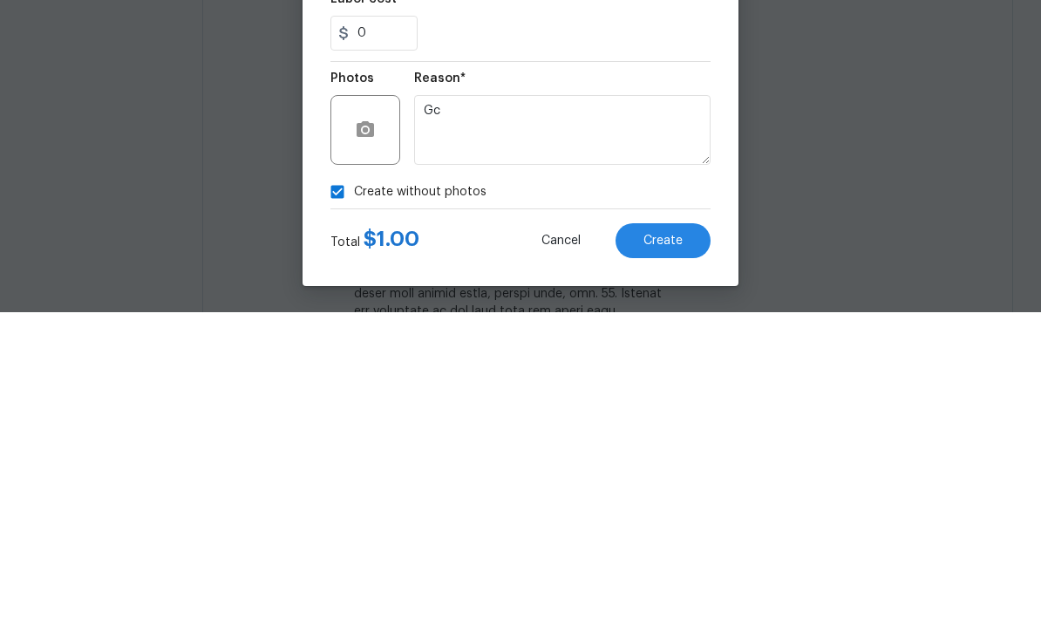
click at [682, 545] on button "Create" at bounding box center [663, 562] width 95 height 35
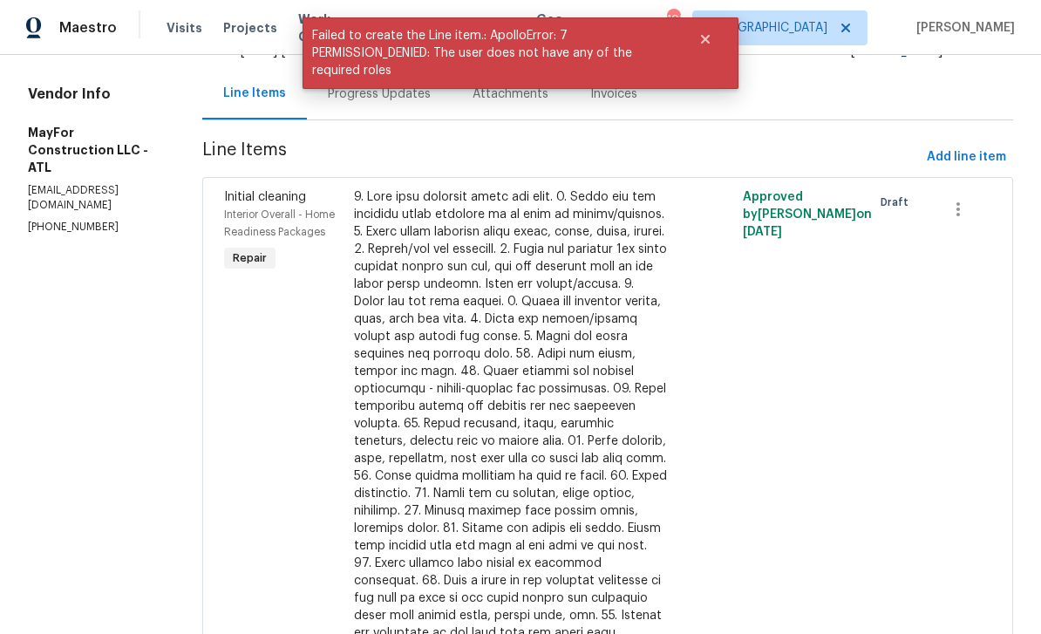
scroll to position [0, 0]
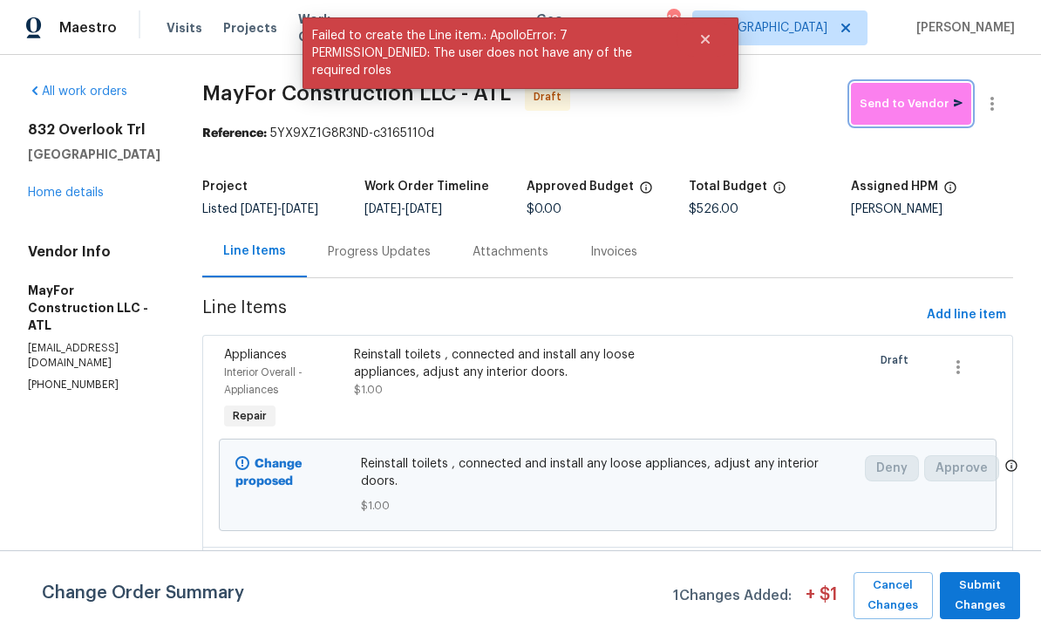
click at [914, 106] on span "Send to Vendor" at bounding box center [911, 104] width 103 height 20
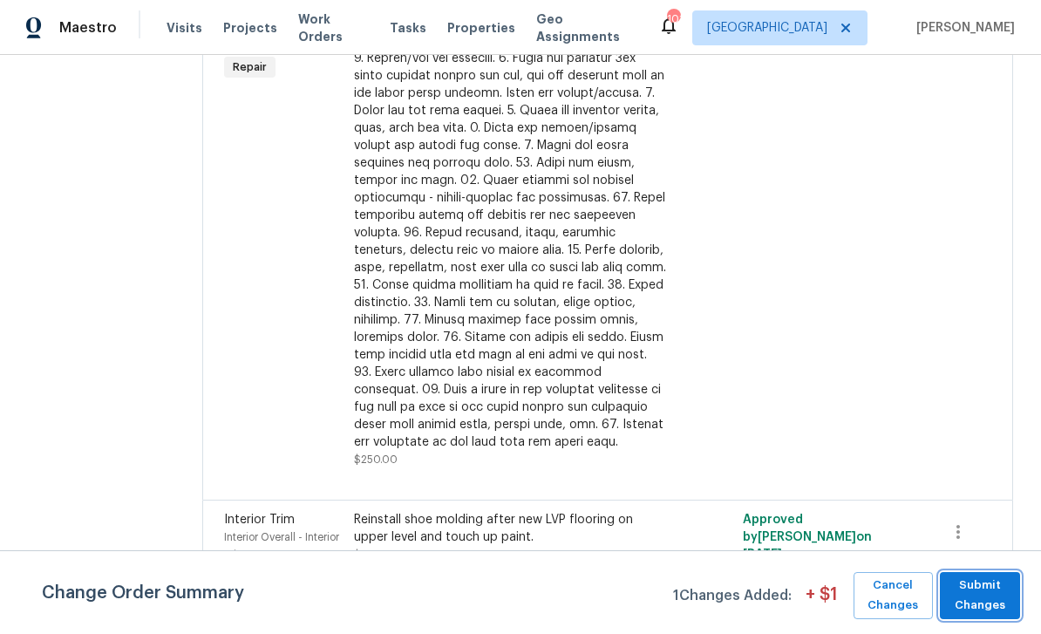
click at [995, 601] on span "Submit Changes" at bounding box center [980, 596] width 63 height 40
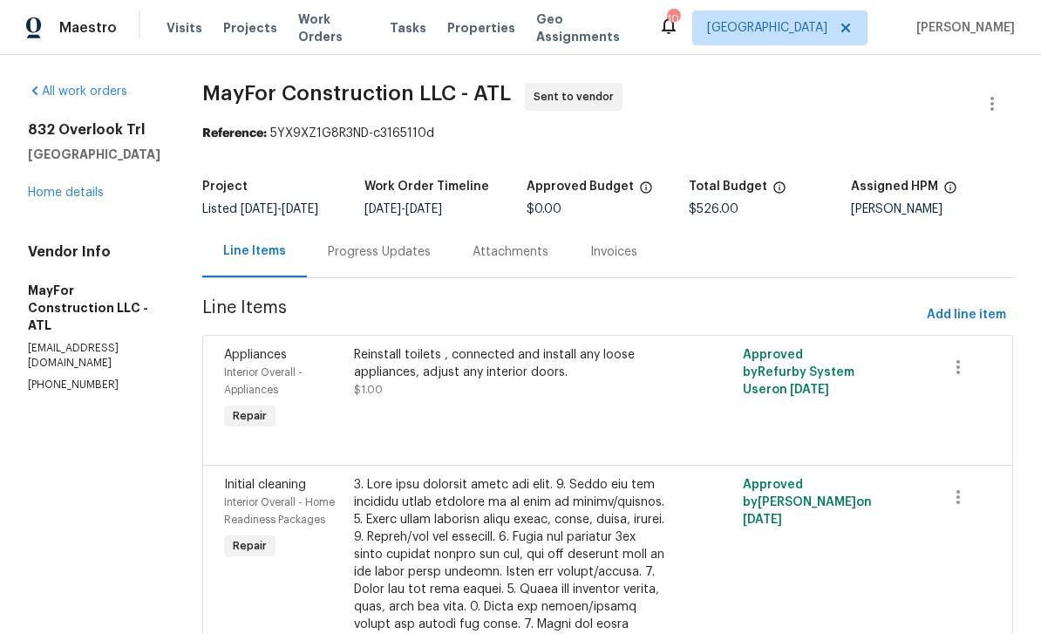
click at [47, 187] on link "Home details" at bounding box center [66, 193] width 76 height 12
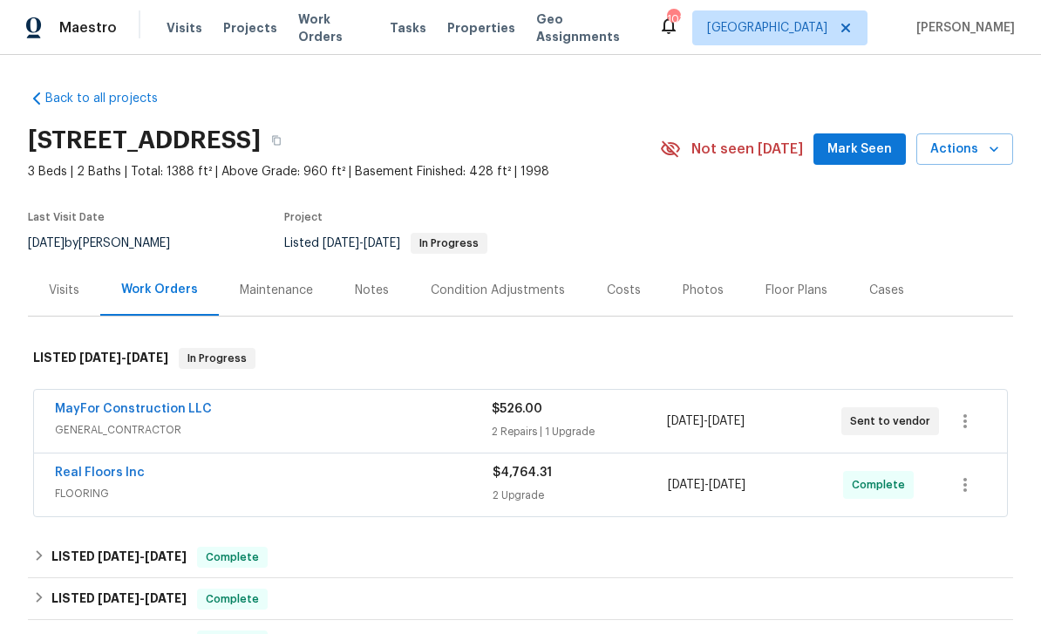
click at [848, 148] on span "Mark Seen" at bounding box center [860, 150] width 65 height 22
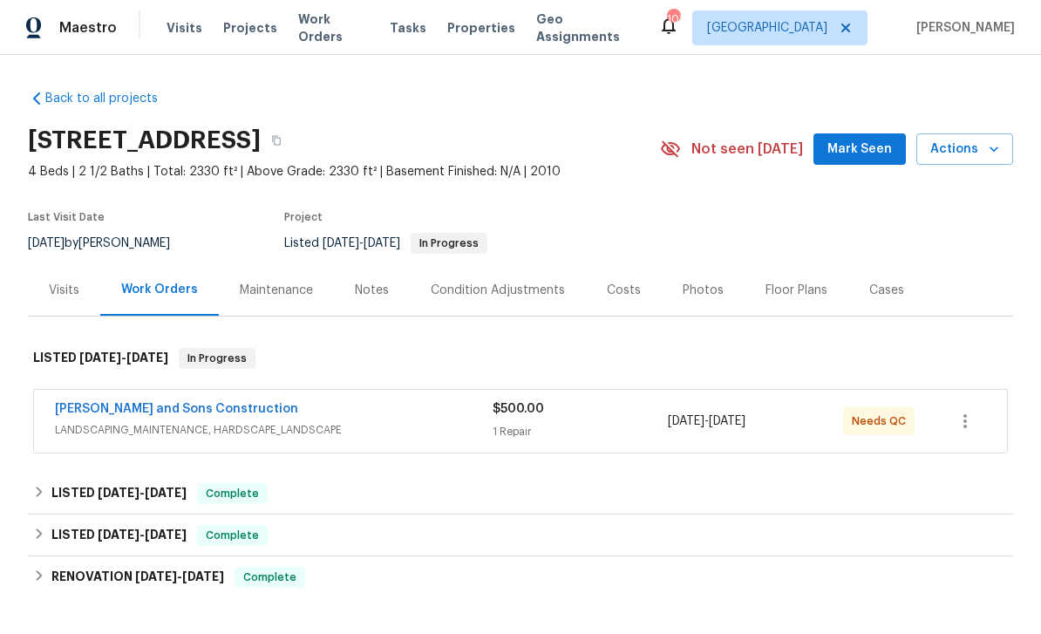
click at [87, 411] on link "[PERSON_NAME] and Sons Construction" at bounding box center [176, 409] width 243 height 12
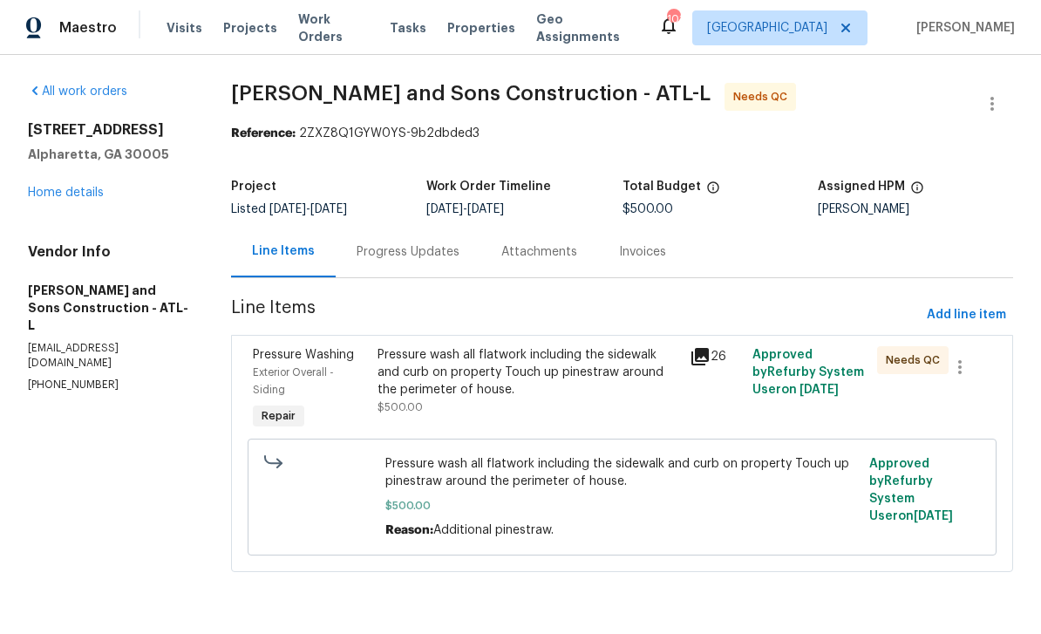
click at [288, 383] on div "Exterior Overall - Siding" at bounding box center [310, 381] width 114 height 35
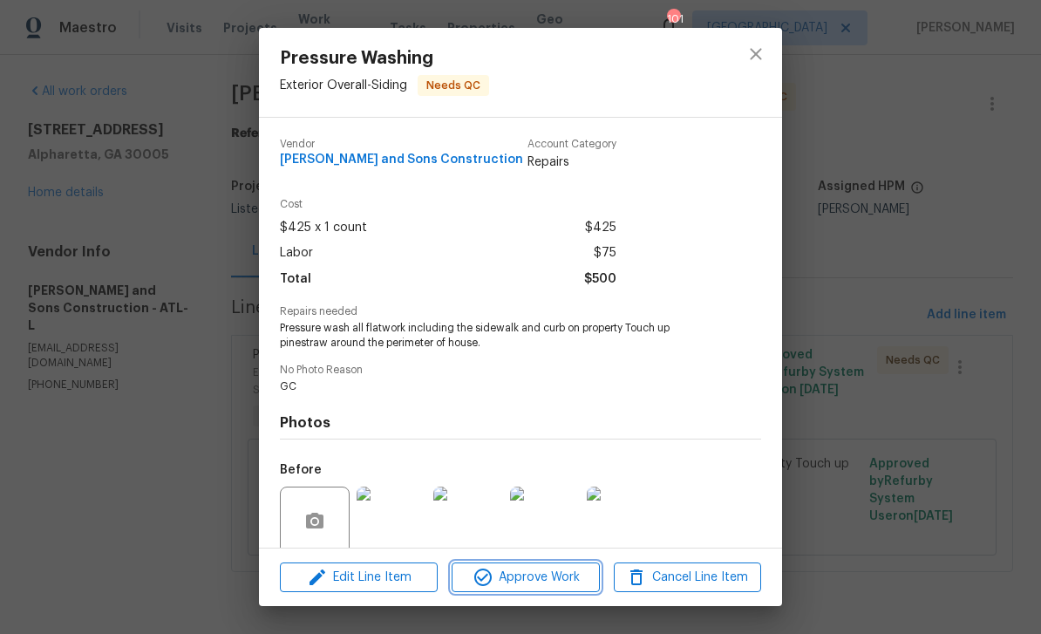
click at [488, 581] on icon "button" at bounding box center [483, 577] width 21 height 21
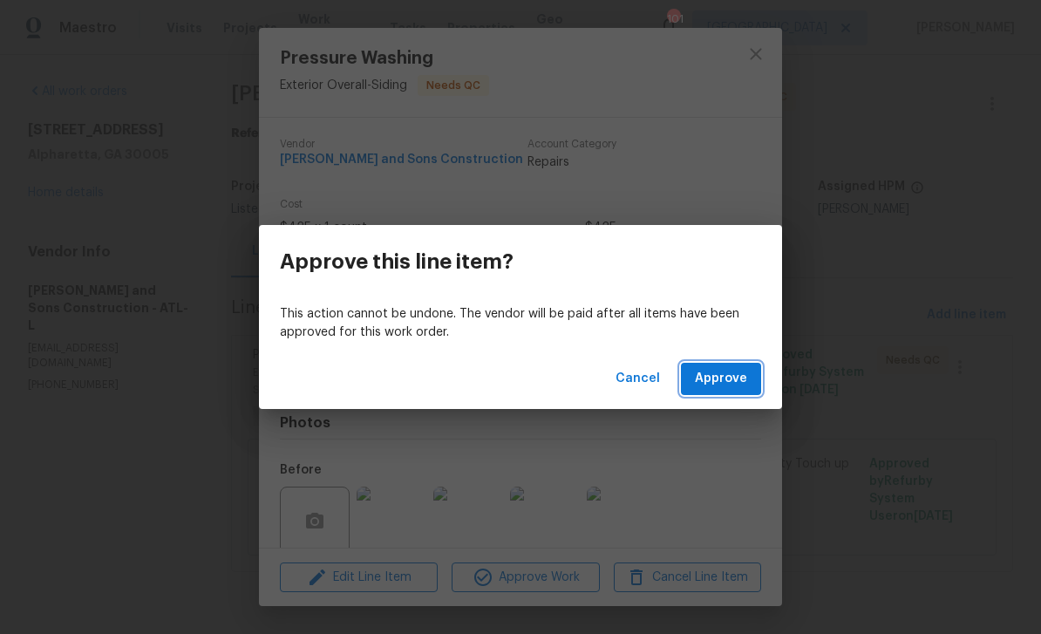
click at [713, 376] on span "Approve" at bounding box center [721, 379] width 52 height 22
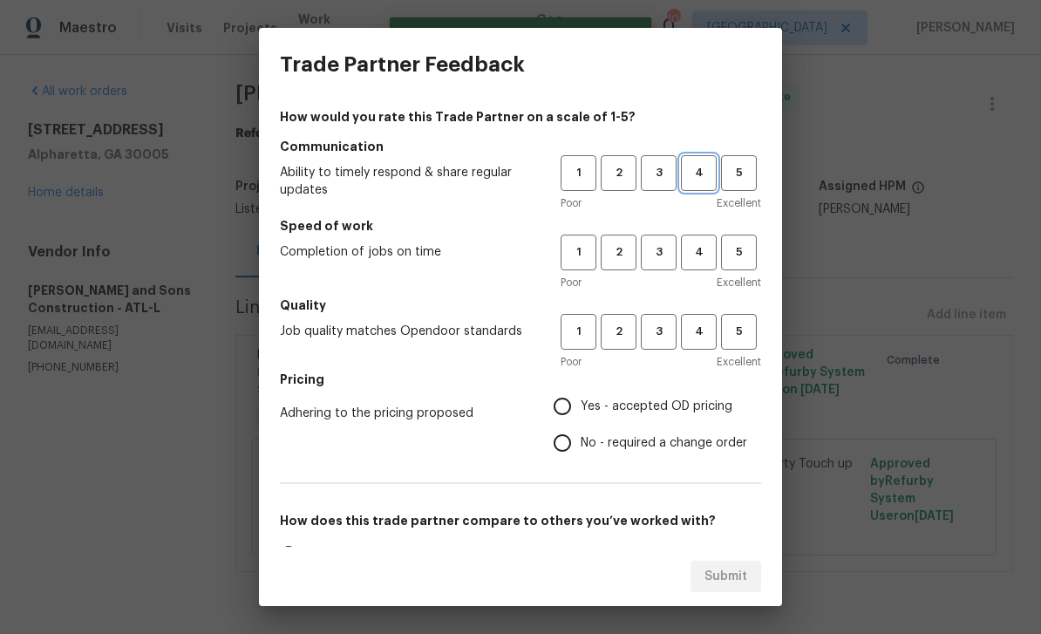
click at [701, 167] on span "4" at bounding box center [699, 173] width 32 height 20
click at [692, 268] on button "4" at bounding box center [699, 253] width 36 height 36
click at [697, 342] on button "4" at bounding box center [699, 332] width 36 height 36
click at [564, 412] on input "Yes - accepted OD pricing" at bounding box center [562, 406] width 37 height 37
radio input "true"
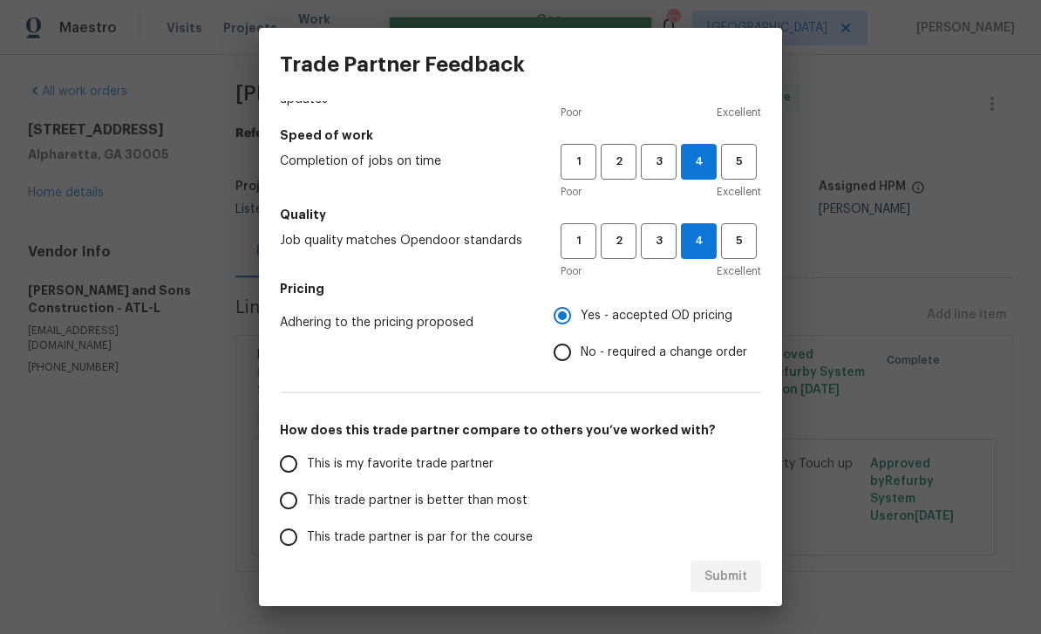
scroll to position [93, 0]
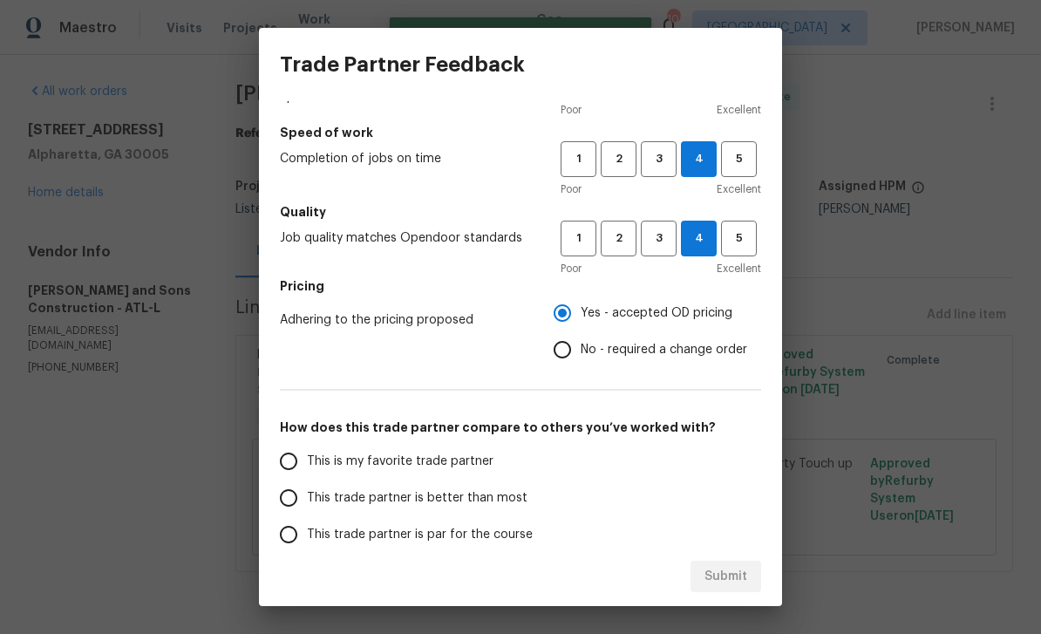
click at [284, 465] on input "This is my favorite trade partner" at bounding box center [288, 461] width 37 height 37
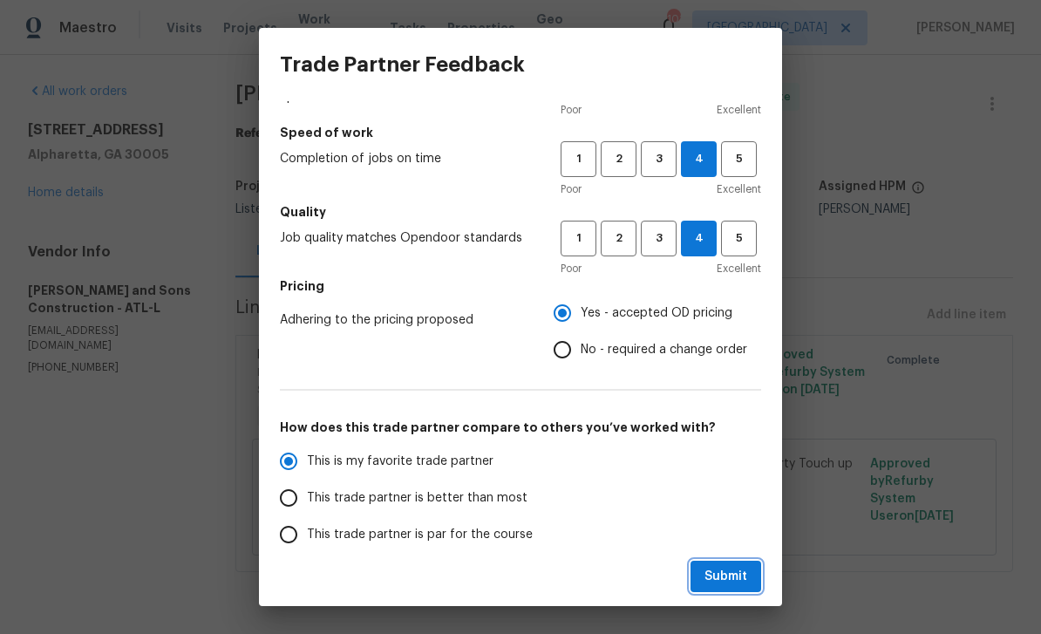
click at [729, 582] on span "Submit" at bounding box center [726, 577] width 43 height 22
radio input "true"
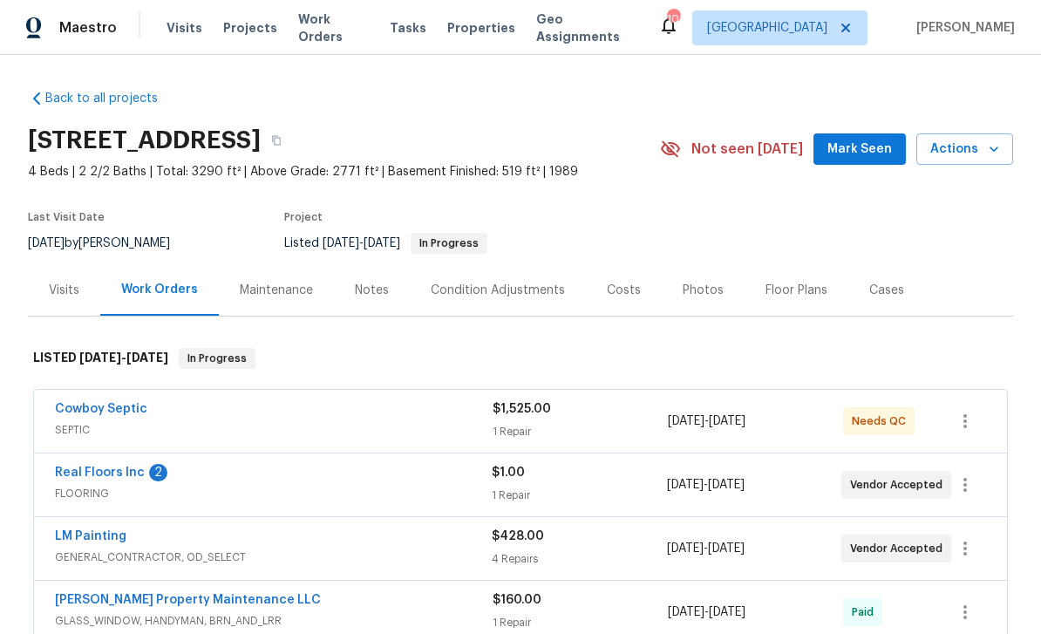
click at [75, 411] on link "Cowboy Septic" at bounding box center [101, 409] width 92 height 12
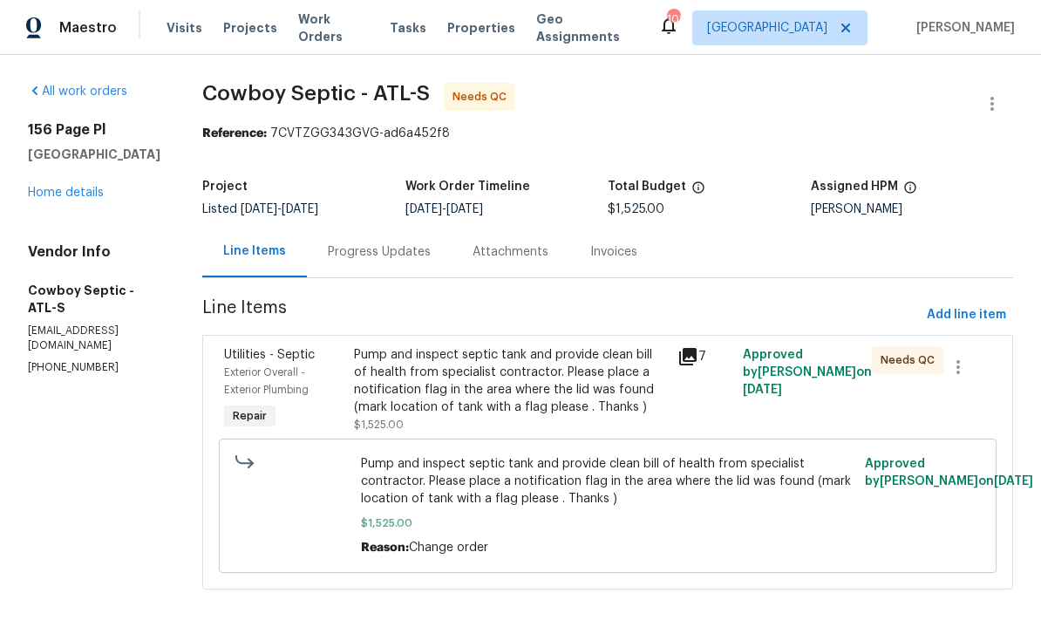
scroll to position [7, 0]
click at [255, 367] on span "Exterior Overall - Exterior Plumbing" at bounding box center [266, 381] width 85 height 28
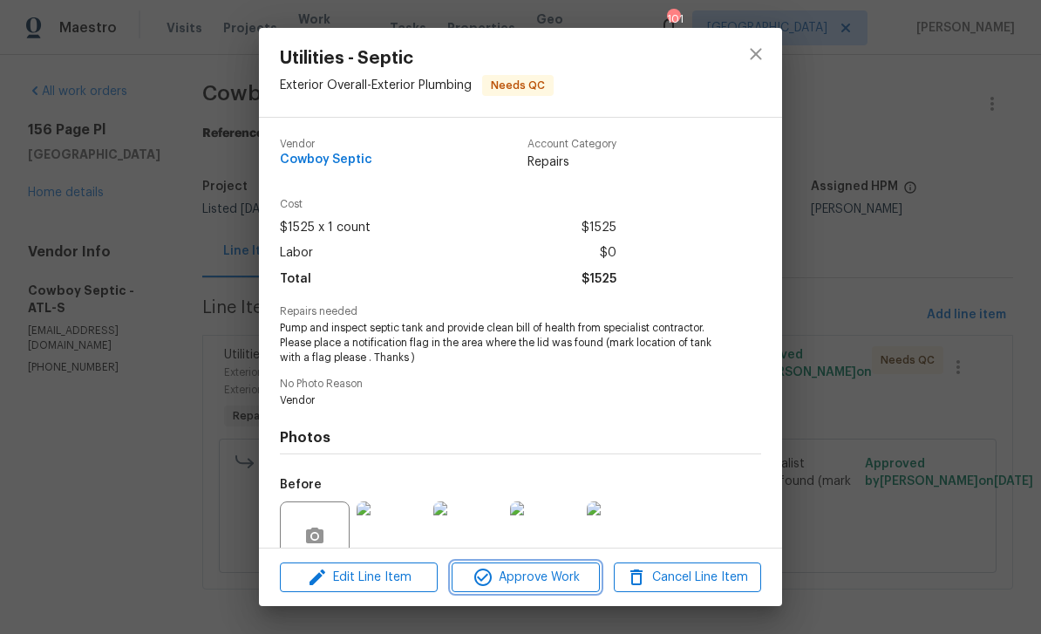
click at [550, 576] on span "Approve Work" at bounding box center [525, 578] width 137 height 22
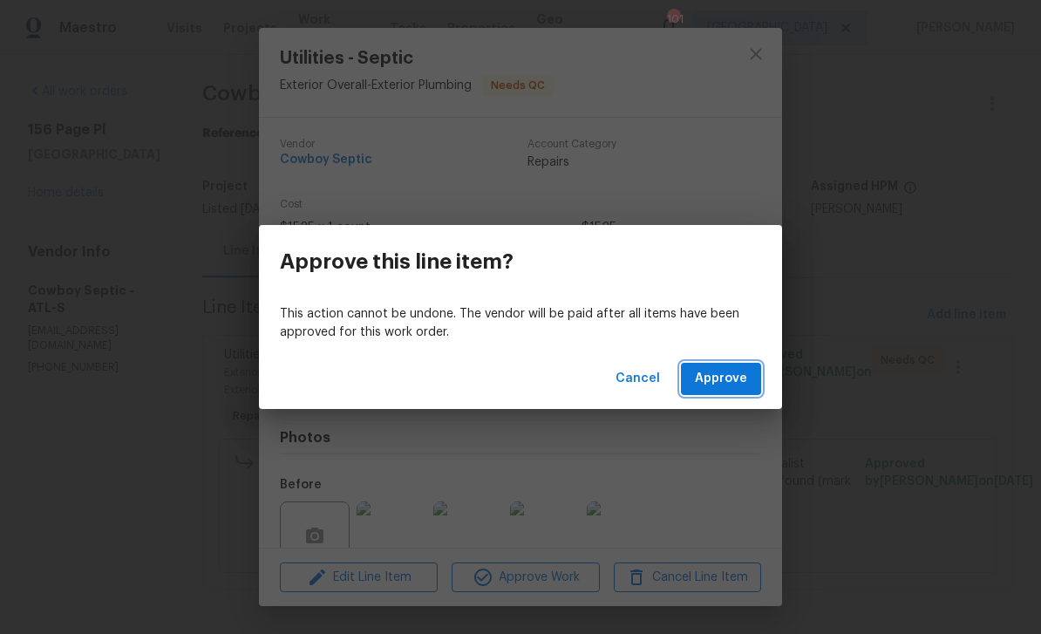
click at [722, 374] on span "Approve" at bounding box center [721, 379] width 52 height 22
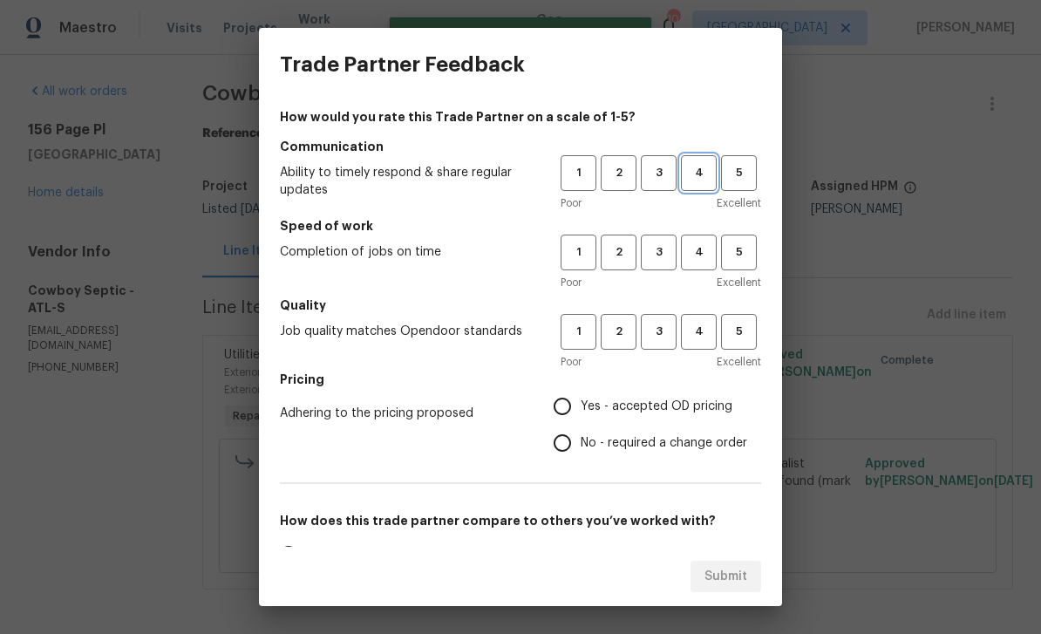
click at [701, 160] on button "4" at bounding box center [699, 173] width 36 height 36
click at [697, 253] on span "4" at bounding box center [699, 252] width 32 height 20
click at [705, 337] on span "4" at bounding box center [699, 332] width 32 height 20
click at [567, 401] on input "Yes - accepted OD pricing" at bounding box center [562, 406] width 37 height 37
radio input "true"
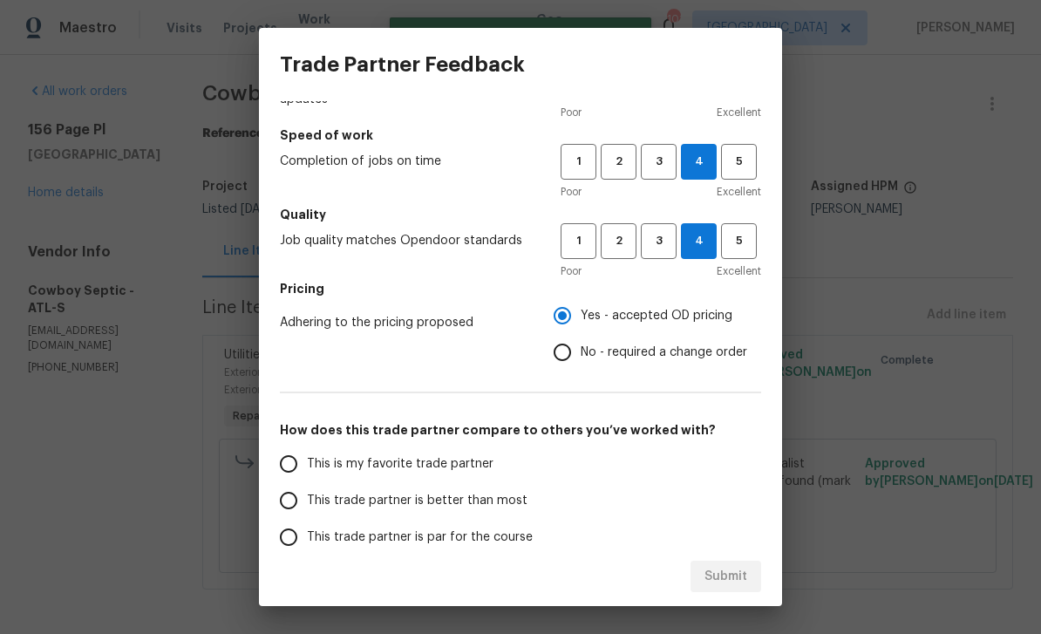
scroll to position [93, 0]
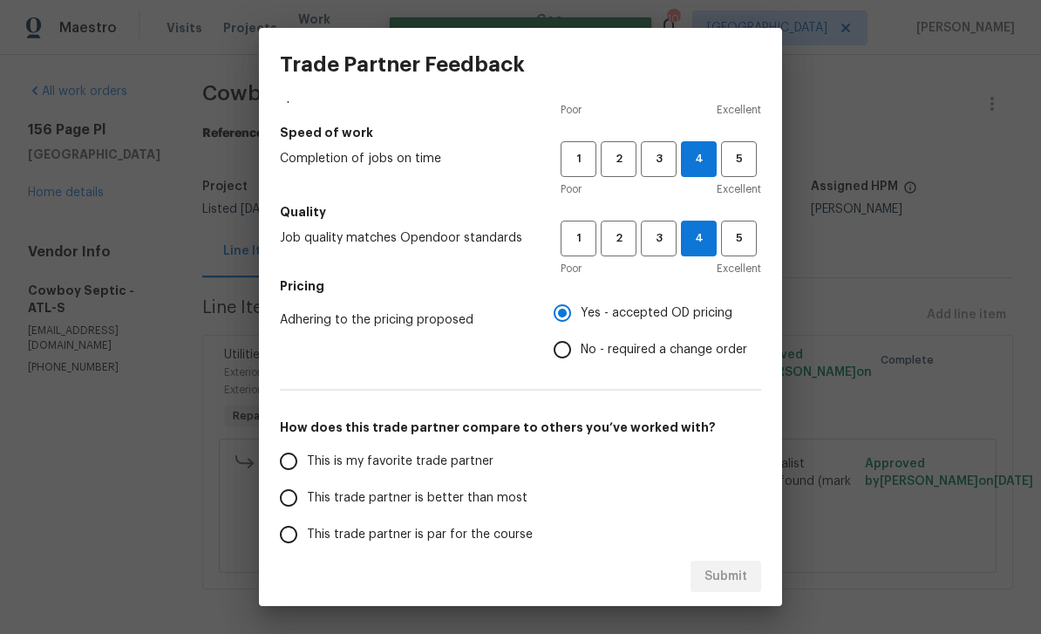
click at [282, 467] on input "This is my favorite trade partner" at bounding box center [288, 461] width 37 height 37
click at [726, 574] on span "Submit" at bounding box center [726, 577] width 43 height 22
radio input "true"
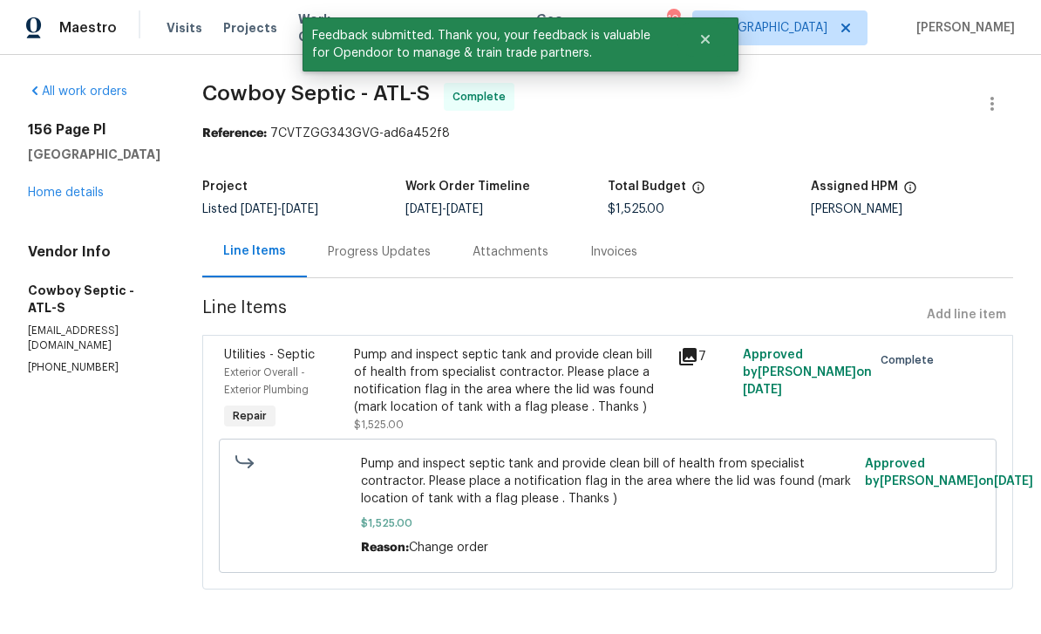
click at [56, 187] on link "Home details" at bounding box center [66, 193] width 76 height 12
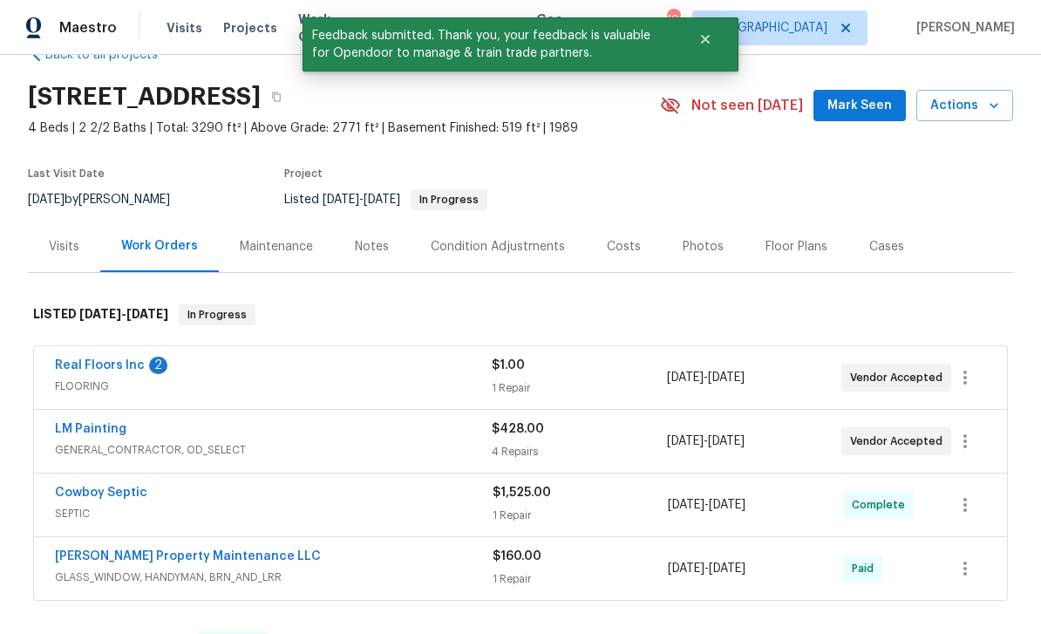
scroll to position [48, 0]
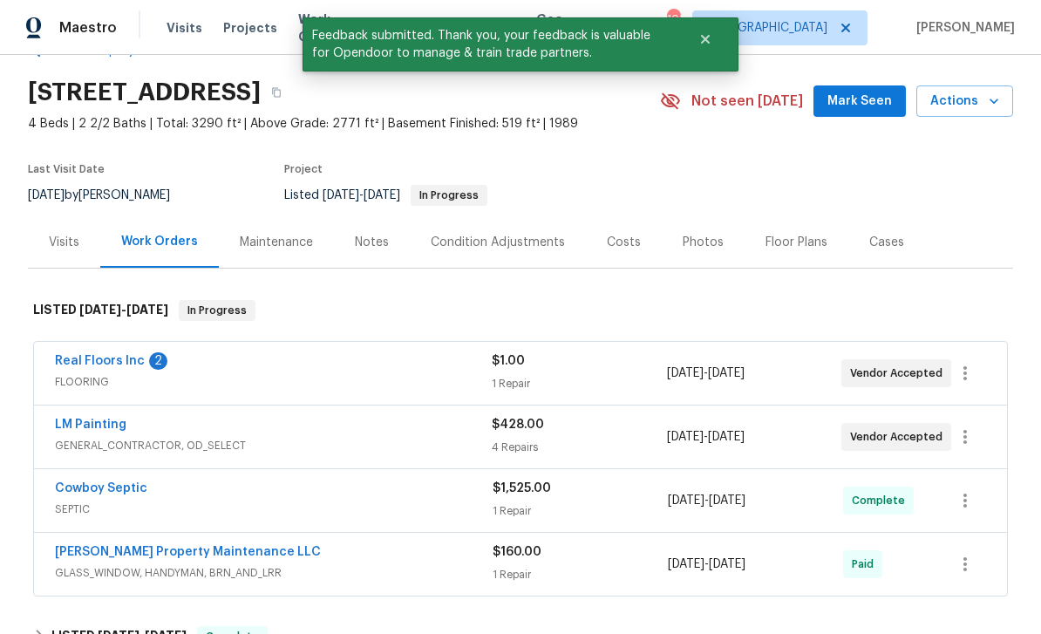
click at [87, 364] on link "Real Floors Inc" at bounding box center [100, 361] width 90 height 12
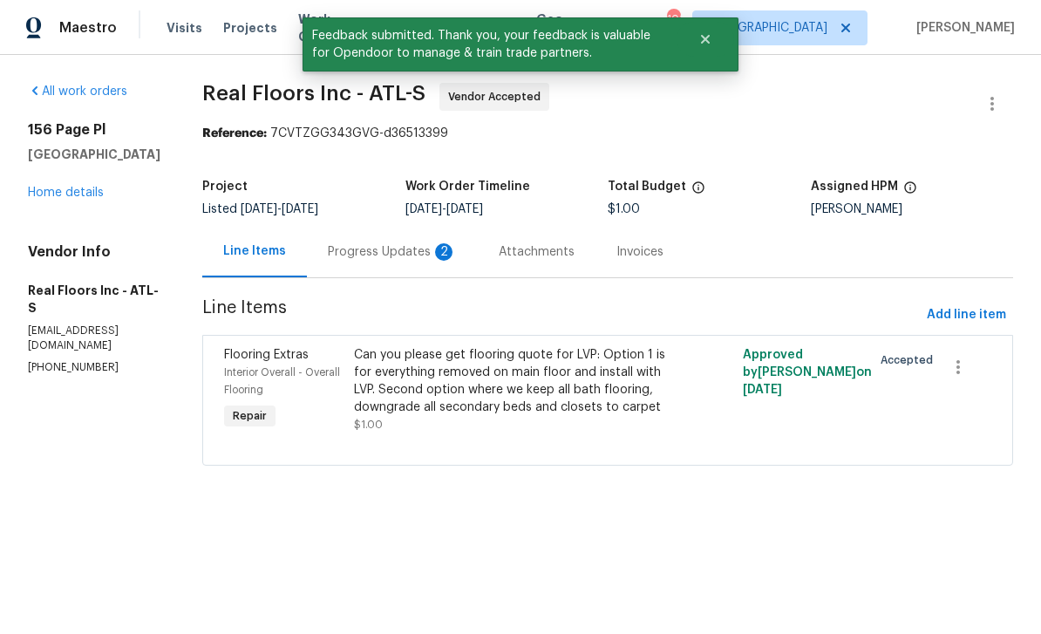
click at [354, 259] on div "Progress Updates 2" at bounding box center [392, 251] width 129 height 17
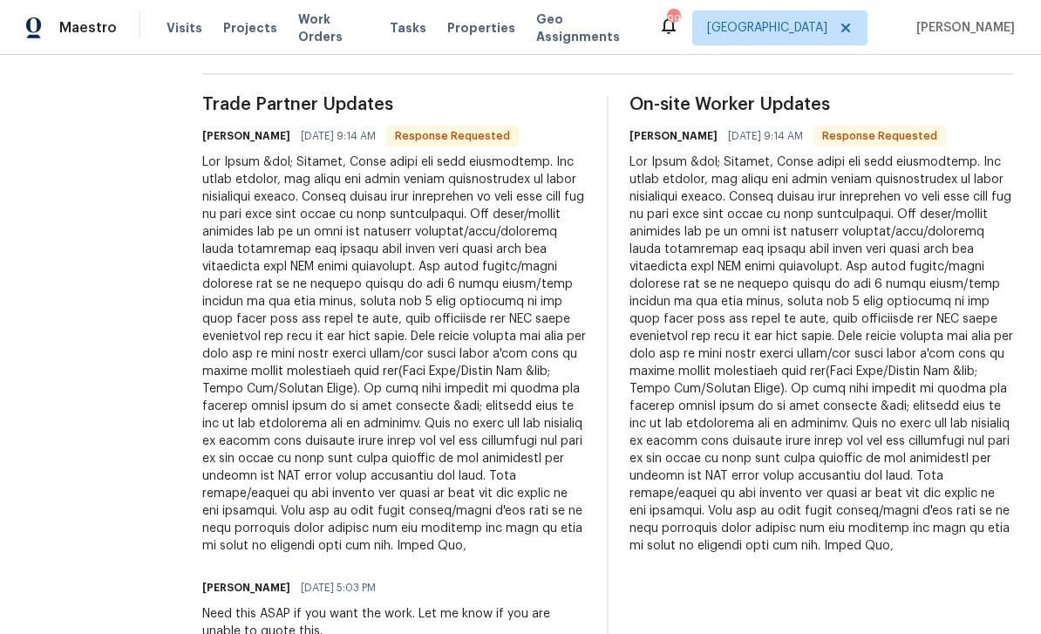
scroll to position [56, 0]
click at [180, 218] on div "All work orders [STREET_ADDRESS] Home details Vendor Info Real Floors Inc - ATL…" at bounding box center [520, 124] width 1041 height 1130
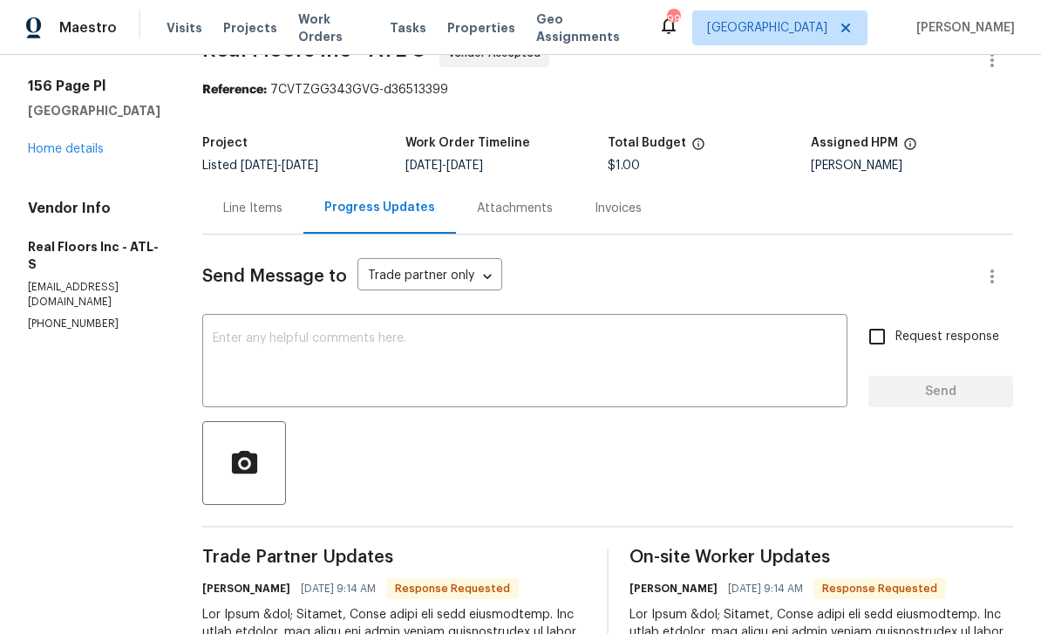
scroll to position [29, 0]
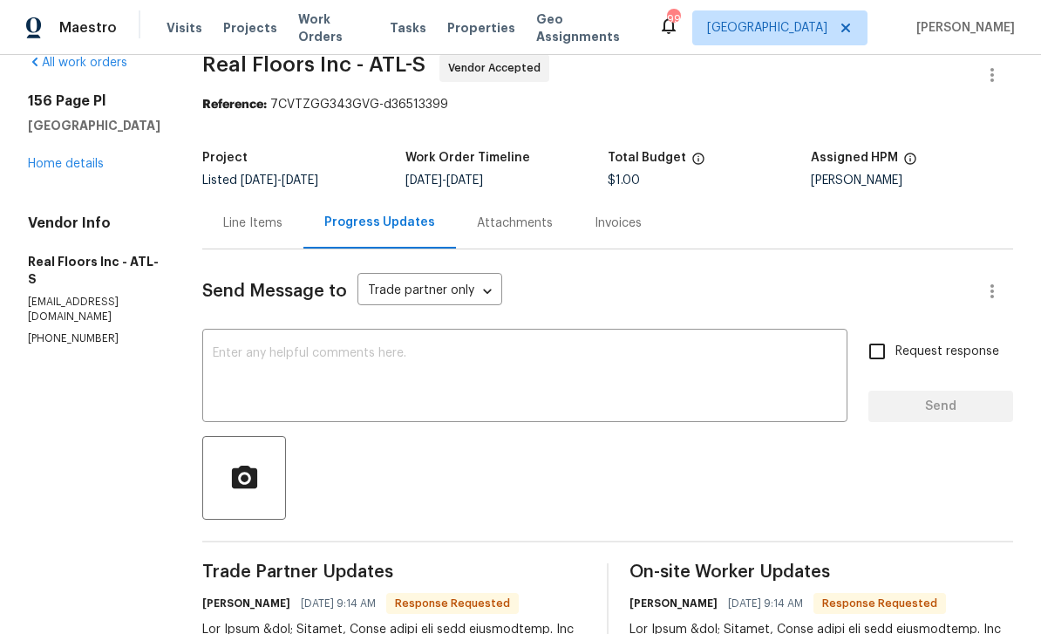
click at [531, 218] on div "Attachments" at bounding box center [515, 223] width 76 height 17
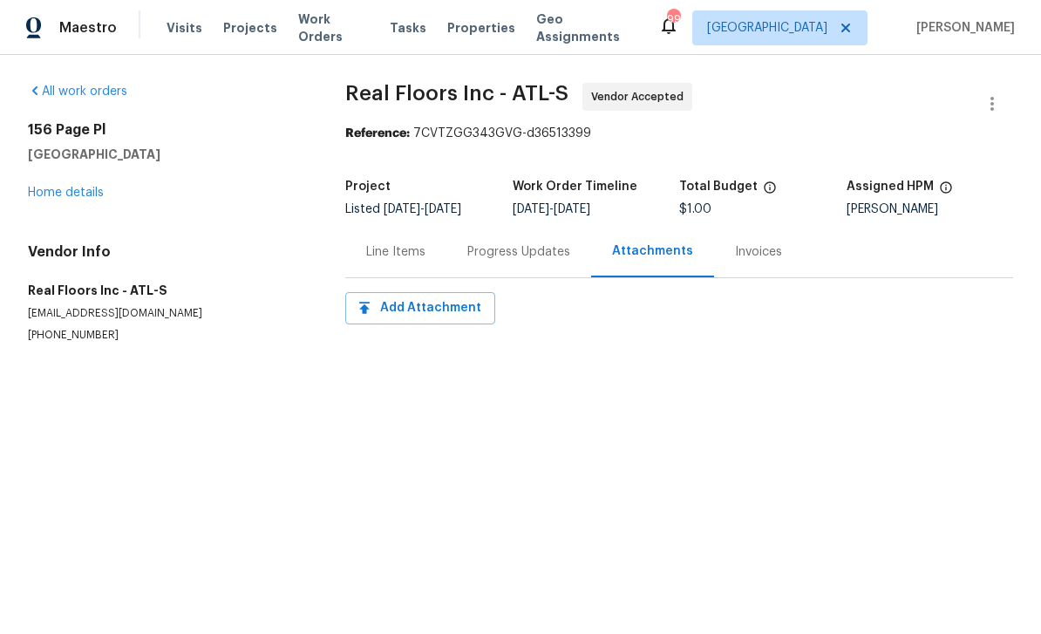
click at [56, 194] on link "Home details" at bounding box center [66, 193] width 76 height 12
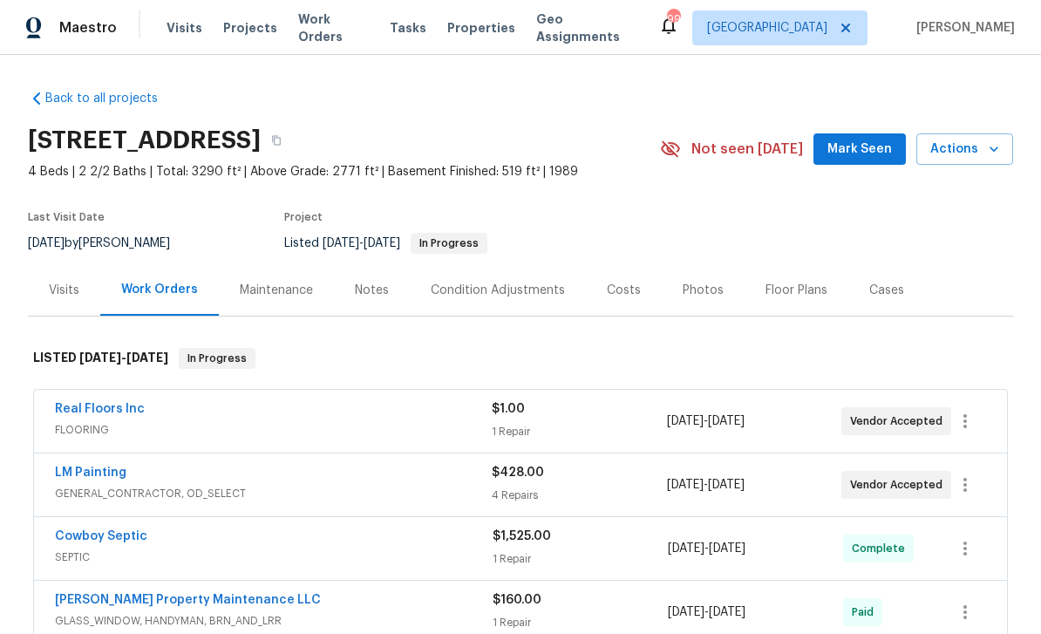
click at [875, 144] on span "Mark Seen" at bounding box center [860, 150] width 65 height 22
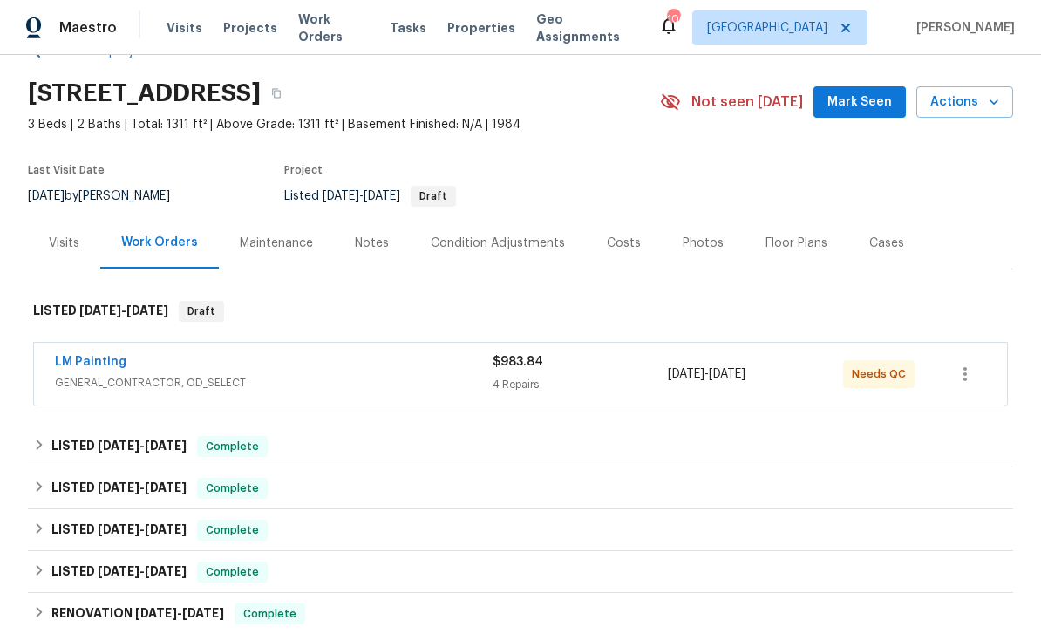
scroll to position [57, 0]
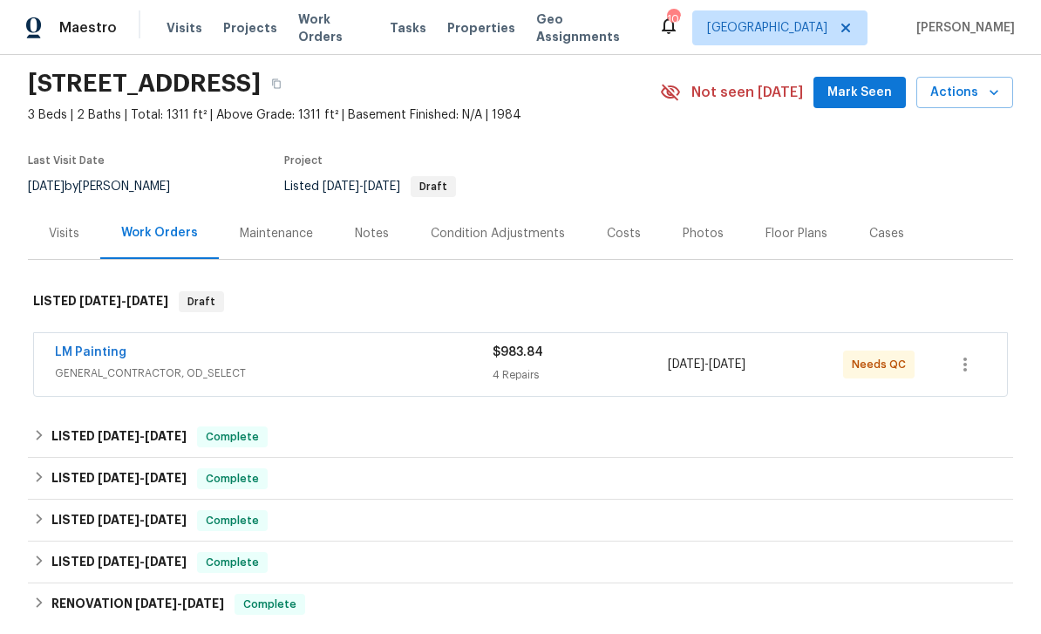
click at [77, 351] on link "LM Painting" at bounding box center [91, 352] width 72 height 12
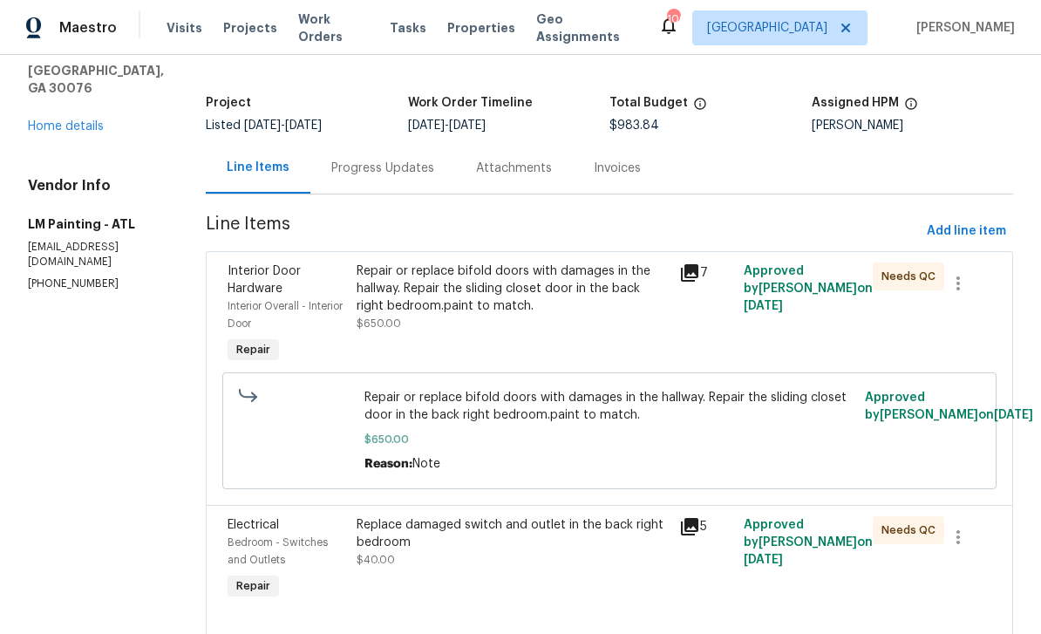
scroll to position [72, 0]
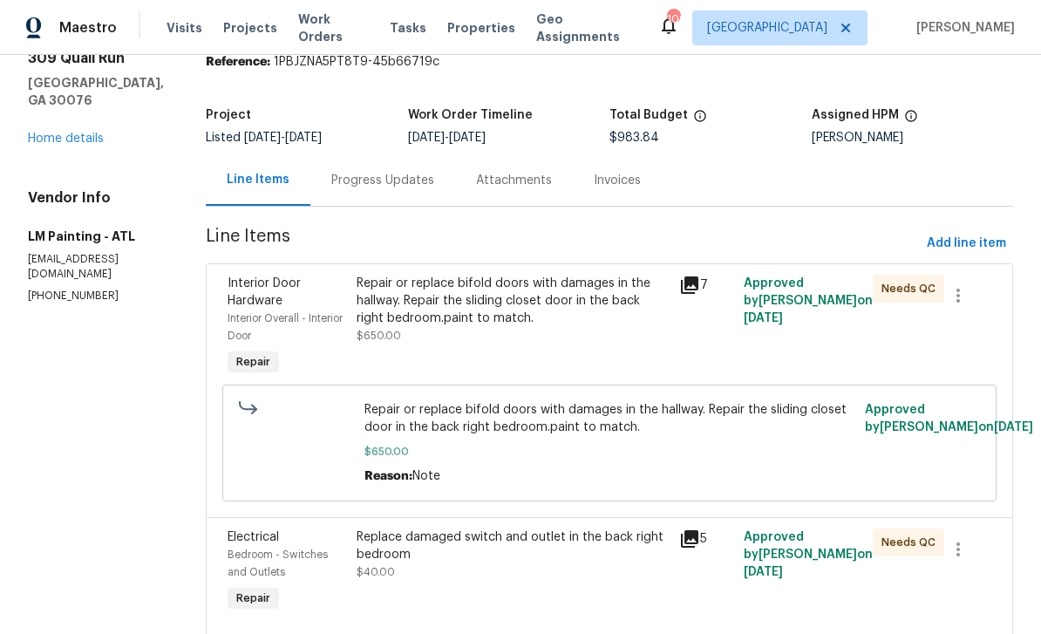
click at [301, 300] on span "Interior Door Hardware" at bounding box center [264, 292] width 73 height 30
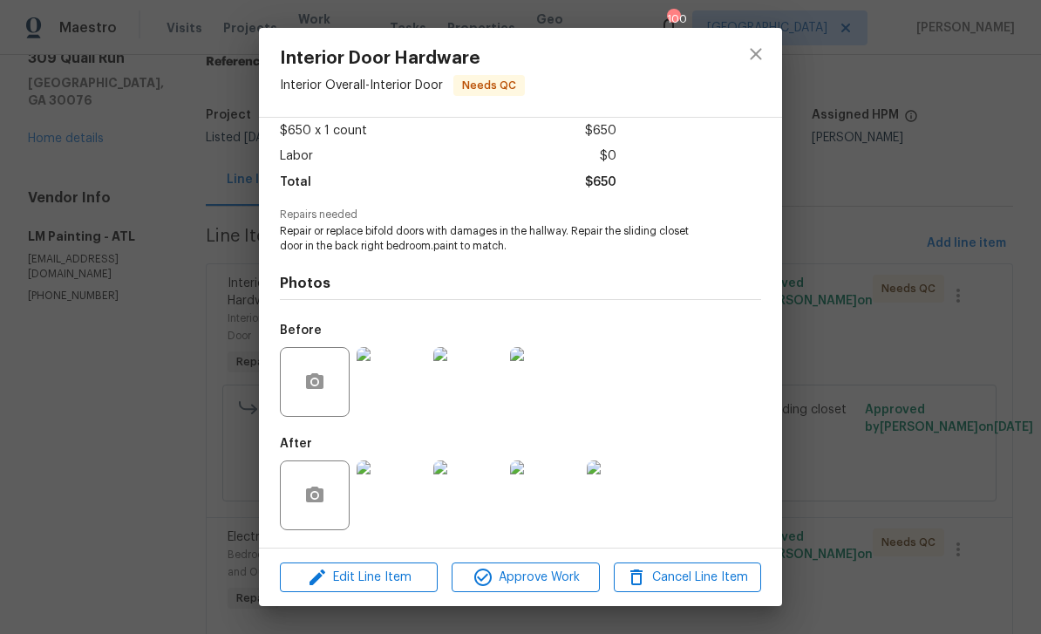
scroll to position [100, 0]
click at [402, 494] on img at bounding box center [392, 495] width 70 height 70
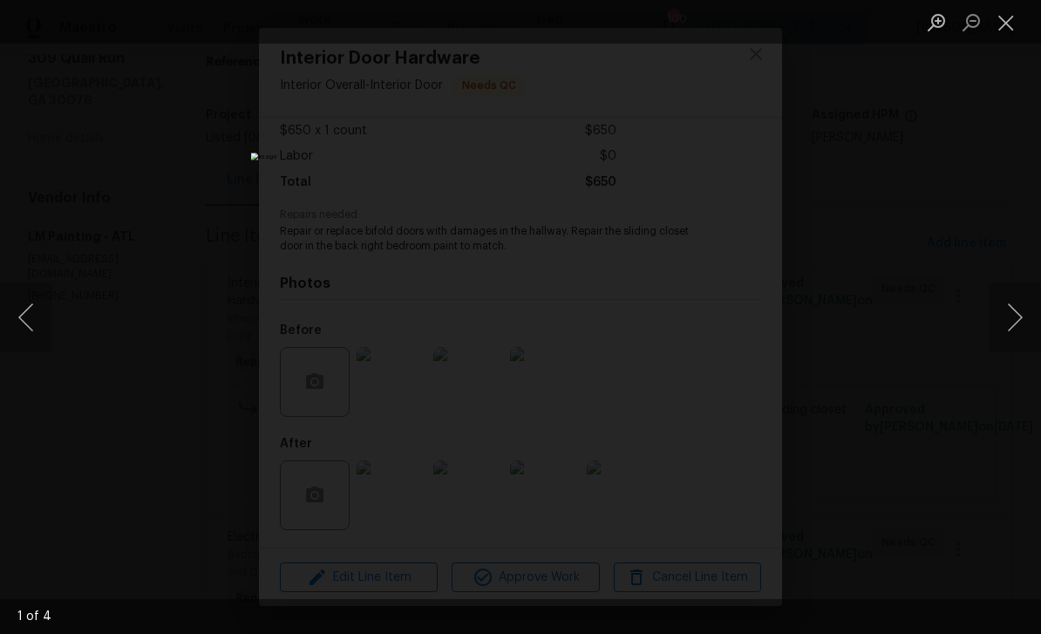
click at [1009, 318] on button "Next image" at bounding box center [1015, 318] width 52 height 70
click at [1010, 316] on button "Next image" at bounding box center [1015, 318] width 52 height 70
click at [1007, 313] on button "Next image" at bounding box center [1015, 318] width 52 height 70
click at [1011, 326] on button "Next image" at bounding box center [1015, 318] width 52 height 70
click at [1012, 327] on button "Next image" at bounding box center [1015, 318] width 52 height 70
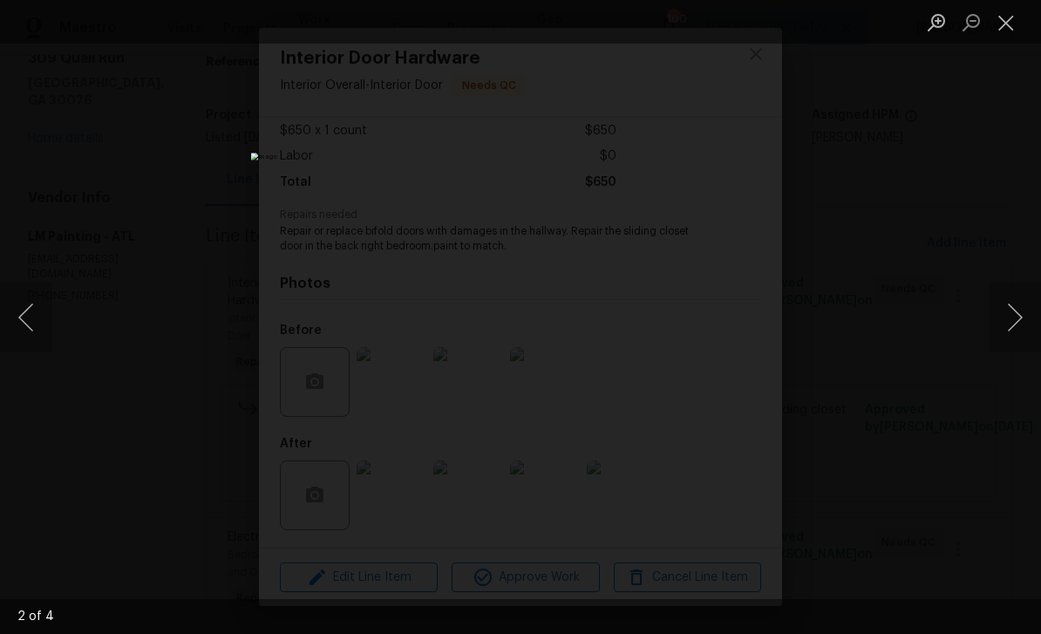
click at [998, 20] on button "Close lightbox" at bounding box center [1006, 22] width 35 height 31
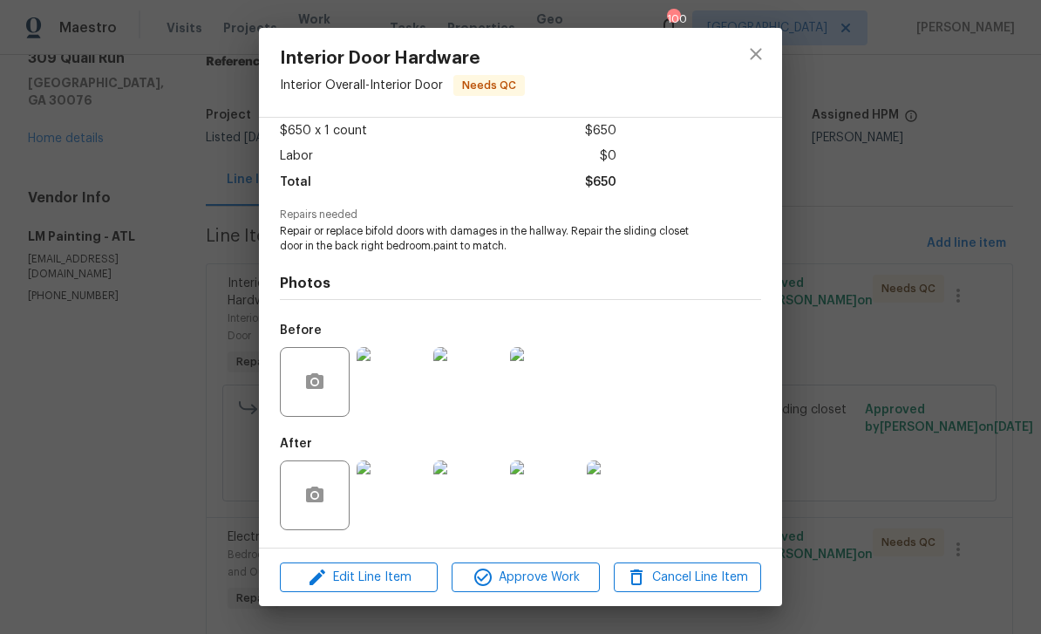
click at [625, 483] on img at bounding box center [622, 495] width 70 height 70
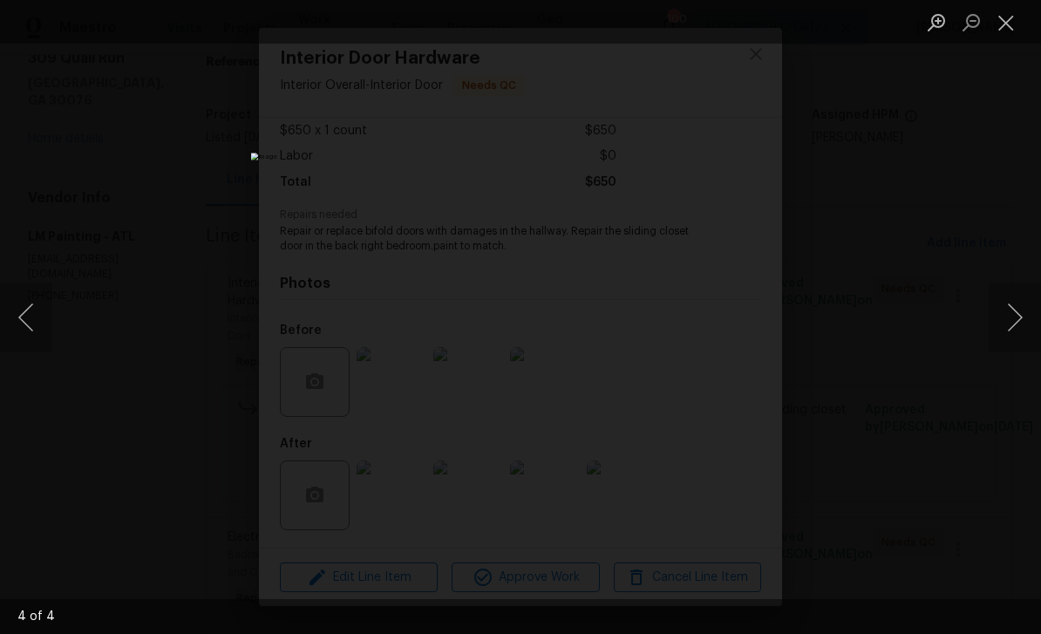
click at [1022, 311] on button "Next image" at bounding box center [1015, 318] width 52 height 70
click at [1015, 321] on button "Next image" at bounding box center [1015, 318] width 52 height 70
click at [1014, 331] on button "Next image" at bounding box center [1015, 318] width 52 height 70
click at [1015, 330] on button "Next image" at bounding box center [1015, 318] width 52 height 70
click at [1014, 333] on button "Next image" at bounding box center [1015, 318] width 52 height 70
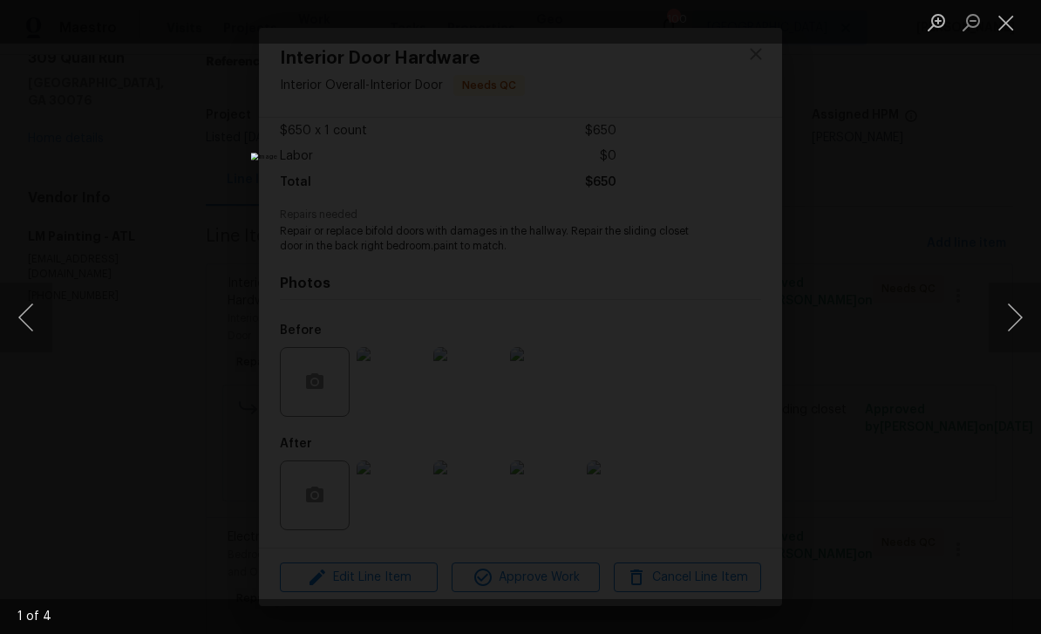
click at [31, 324] on button "Previous image" at bounding box center [26, 318] width 52 height 70
click at [1018, 343] on button "Next image" at bounding box center [1015, 318] width 52 height 70
click at [1005, 20] on button "Close lightbox" at bounding box center [1006, 22] width 35 height 31
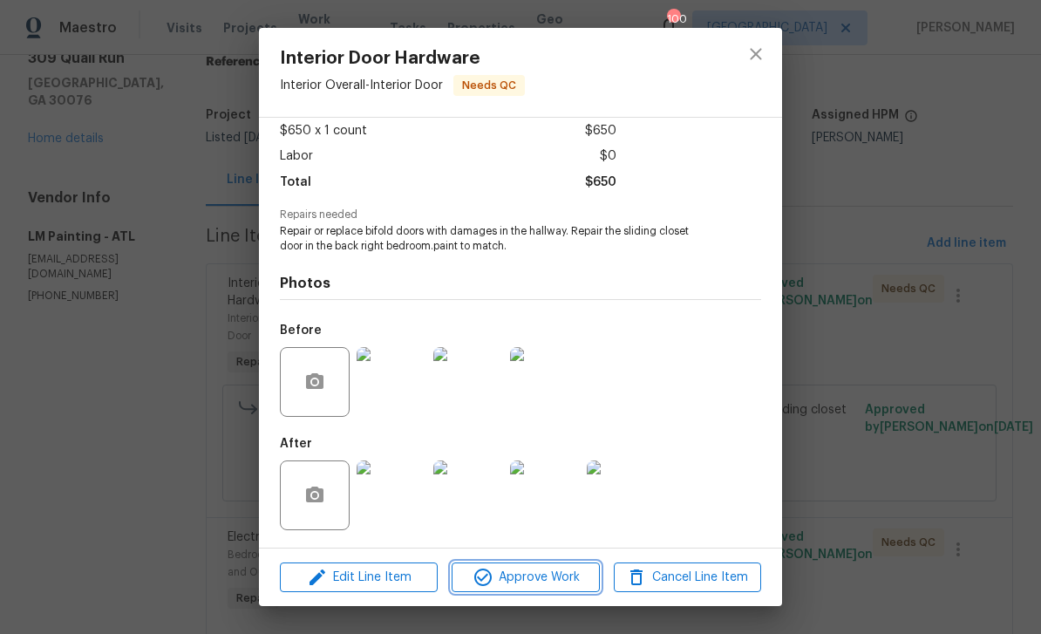
click at [556, 576] on span "Approve Work" at bounding box center [525, 578] width 137 height 22
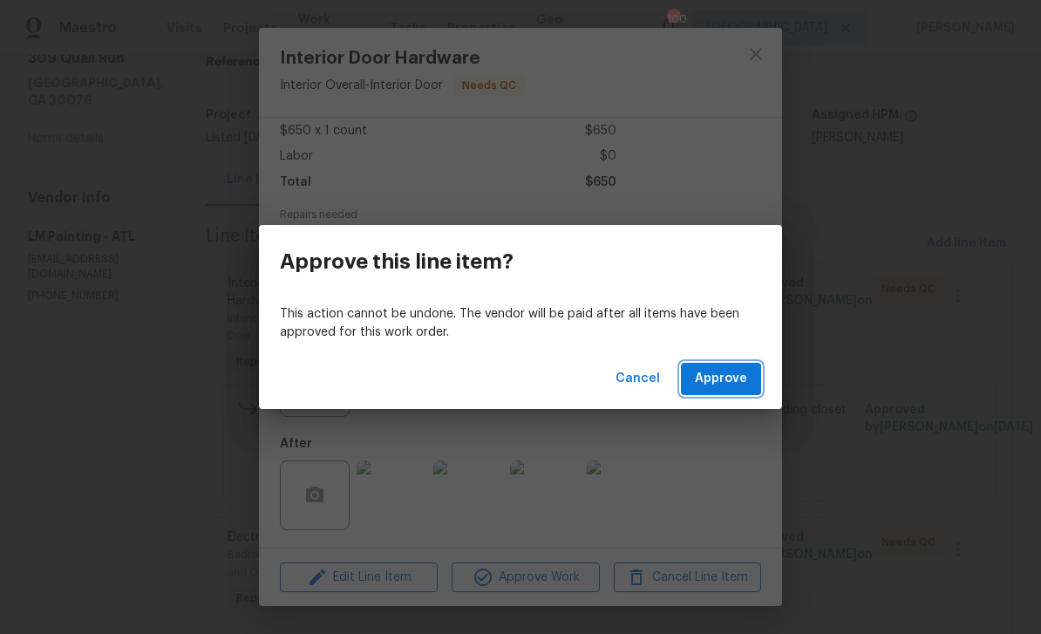
click at [737, 375] on span "Approve" at bounding box center [721, 379] width 52 height 22
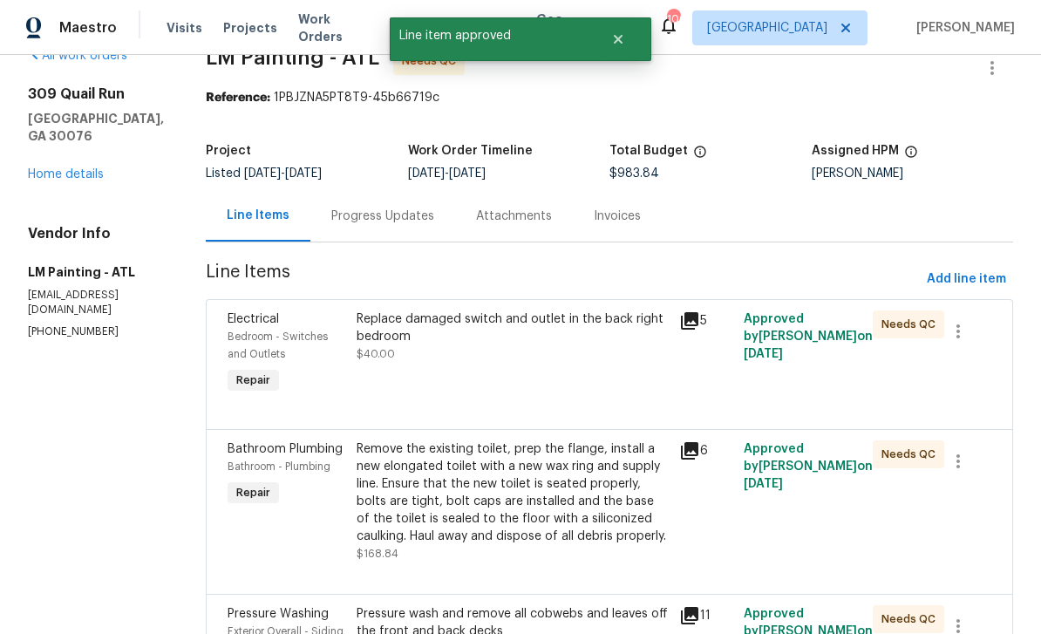
scroll to position [41, 0]
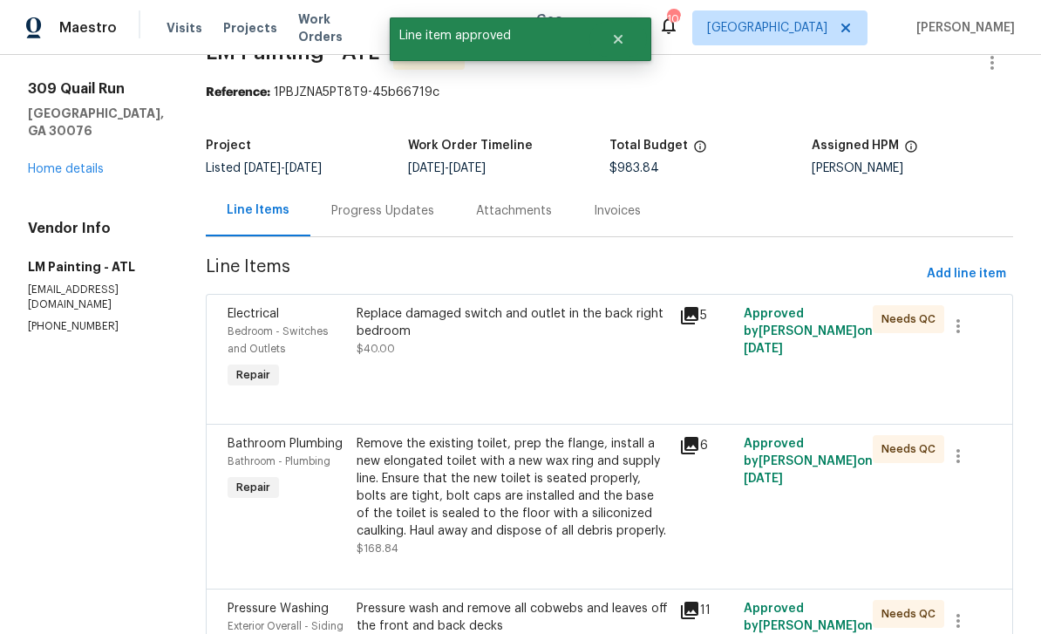
click at [310, 326] on span "Bedroom - Switches and Outlets" at bounding box center [278, 340] width 100 height 28
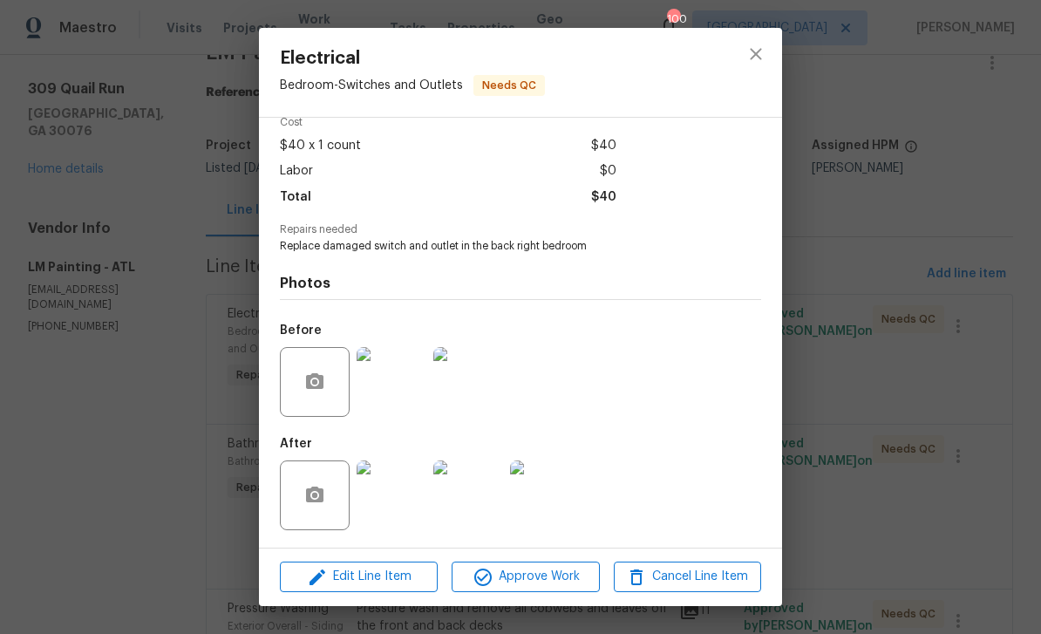
scroll to position [86, 0]
click at [552, 495] on img at bounding box center [545, 495] width 70 height 70
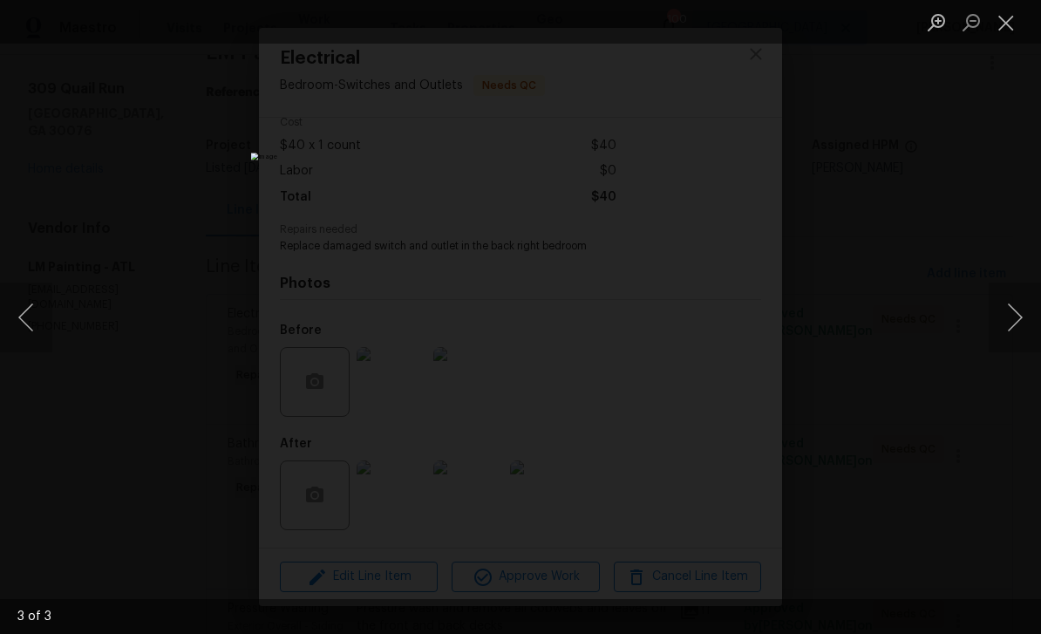
click at [21, 324] on button "Previous image" at bounding box center [26, 318] width 52 height 70
click at [33, 323] on button "Previous image" at bounding box center [26, 318] width 52 height 70
click at [31, 323] on button "Previous image" at bounding box center [26, 318] width 52 height 70
click at [24, 324] on button "Previous image" at bounding box center [26, 318] width 52 height 70
click at [1001, 20] on button "Close lightbox" at bounding box center [1006, 22] width 35 height 31
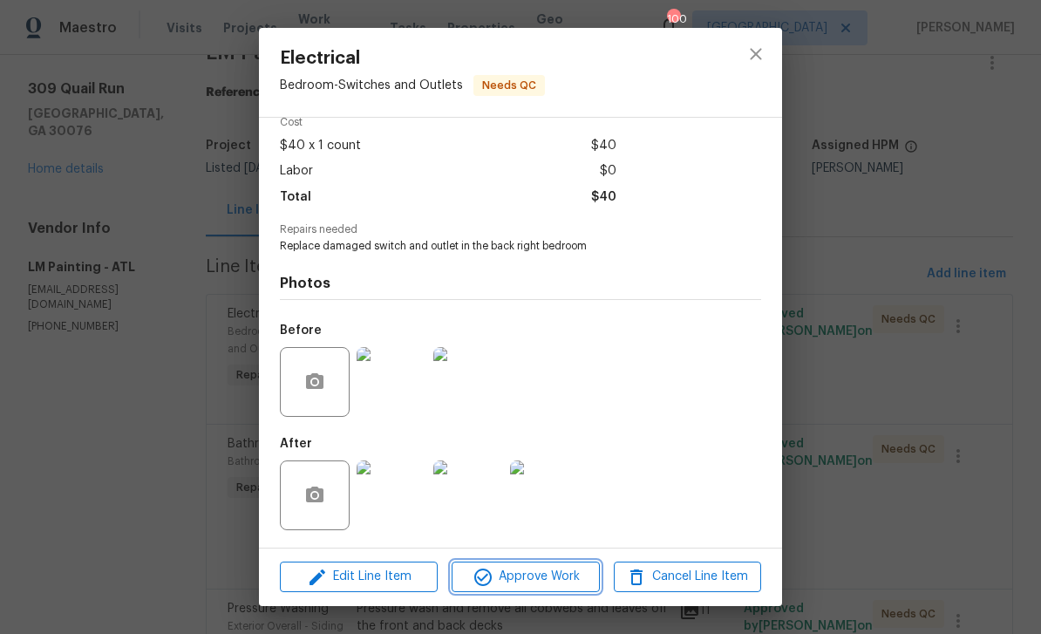
click at [561, 573] on span "Approve Work" at bounding box center [525, 577] width 137 height 22
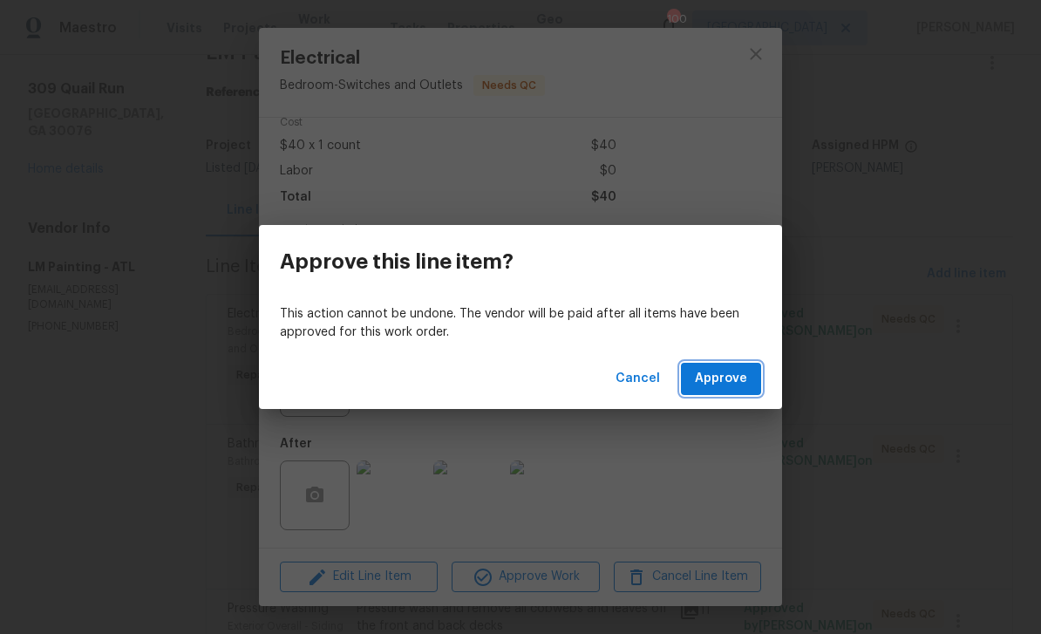
click at [735, 384] on span "Approve" at bounding box center [721, 379] width 52 height 22
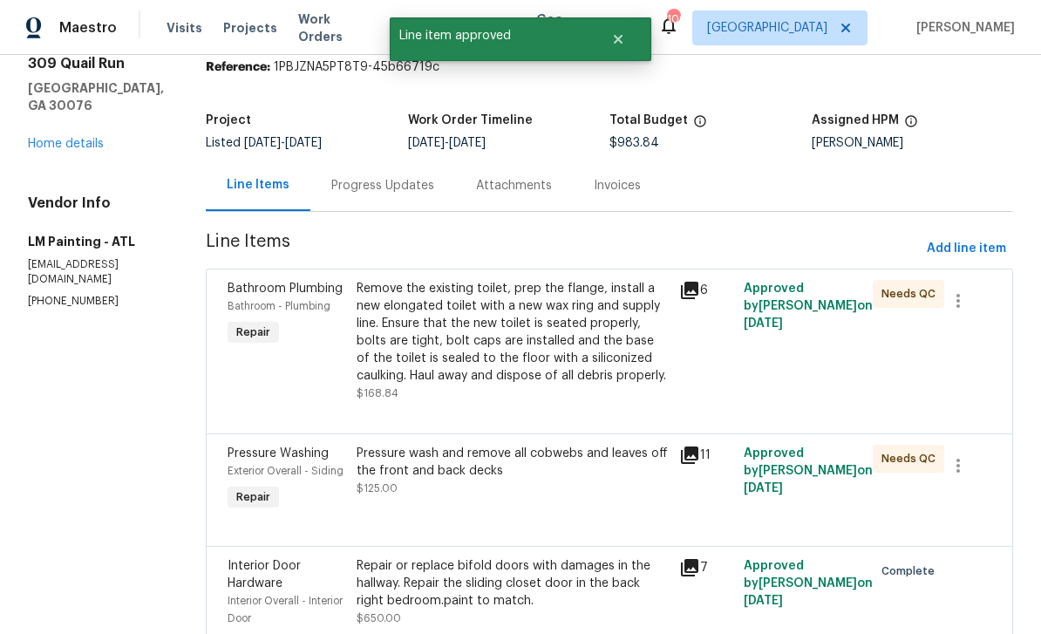
scroll to position [72, 0]
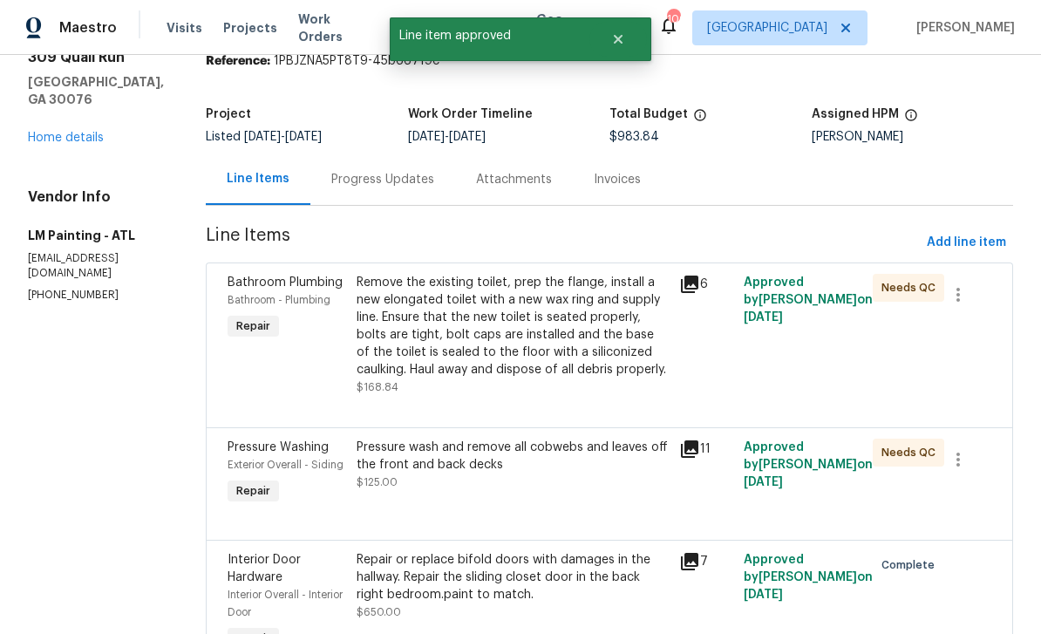
click at [314, 288] on span "Bathroom Plumbing" at bounding box center [285, 282] width 115 height 12
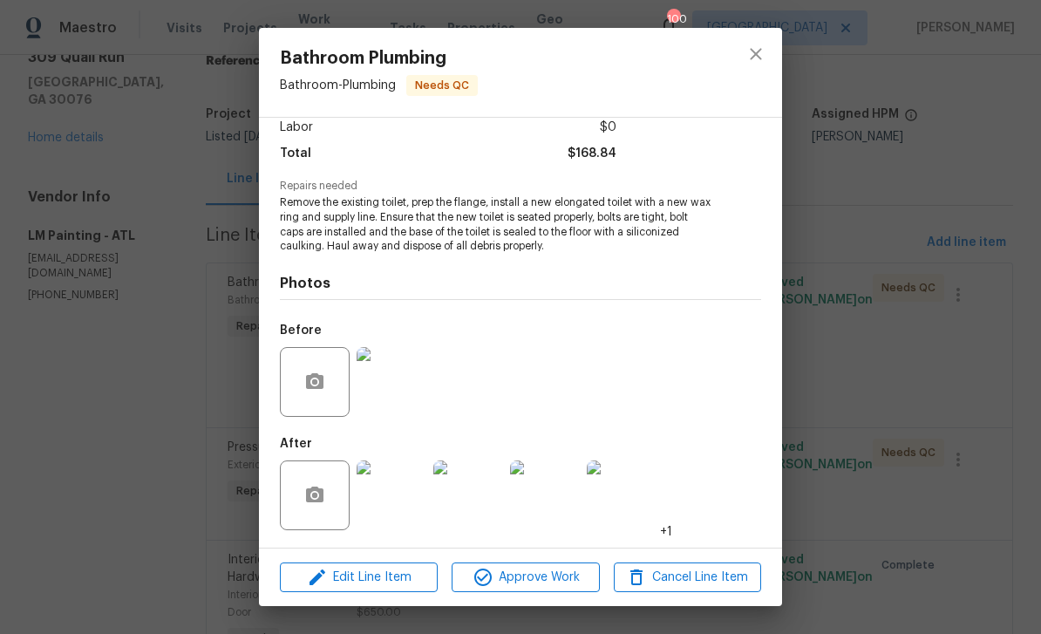
scroll to position [128, 0]
click at [609, 494] on img at bounding box center [622, 495] width 70 height 70
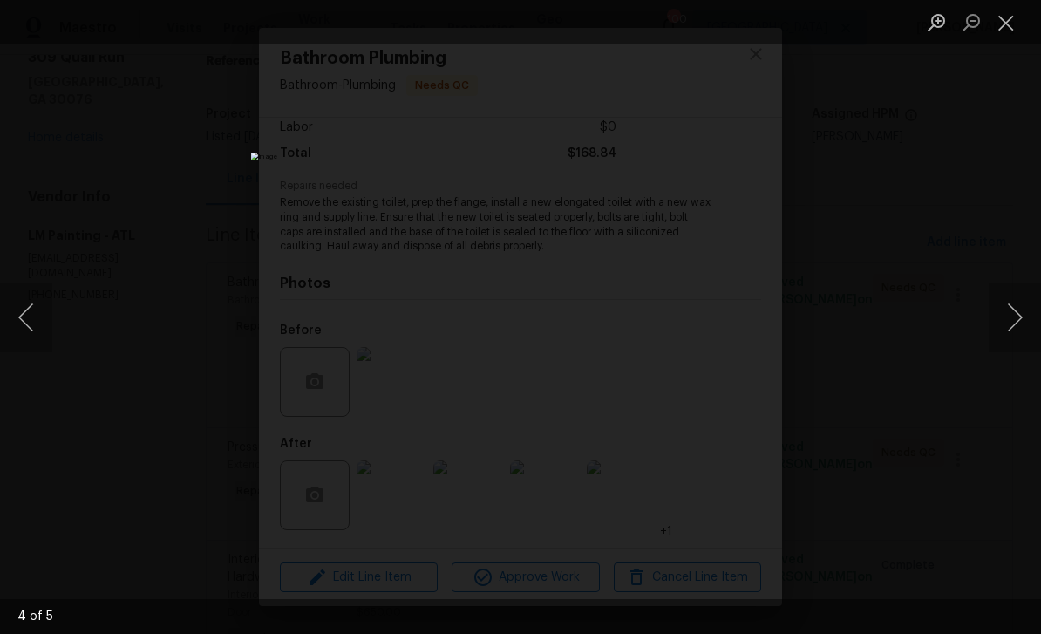
click at [1012, 320] on button "Next image" at bounding box center [1015, 318] width 52 height 70
click at [1015, 309] on button "Next image" at bounding box center [1015, 318] width 52 height 70
click at [1018, 306] on button "Next image" at bounding box center [1015, 318] width 52 height 70
click at [1021, 303] on button "Next image" at bounding box center [1015, 318] width 52 height 70
click at [1023, 300] on button "Next image" at bounding box center [1015, 318] width 52 height 70
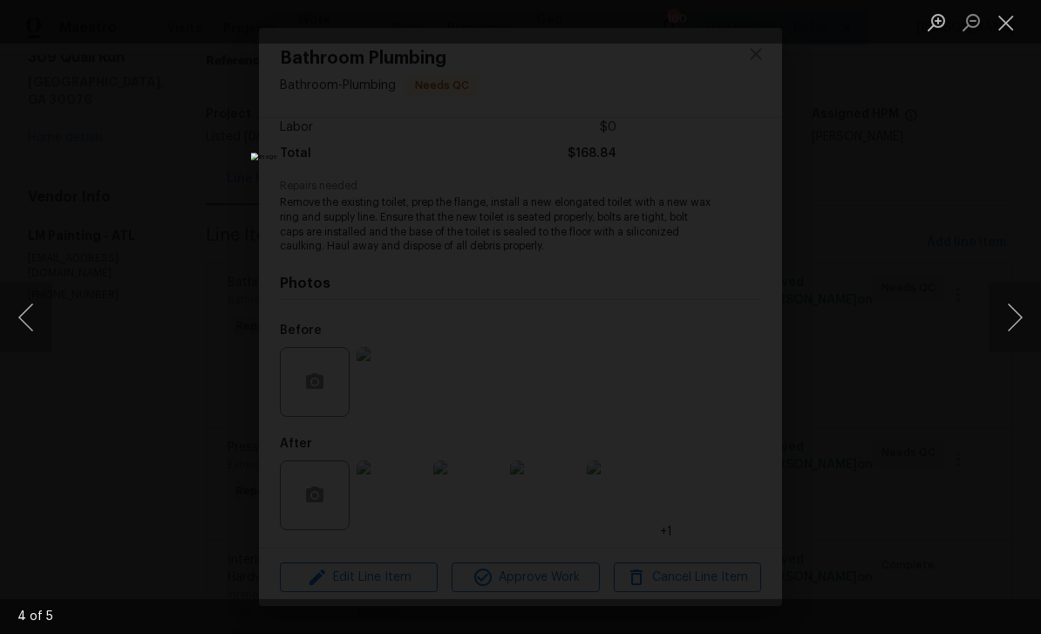
click at [1023, 298] on button "Next image" at bounding box center [1015, 318] width 52 height 70
click at [1029, 296] on button "Next image" at bounding box center [1015, 318] width 52 height 70
click at [1016, 320] on button "Next image" at bounding box center [1015, 318] width 52 height 70
click at [1005, 23] on button "Close lightbox" at bounding box center [1006, 22] width 35 height 31
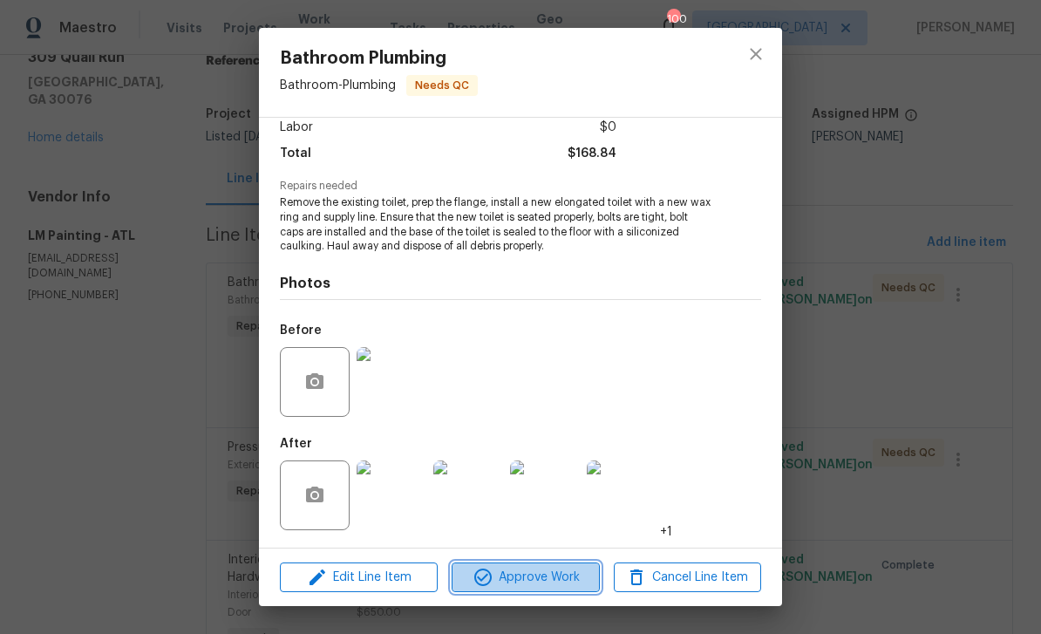
click at [573, 577] on span "Approve Work" at bounding box center [525, 578] width 137 height 22
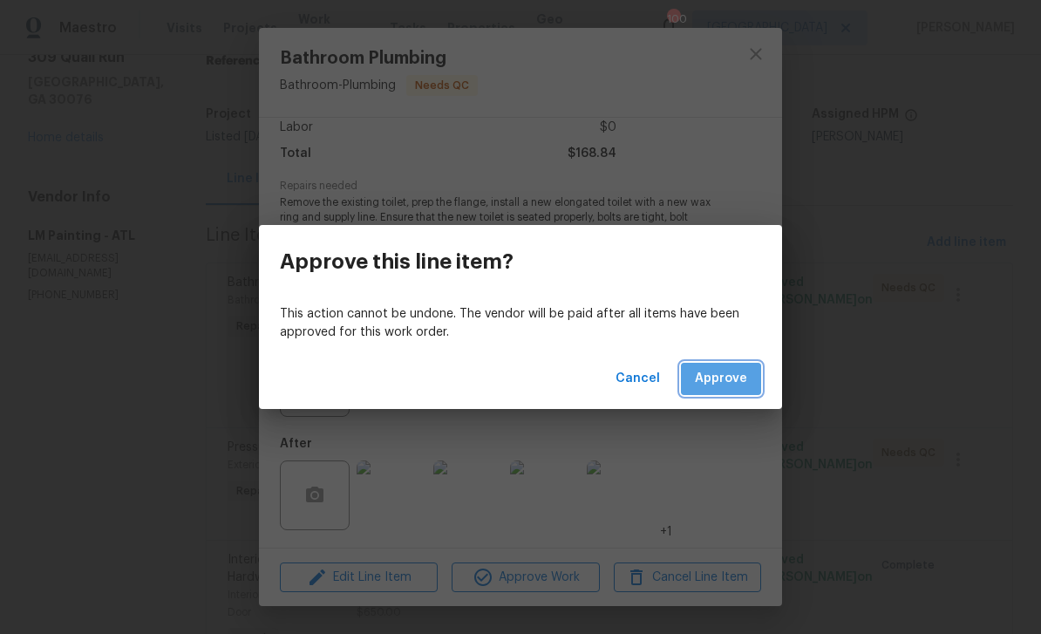
click at [737, 374] on span "Approve" at bounding box center [721, 379] width 52 height 22
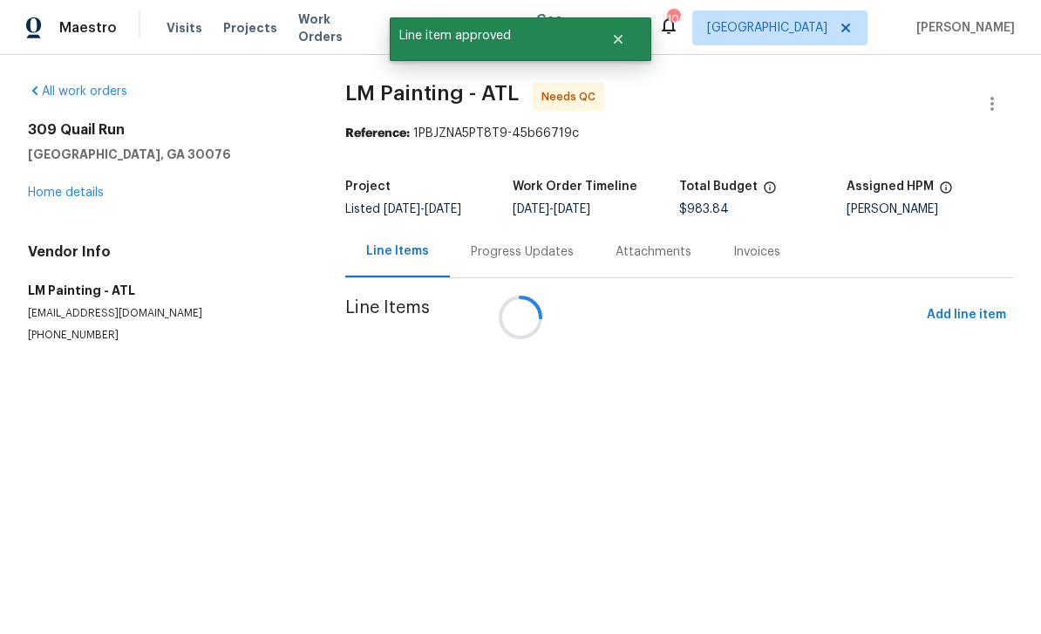
scroll to position [0, 0]
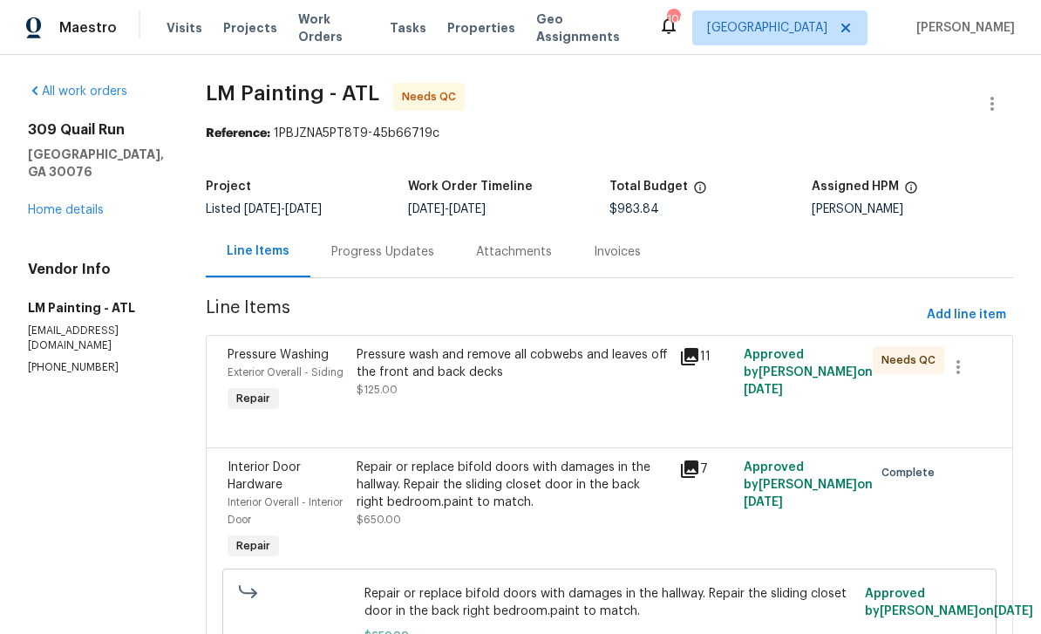
click at [311, 364] on div "Exterior Overall - Siding" at bounding box center [287, 372] width 119 height 17
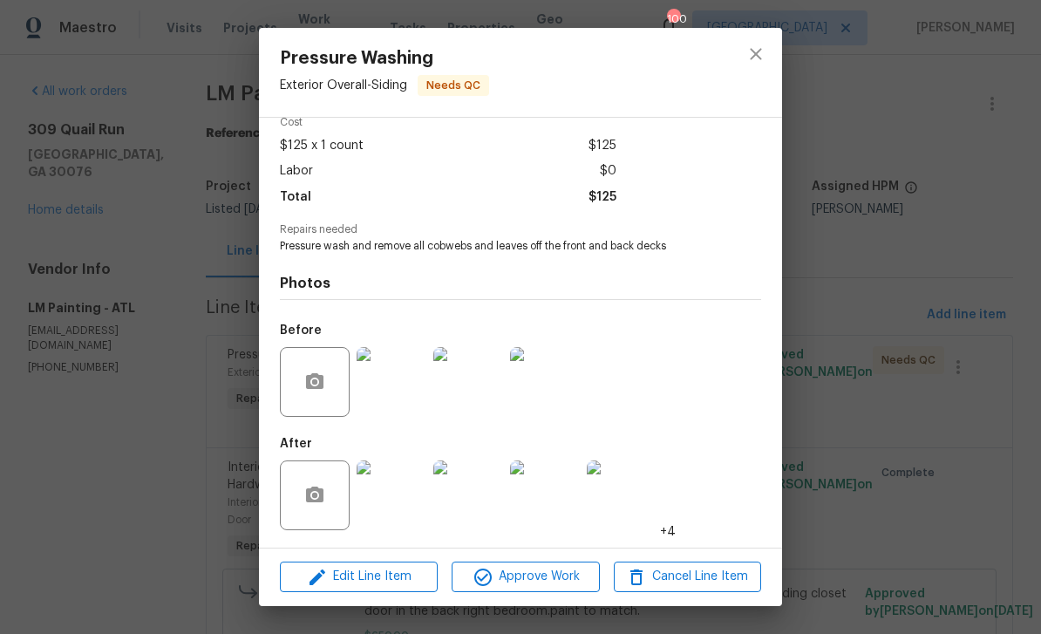
scroll to position [86, 0]
click at [387, 497] on img at bounding box center [392, 495] width 70 height 70
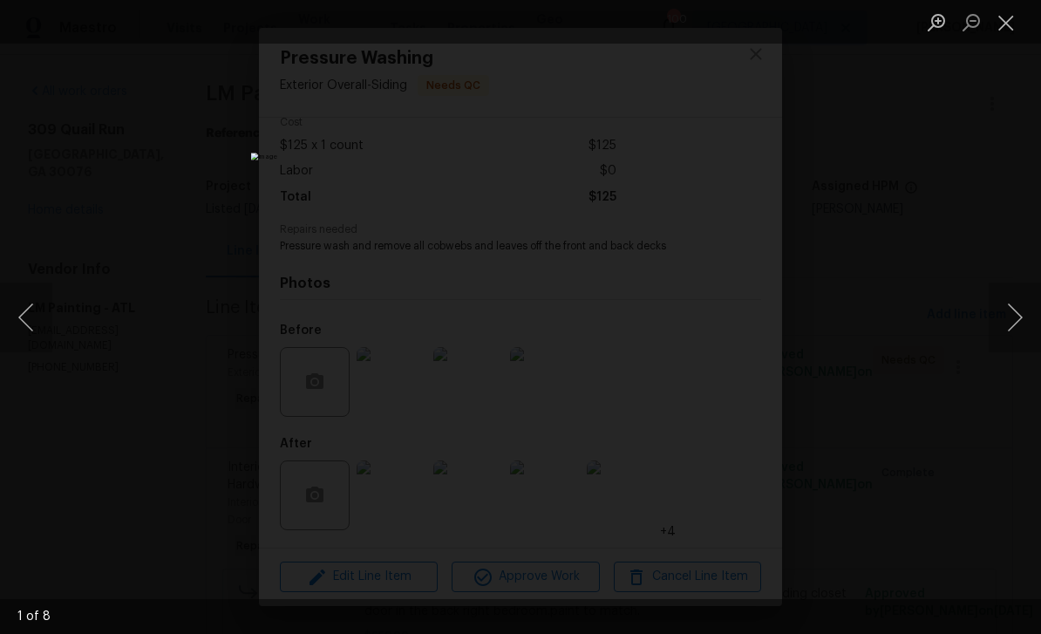
click at [1008, 317] on button "Next image" at bounding box center [1015, 318] width 52 height 70
click at [1010, 309] on button "Next image" at bounding box center [1015, 318] width 52 height 70
click at [1012, 304] on button "Next image" at bounding box center [1015, 318] width 52 height 70
click at [1013, 307] on button "Next image" at bounding box center [1015, 318] width 52 height 70
click at [1013, 305] on button "Next image" at bounding box center [1015, 318] width 52 height 70
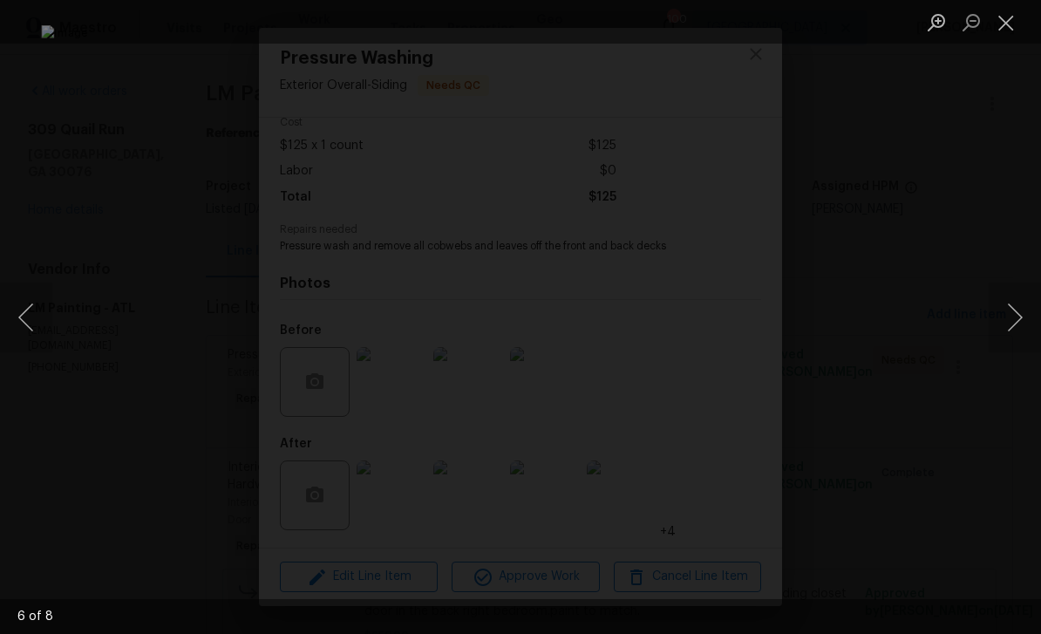
click at [1011, 318] on button "Next image" at bounding box center [1015, 318] width 52 height 70
click at [1018, 313] on button "Next image" at bounding box center [1015, 318] width 52 height 70
click at [1011, 28] on button "Close lightbox" at bounding box center [1006, 22] width 35 height 31
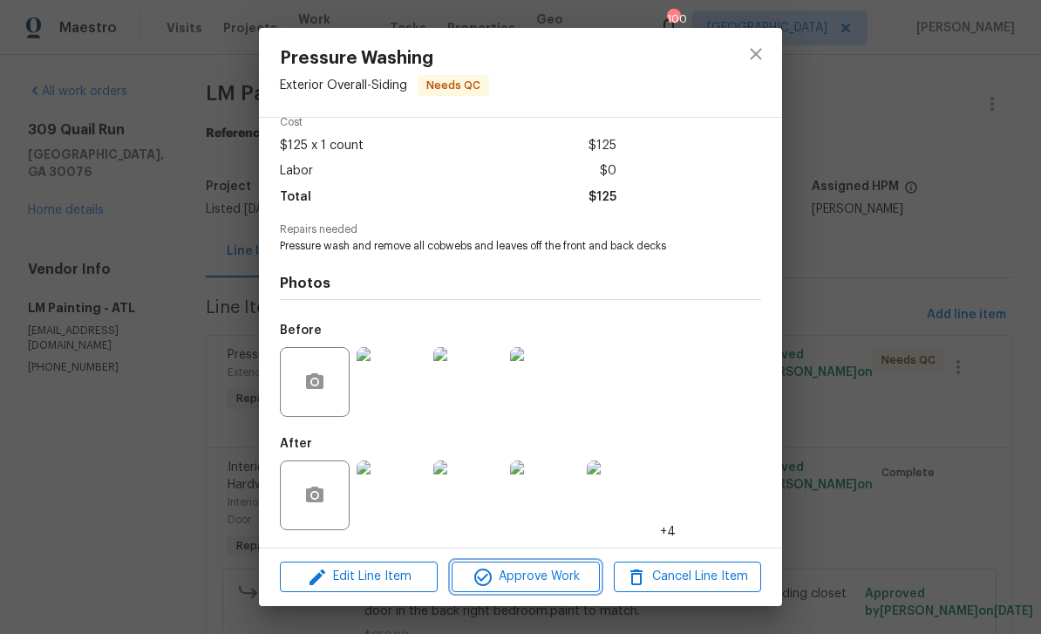
click at [565, 578] on span "Approve Work" at bounding box center [525, 577] width 137 height 22
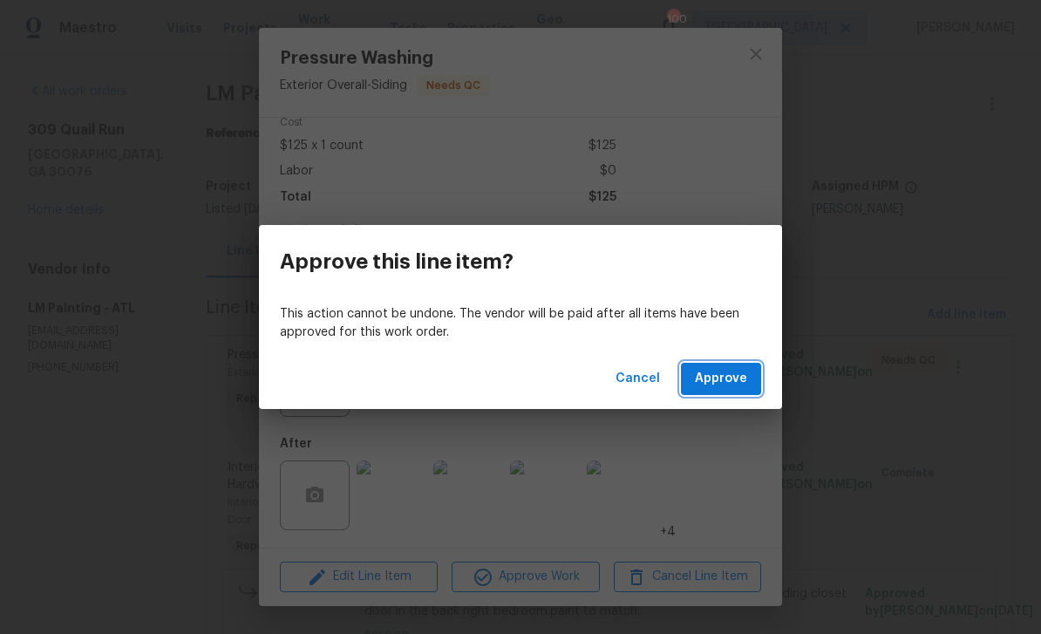
click at [730, 378] on span "Approve" at bounding box center [721, 379] width 52 height 22
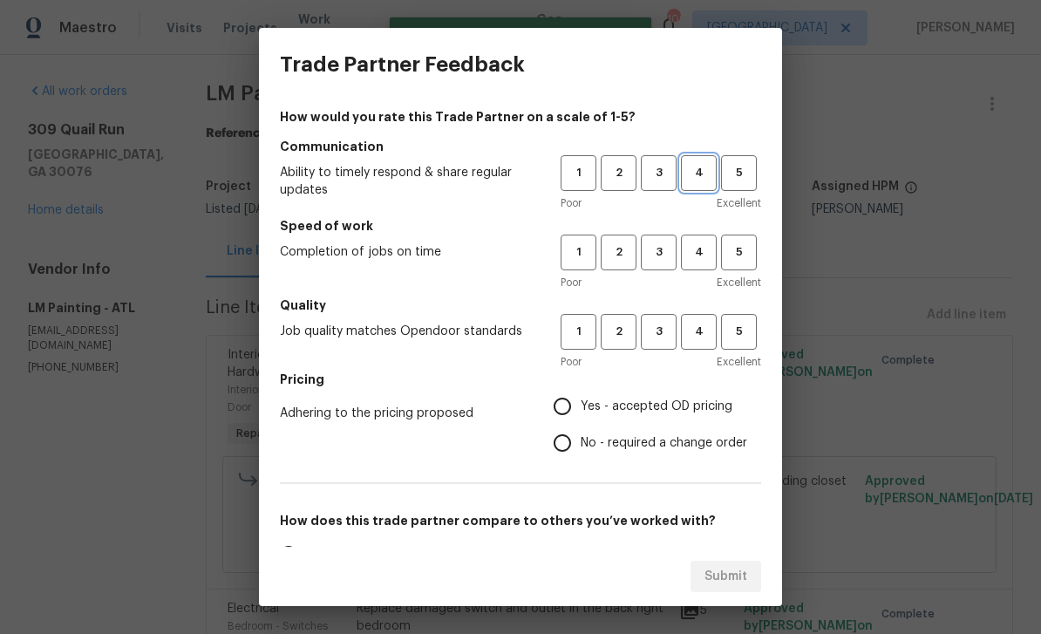
click at [696, 165] on span "4" at bounding box center [699, 173] width 32 height 20
click at [704, 254] on span "4" at bounding box center [699, 252] width 32 height 20
click at [707, 331] on span "4" at bounding box center [699, 332] width 32 height 20
click at [574, 410] on input "Yes - accepted OD pricing" at bounding box center [562, 406] width 37 height 37
radio input "true"
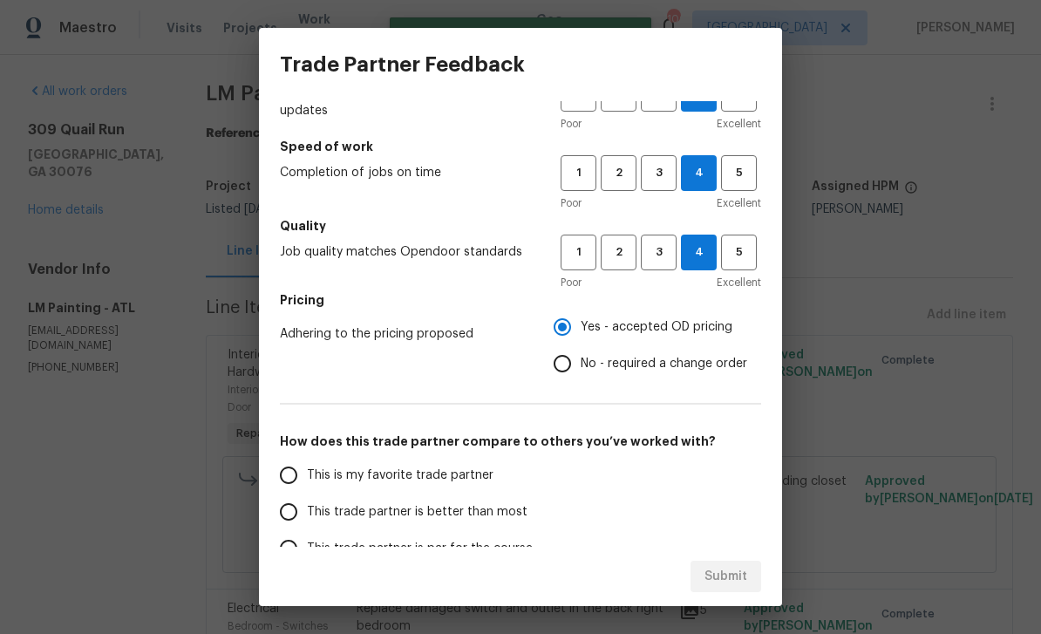
scroll to position [85, 0]
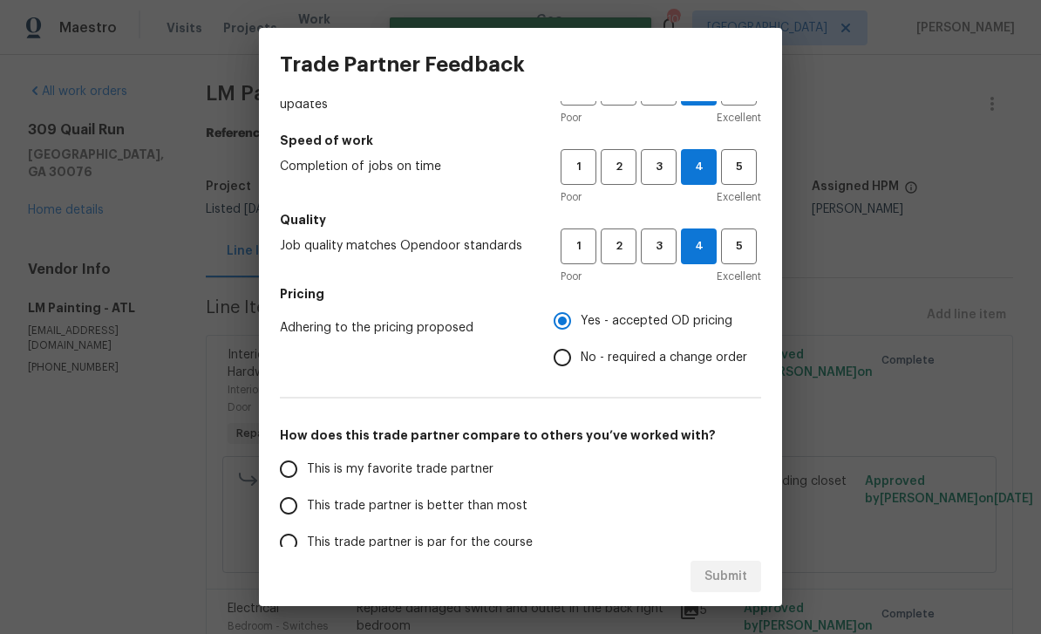
click at [277, 463] on input "This is my favorite trade partner" at bounding box center [288, 469] width 37 height 37
click at [735, 566] on span "Submit" at bounding box center [726, 577] width 43 height 22
radio input "true"
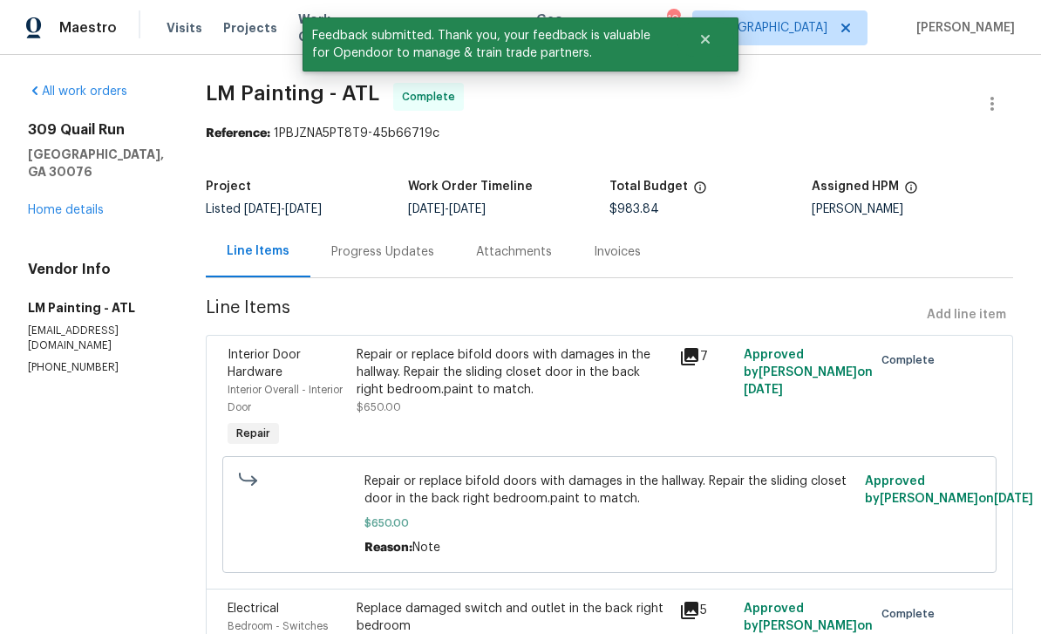
click at [422, 248] on div "Progress Updates" at bounding box center [382, 251] width 103 height 17
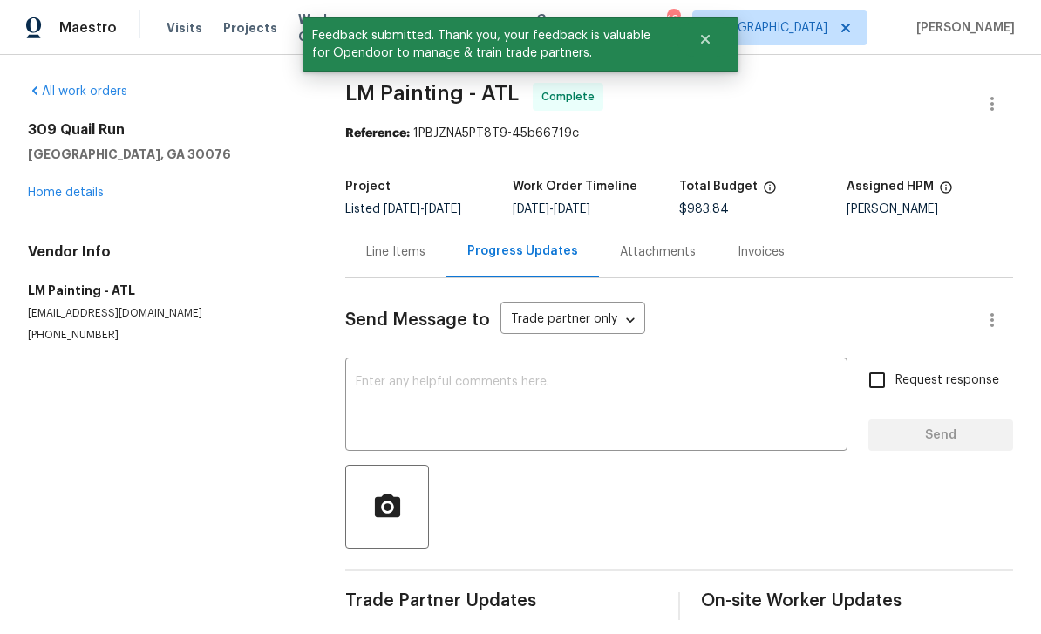
scroll to position [15, 0]
click at [61, 187] on link "Home details" at bounding box center [66, 193] width 76 height 12
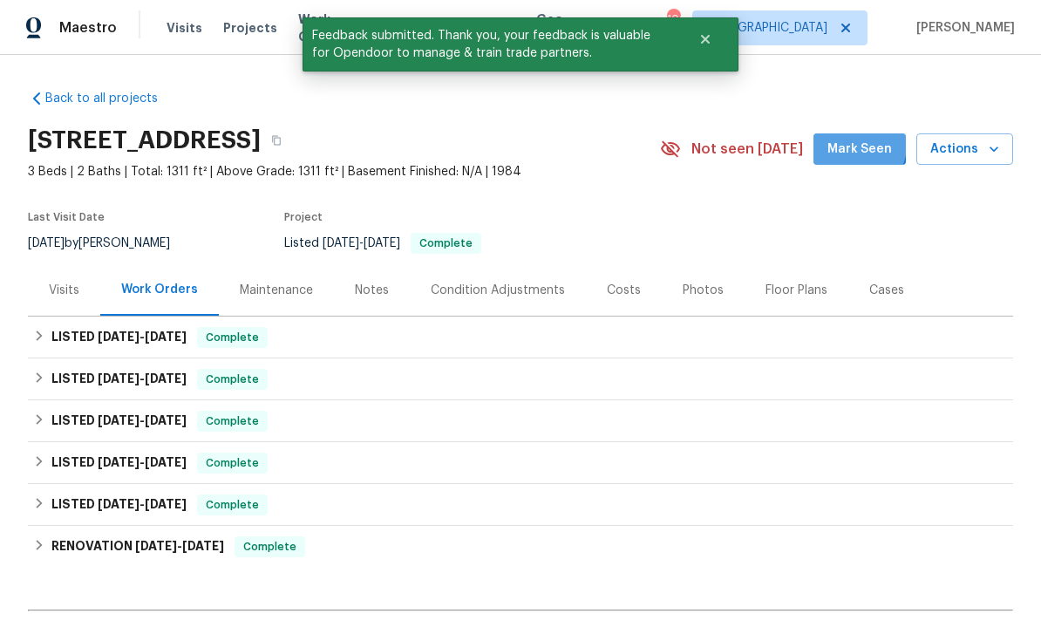
click at [856, 139] on span "Mark Seen" at bounding box center [860, 150] width 65 height 22
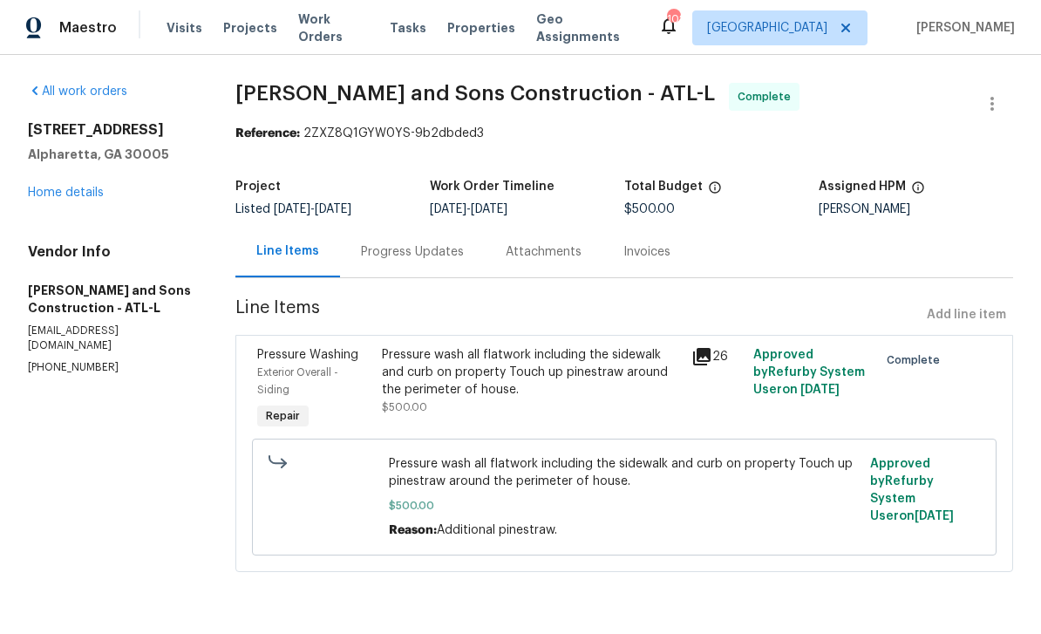
click at [47, 189] on link "Home details" at bounding box center [66, 193] width 76 height 12
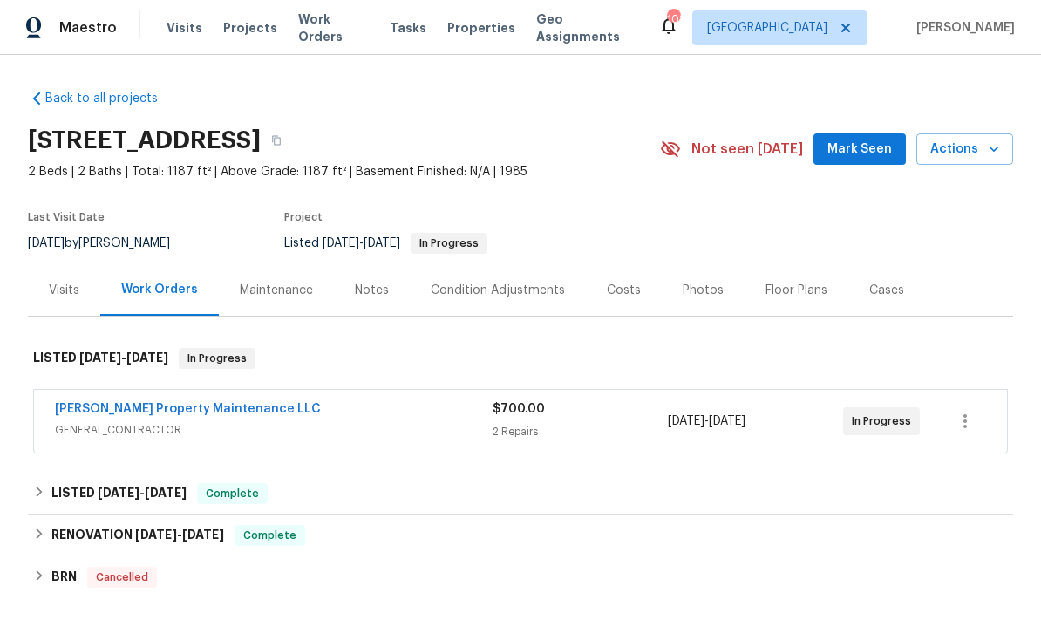
click at [110, 409] on link "[PERSON_NAME] Property Maintenance LLC" at bounding box center [188, 409] width 266 height 12
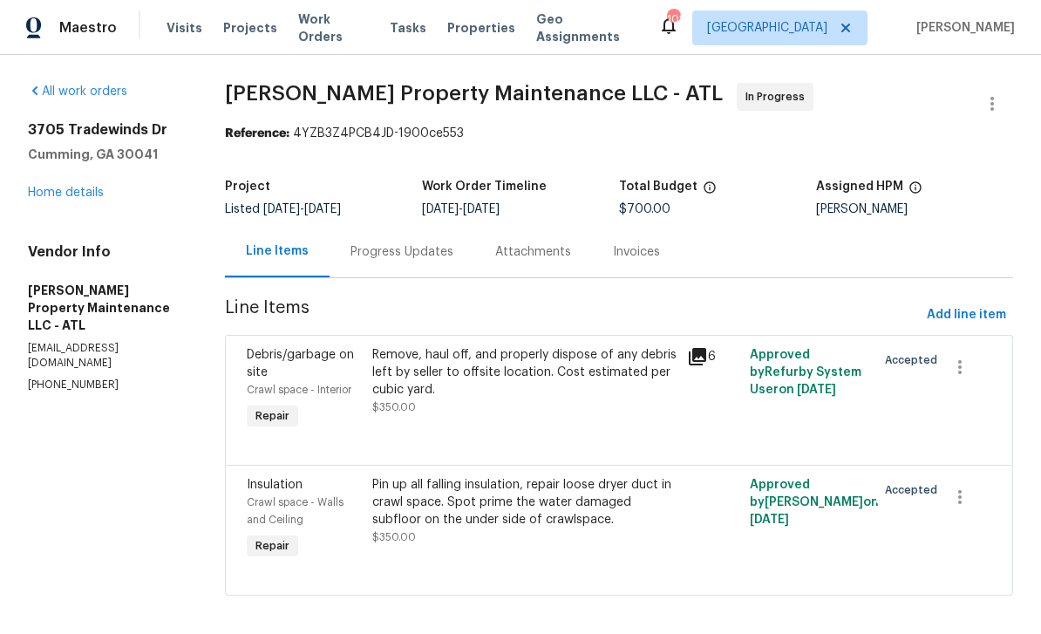
click at [62, 197] on link "Home details" at bounding box center [66, 193] width 76 height 12
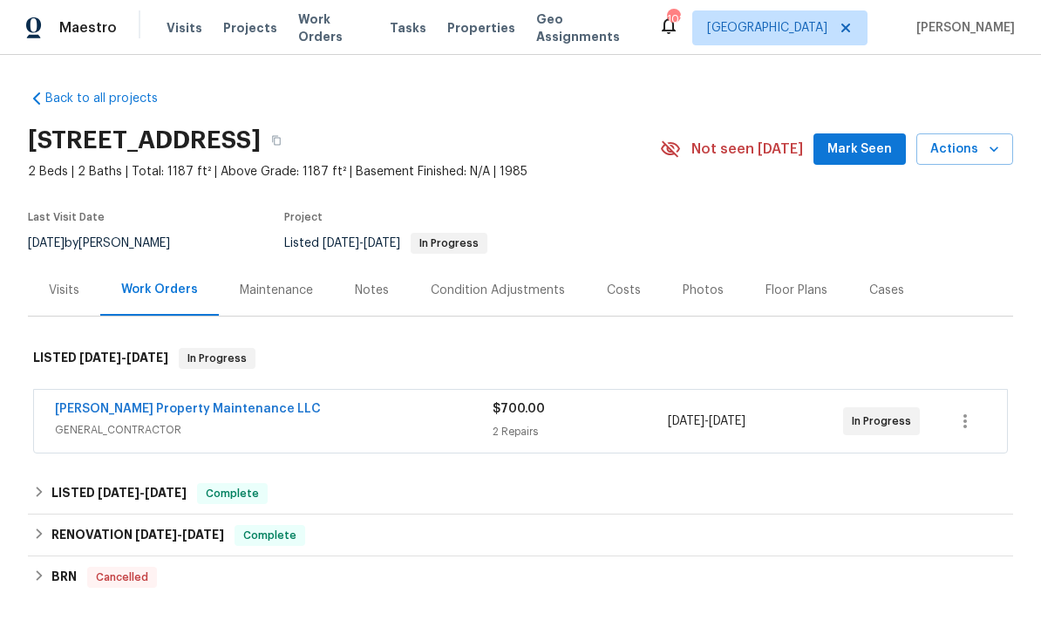
click at [628, 310] on div "Costs" at bounding box center [624, 289] width 76 height 51
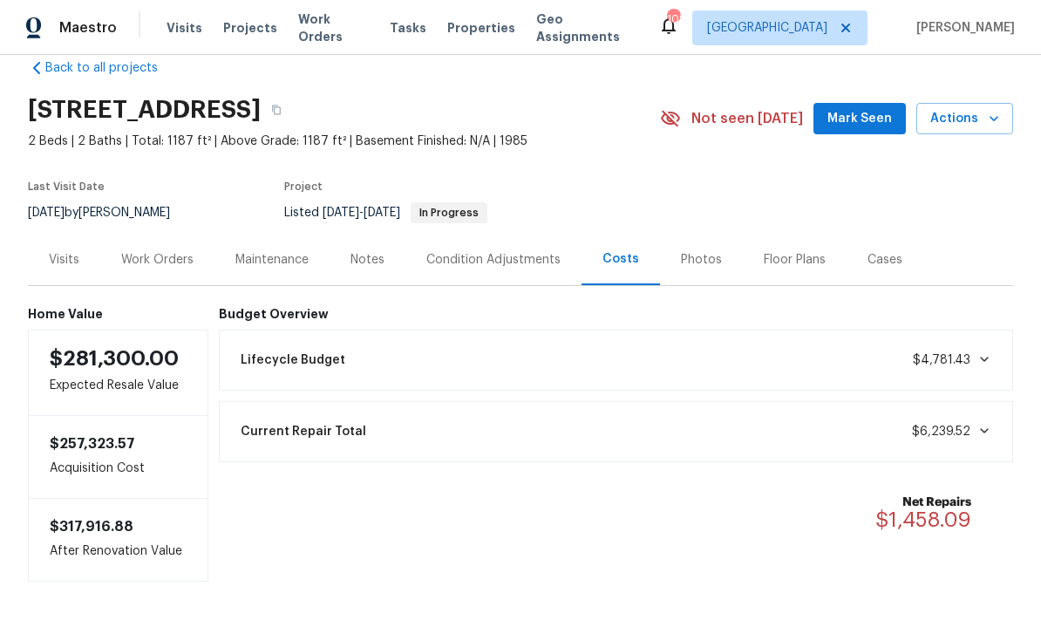
scroll to position [29, 0]
